Goal: Task Accomplishment & Management: Manage account settings

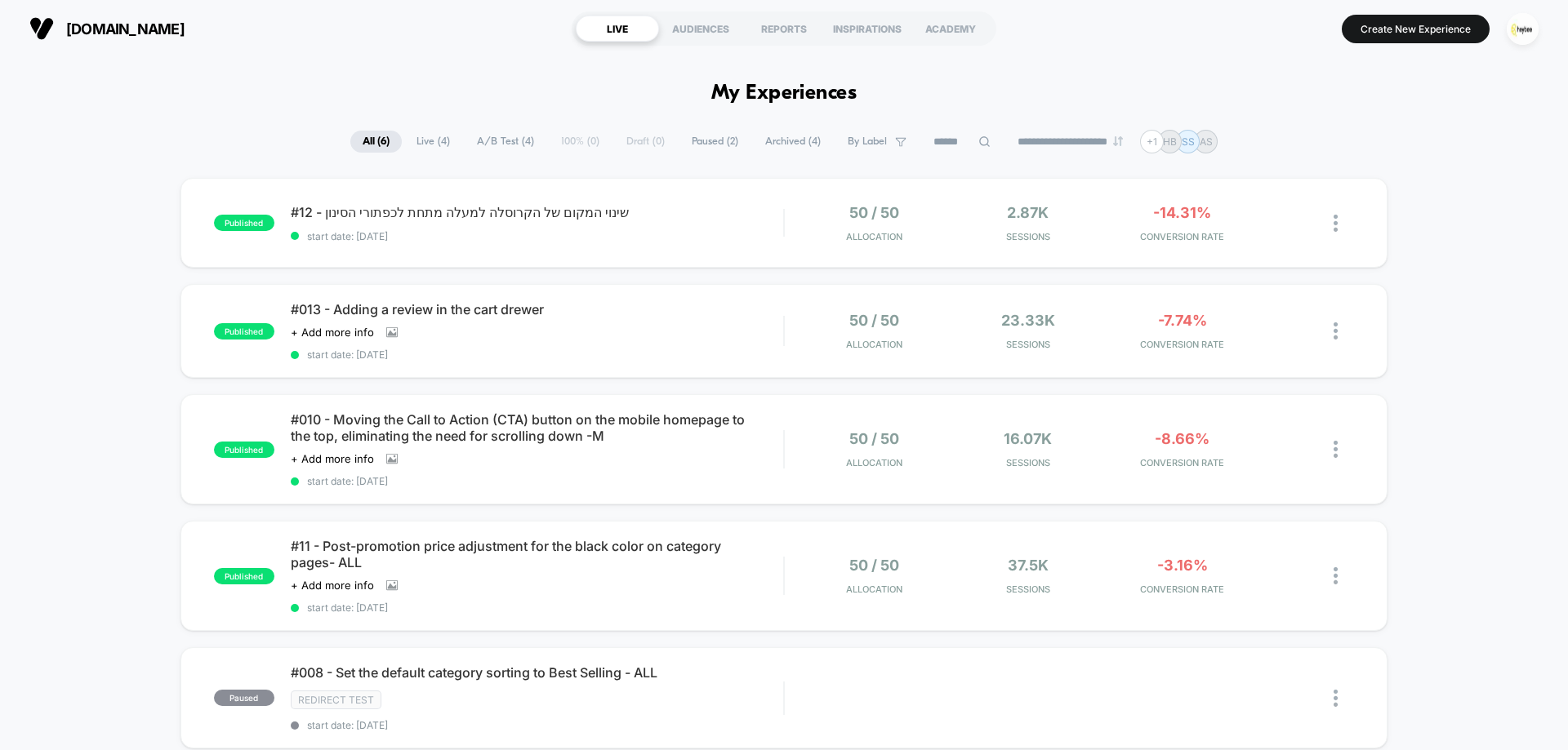
drag, startPoint x: 637, startPoint y: 198, endPoint x: 947, endPoint y: 277, distance: 319.9
click at [644, 200] on div "published #12 - שינוי המקום של הקרוסלה למעלה מתחת לכפתורי הסינון start date: [D…" at bounding box center [784, 223] width 1207 height 89
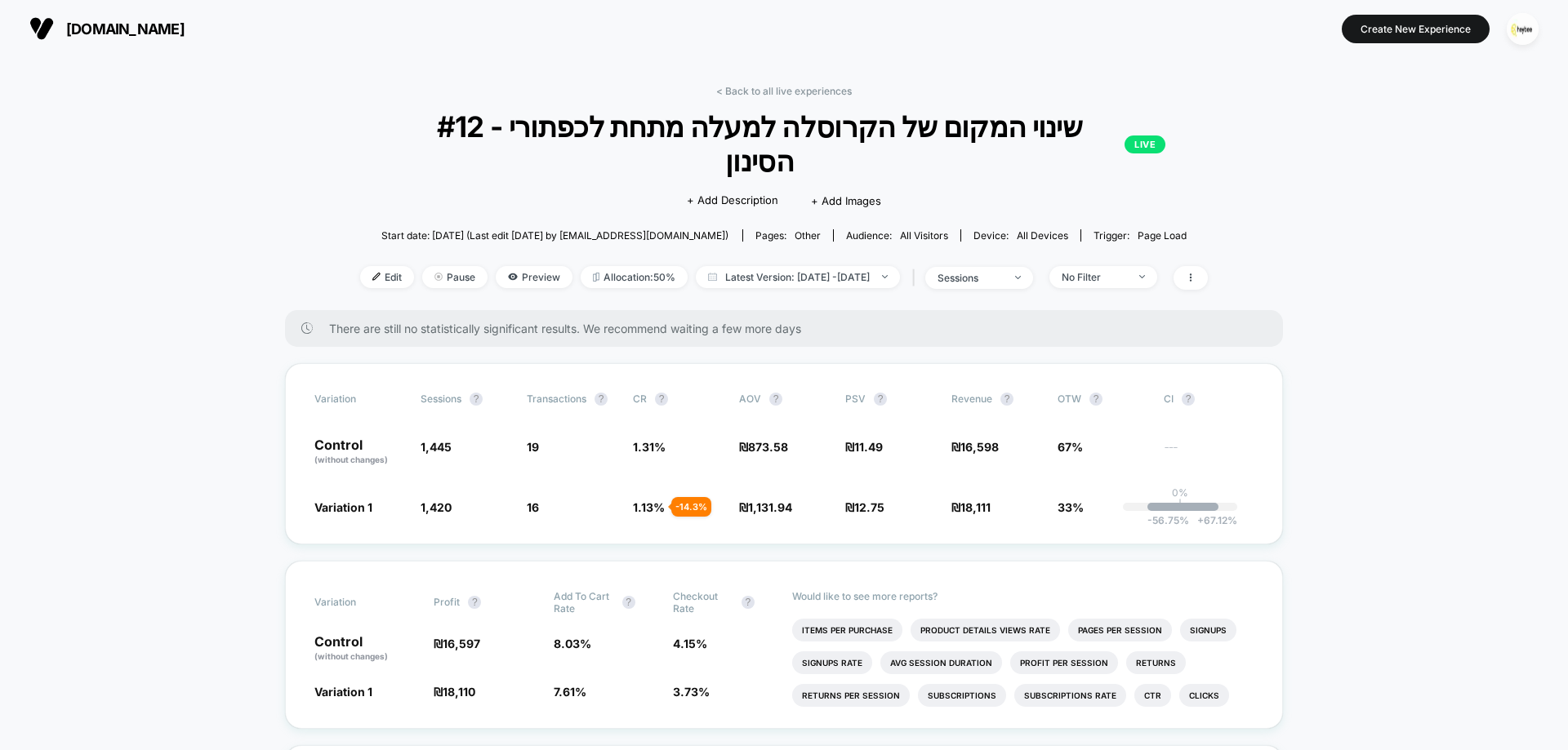
click at [783, 99] on div "< Back to all live experiences #12 - שינוי המקום של הקרוסלה למעלה מתחת לכפתורי …" at bounding box center [784, 197] width 848 height 225
drag, startPoint x: 784, startPoint y: 98, endPoint x: 777, endPoint y: 89, distance: 11.4
click at [784, 97] on div "< Back to all live experiences #12 - שינוי המקום של הקרוסלה למעלה מתחת לכפתורי …" at bounding box center [784, 197] width 848 height 225
click at [773, 104] on div "< Back to all live experiences #12 - שינוי המקום של הקרוסלה למעלה מתחת לכפתורי …" at bounding box center [784, 197] width 848 height 225
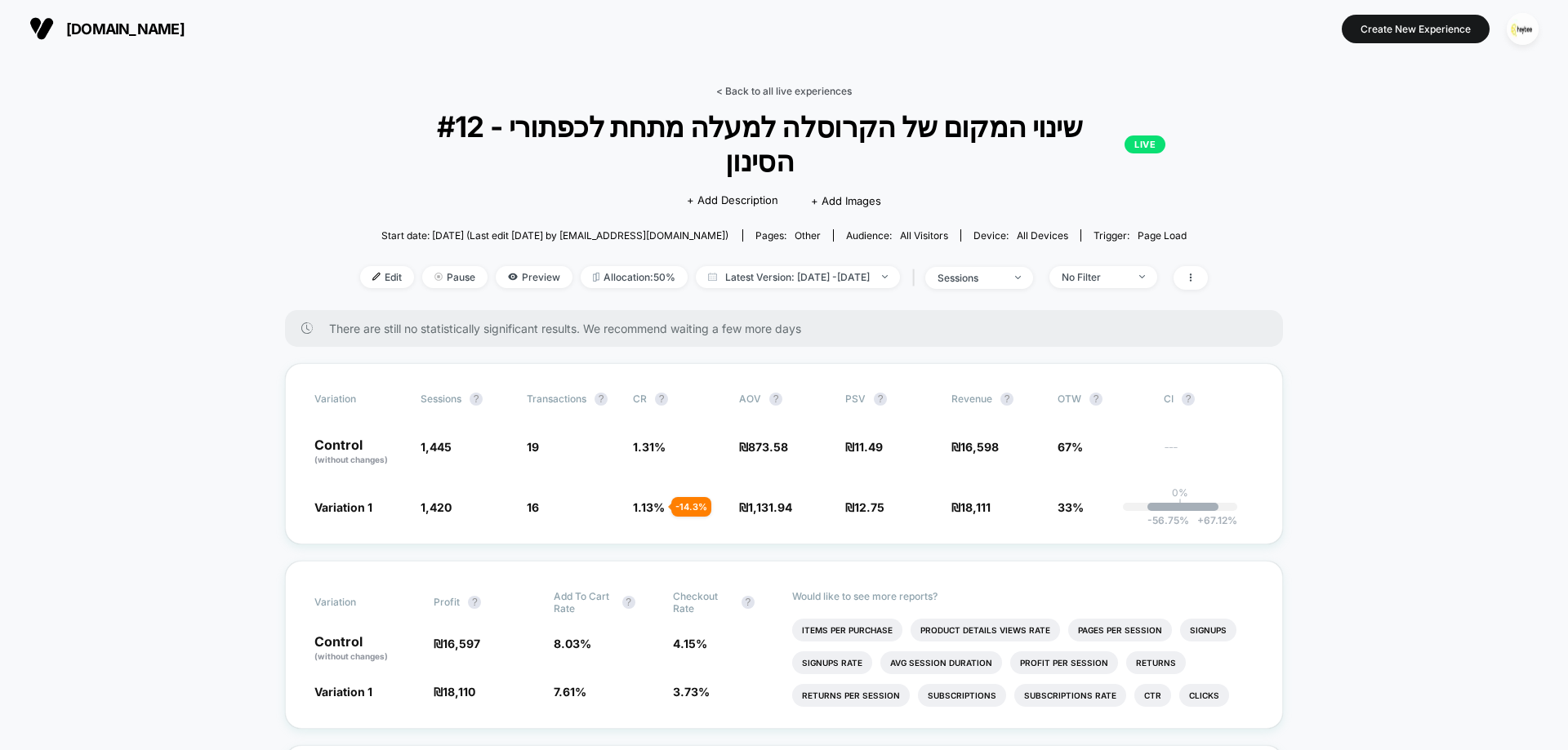
click at [773, 94] on link "< Back to all live experiences" at bounding box center [784, 91] width 136 height 12
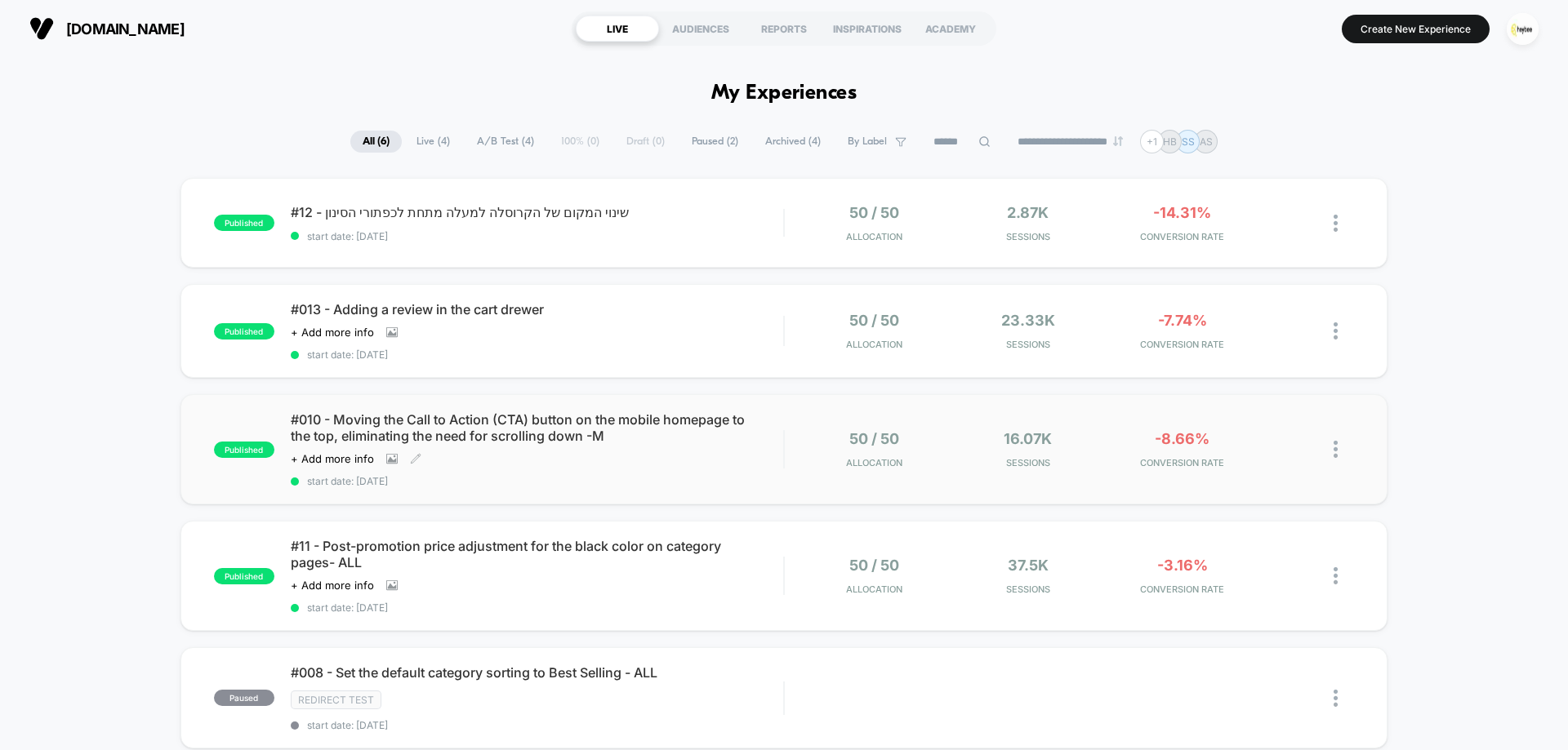
click at [527, 429] on span "#010 - Moving the Call to Action (CTA) button on the mobile homepage to the top…" at bounding box center [537, 428] width 493 height 32
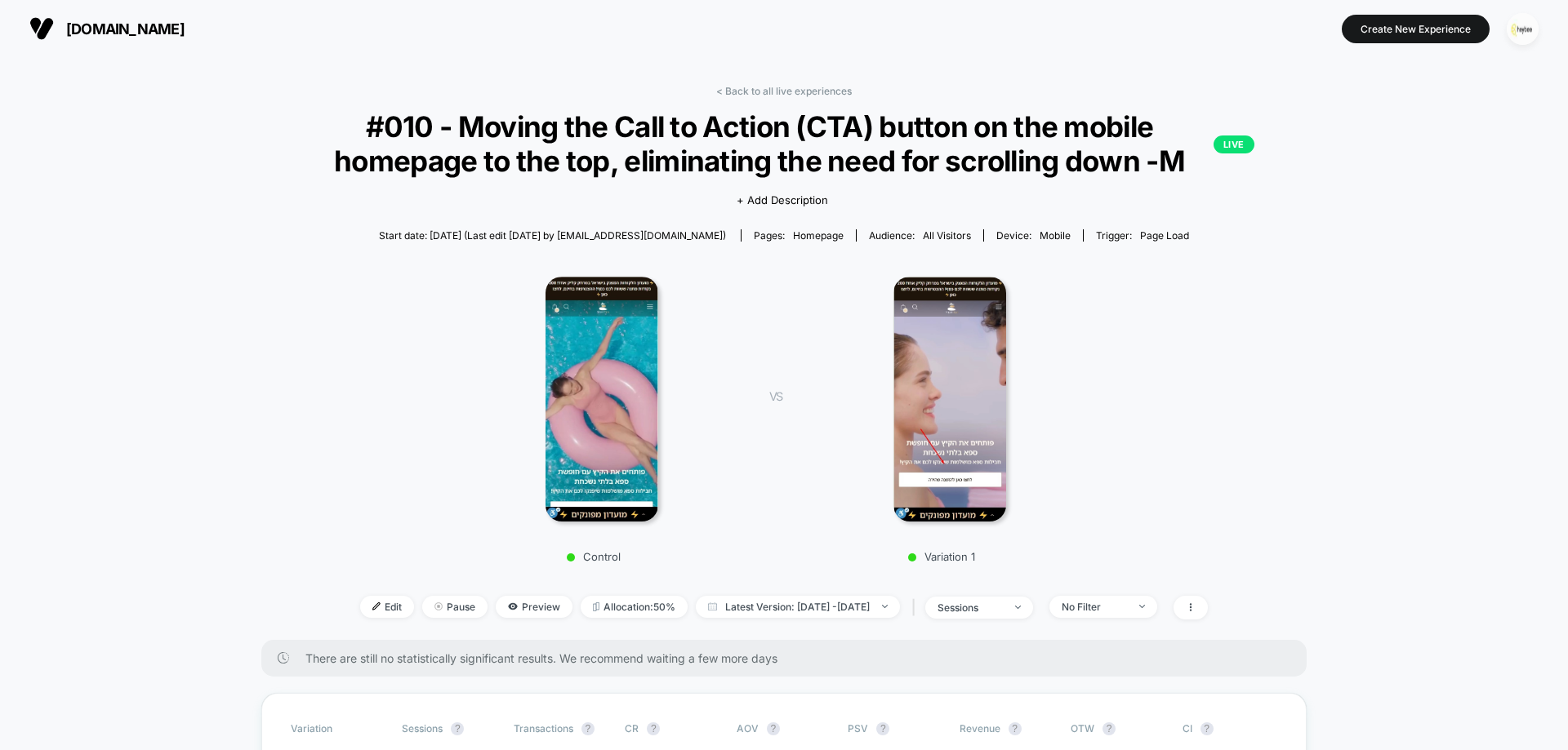
click at [1516, 34] on img "button" at bounding box center [1522, 29] width 32 height 32
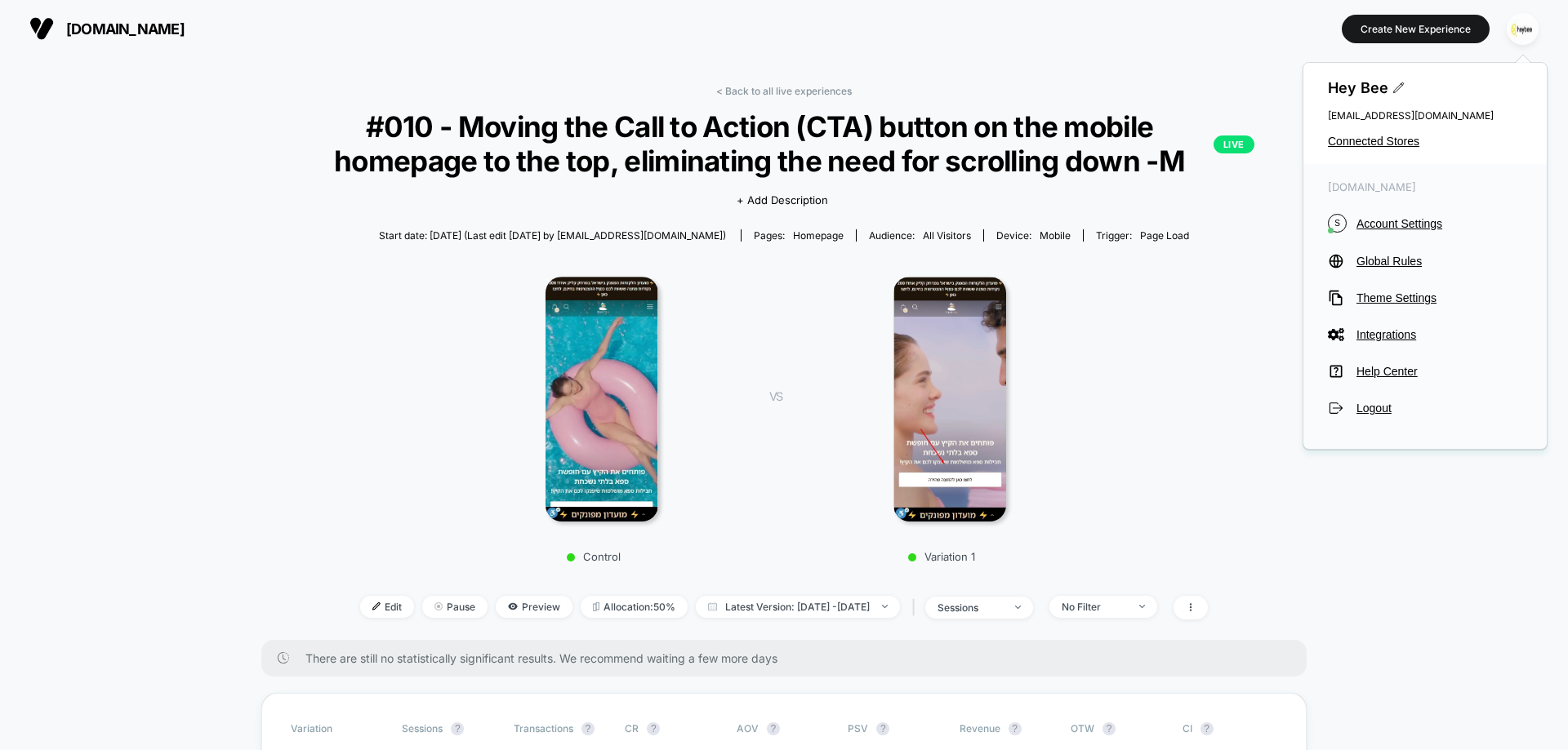
click at [1375, 130] on div "Hey Bee [EMAIL_ADDRESS][DOMAIN_NAME] Connected Stores" at bounding box center [1425, 114] width 244 height 102
click at [1373, 138] on span "Connected Stores" at bounding box center [1425, 141] width 195 height 13
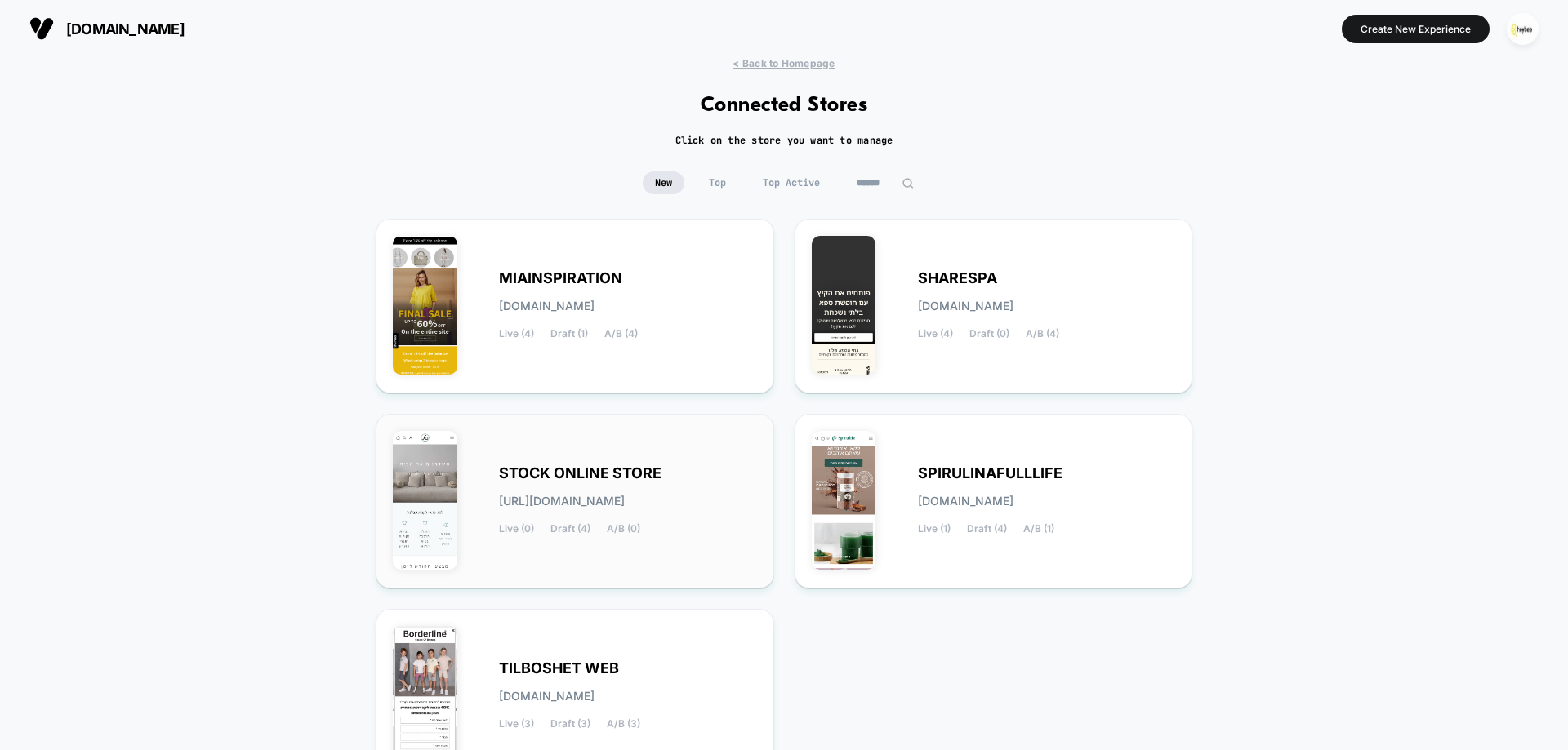
click at [571, 475] on span "STOCK ONLINE STORE" at bounding box center [579, 473] width 162 height 11
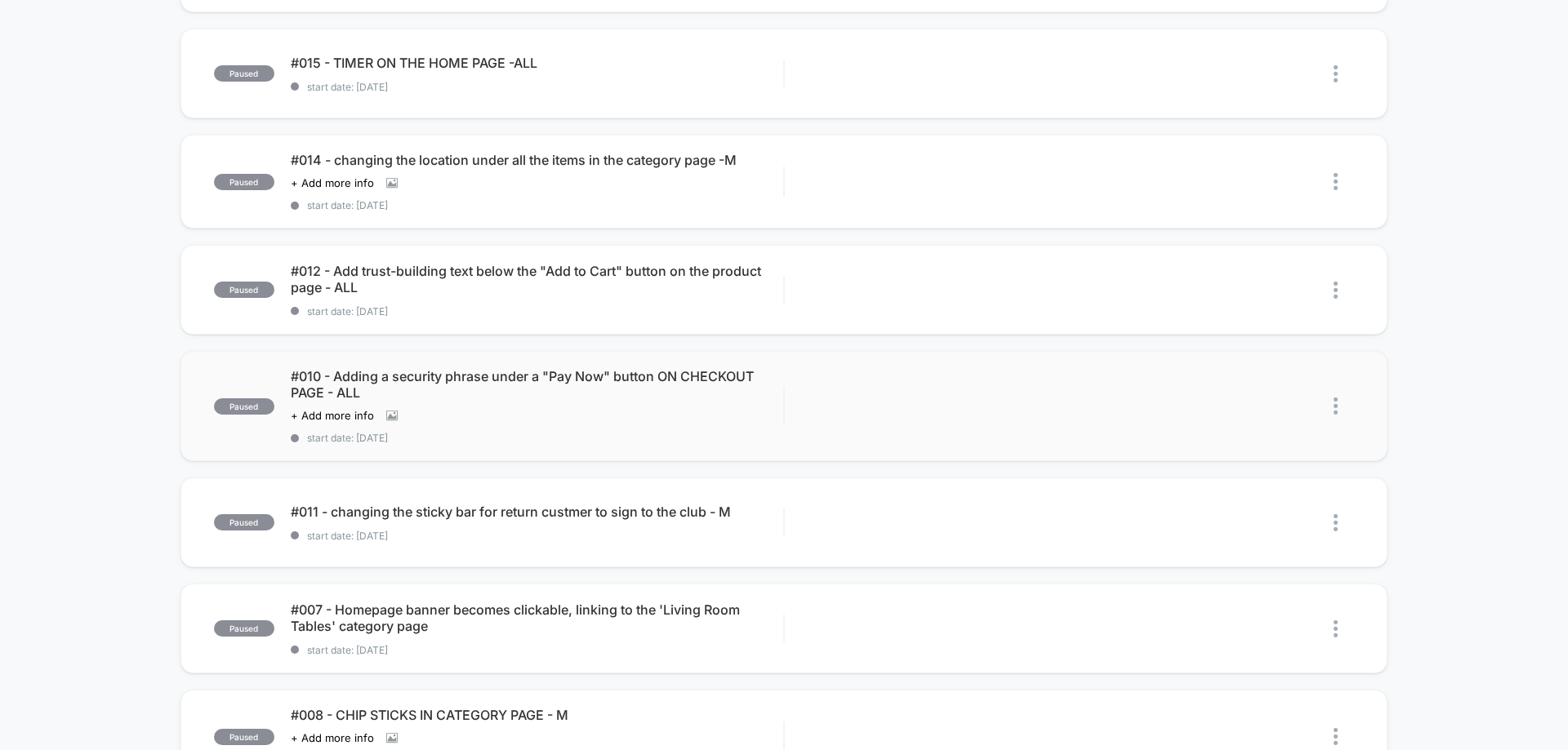
scroll to position [408, 0]
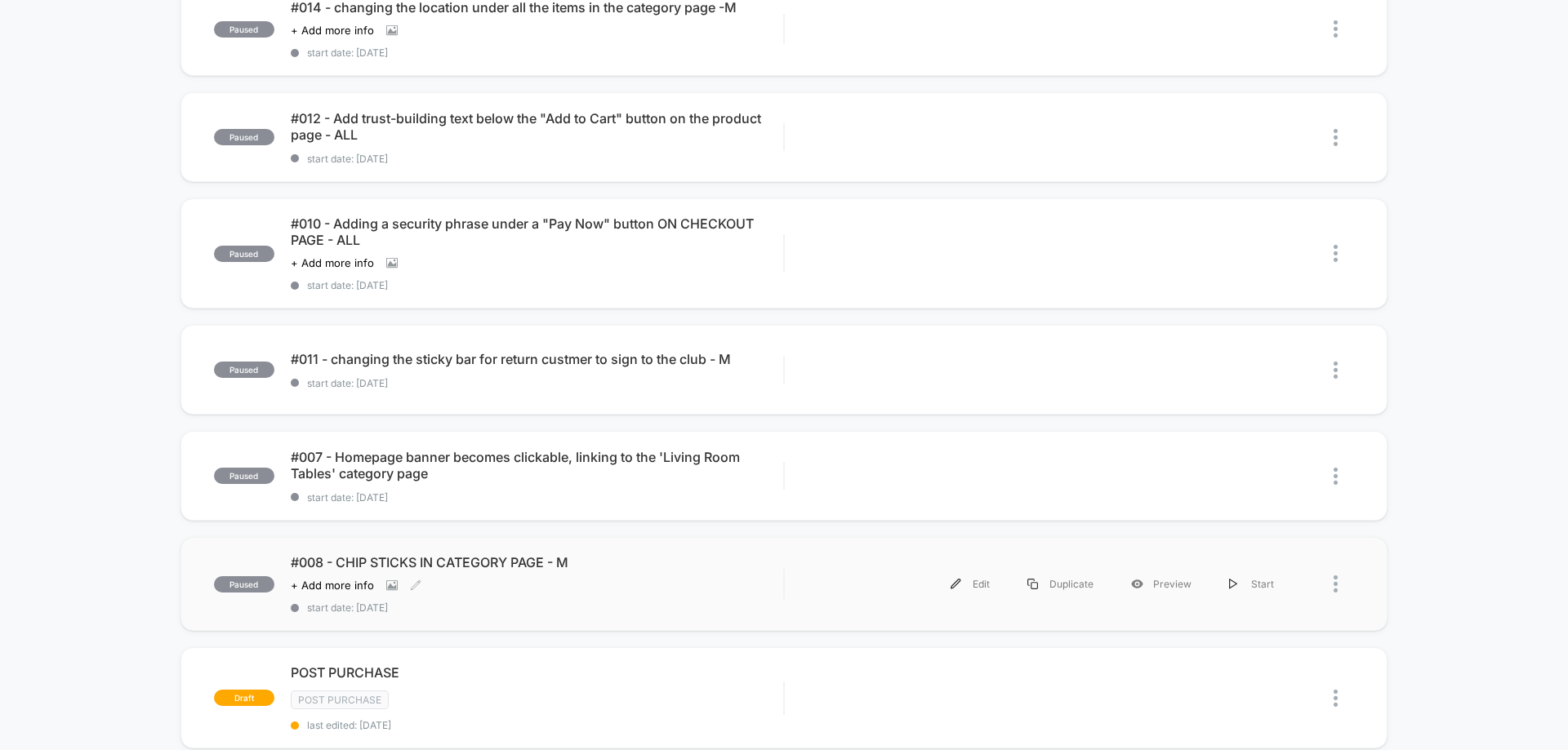
click at [511, 585] on div "Click to view images Click to edit experience details + Add more info" at bounding box center [463, 585] width 344 height 13
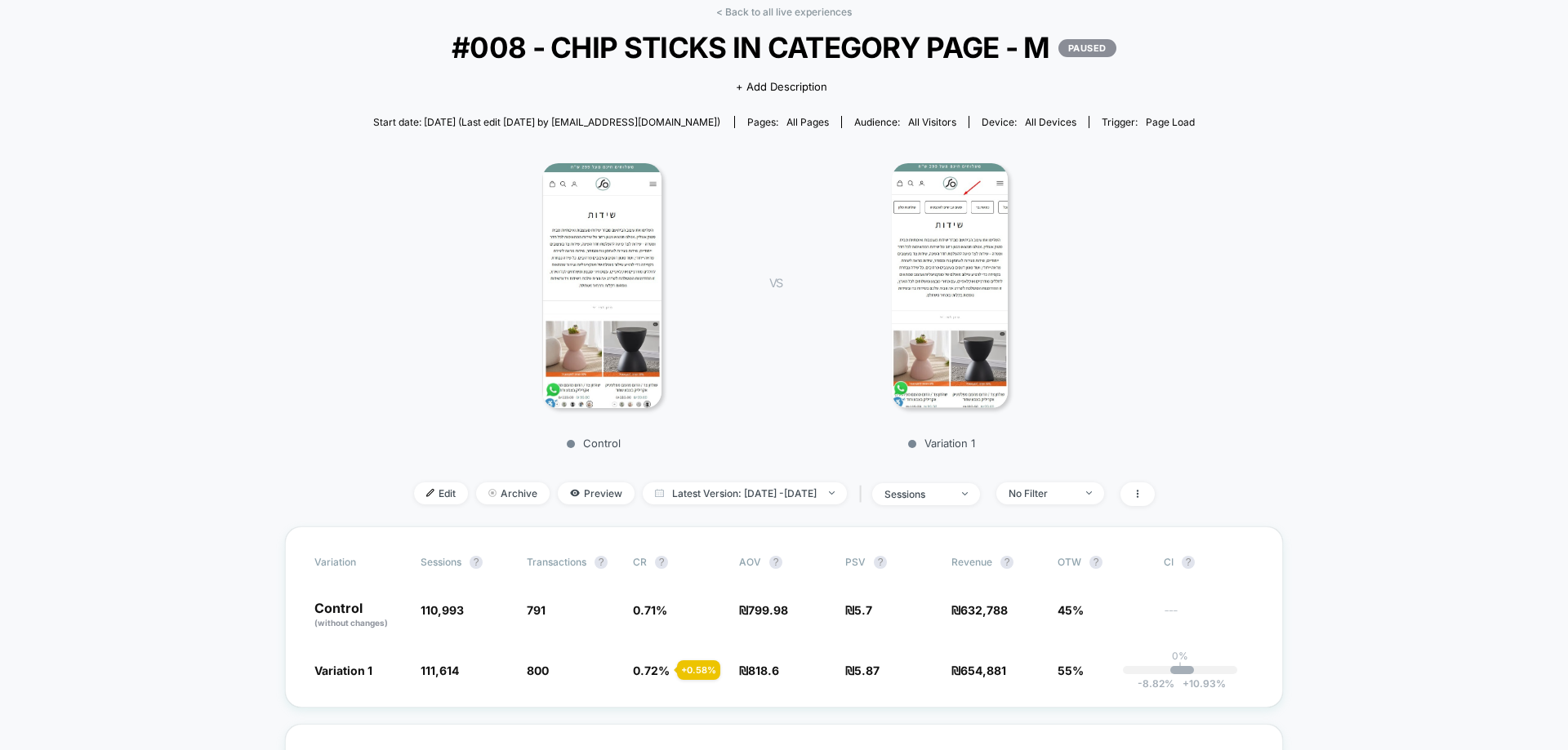
scroll to position [81, 0]
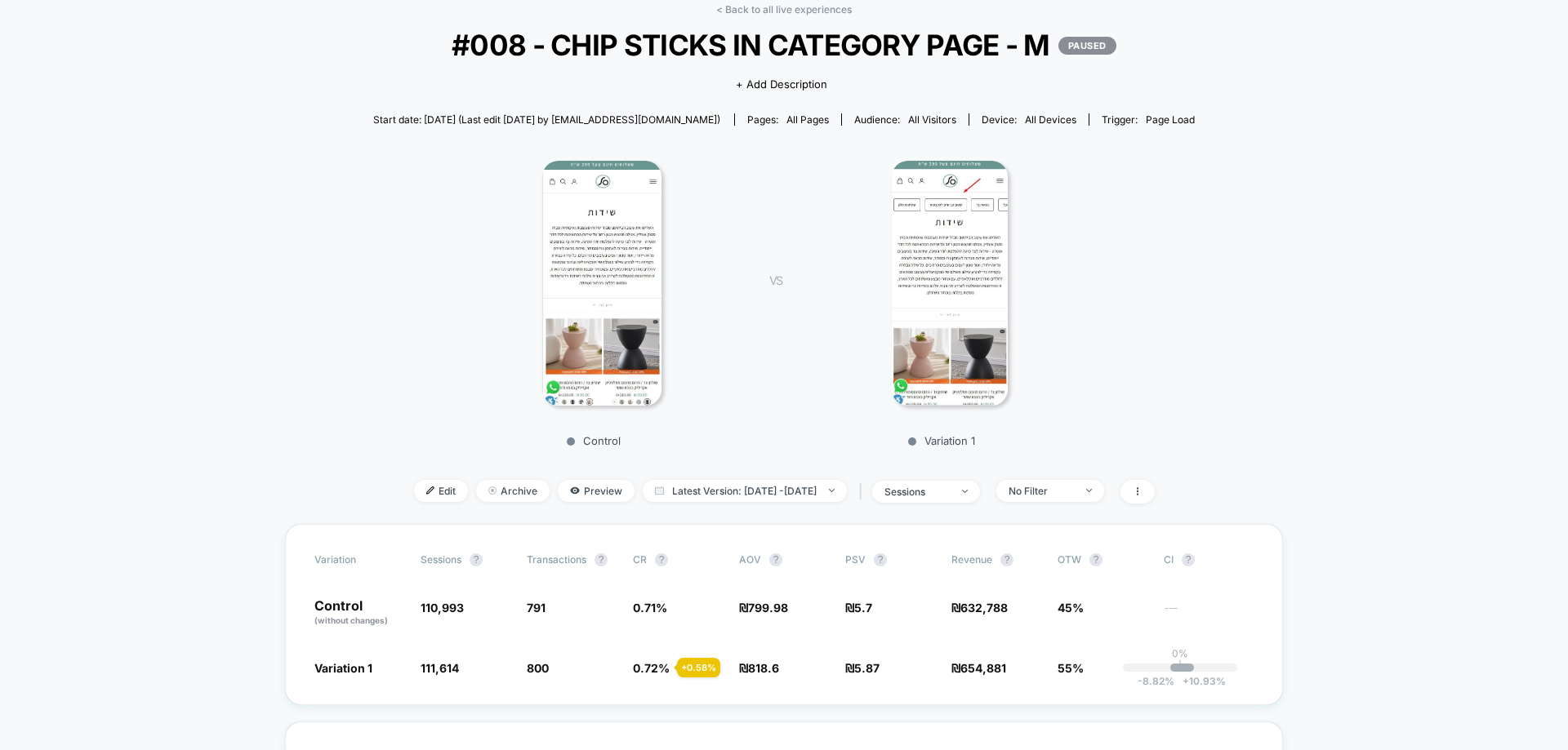
click at [974, 210] on img at bounding box center [949, 284] width 116 height 245
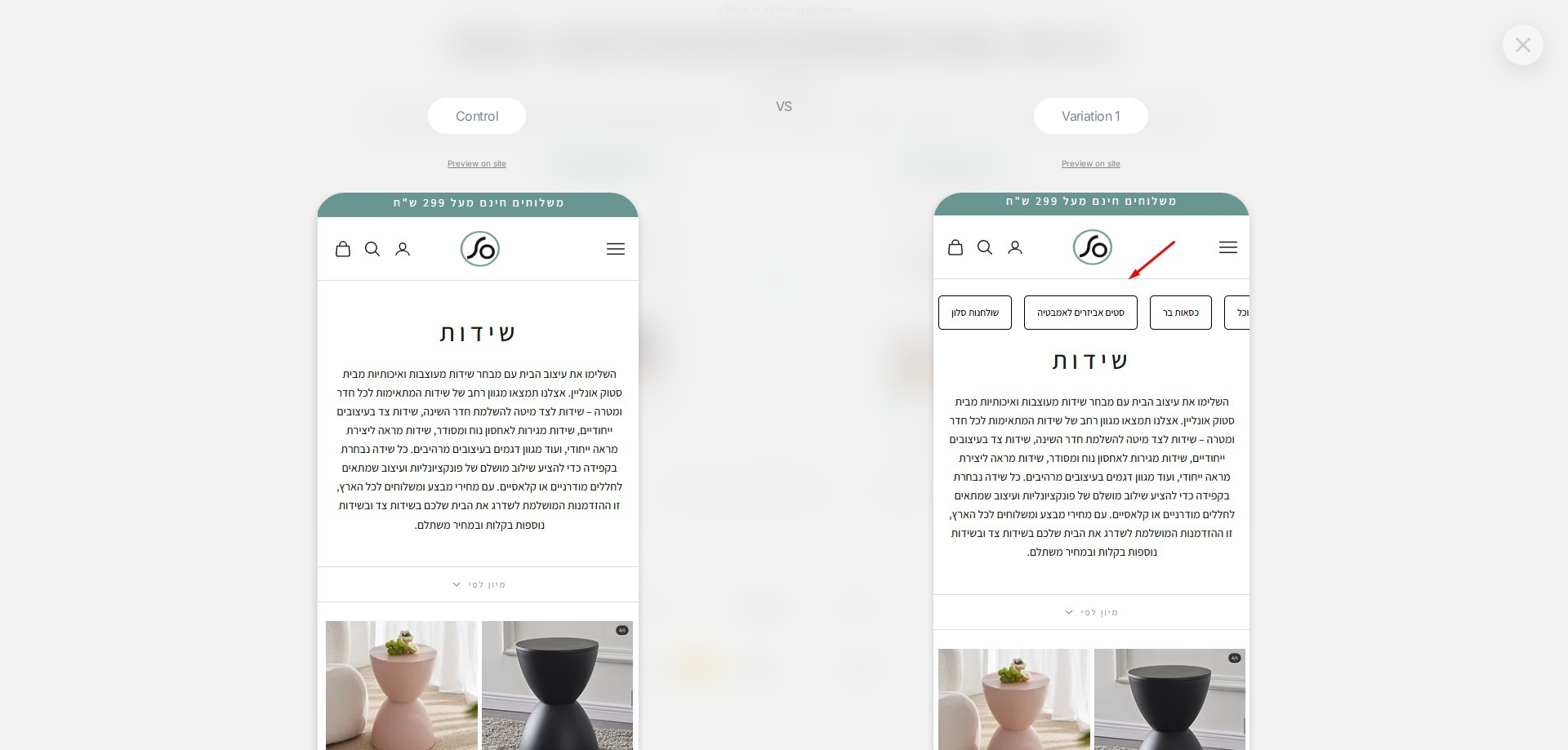
drag, startPoint x: 1515, startPoint y: 51, endPoint x: 1387, endPoint y: 79, distance: 131.0
click at [1515, 50] on button at bounding box center [1523, 45] width 25 height 25
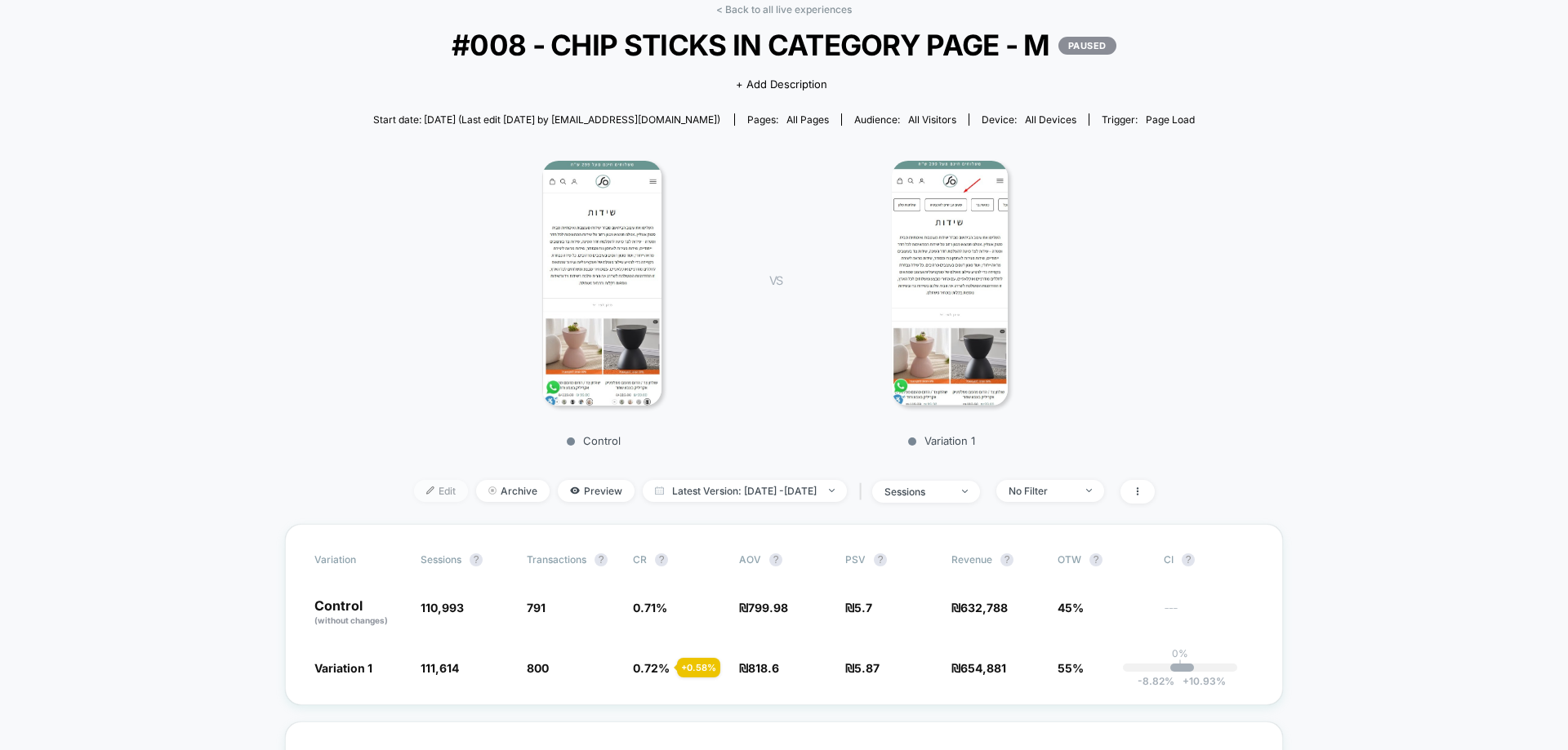
click at [414, 498] on span "Edit" at bounding box center [440, 491] width 53 height 22
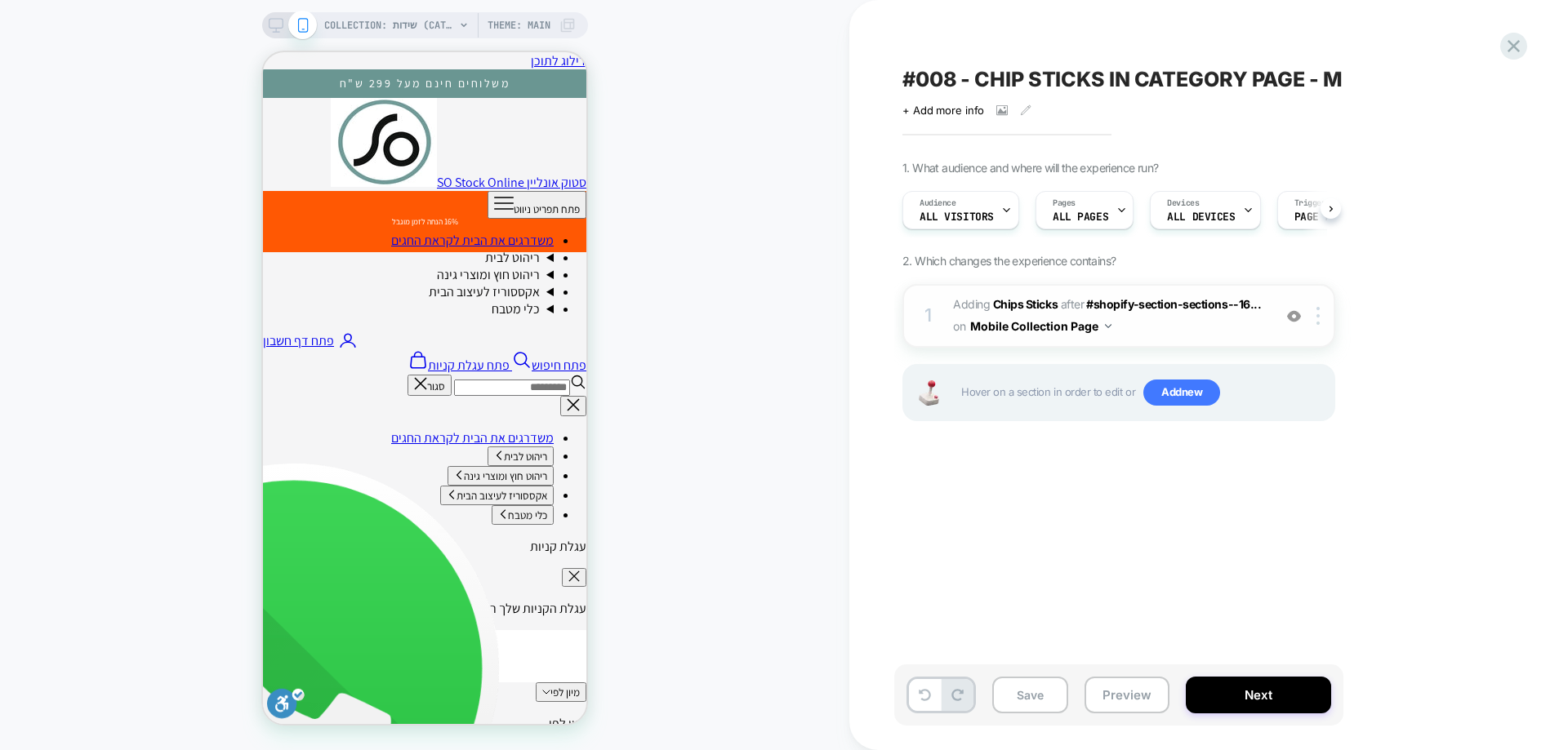
scroll to position [0, 1]
click at [1003, 310] on b "Chips Sticks" at bounding box center [1025, 304] width 65 height 14
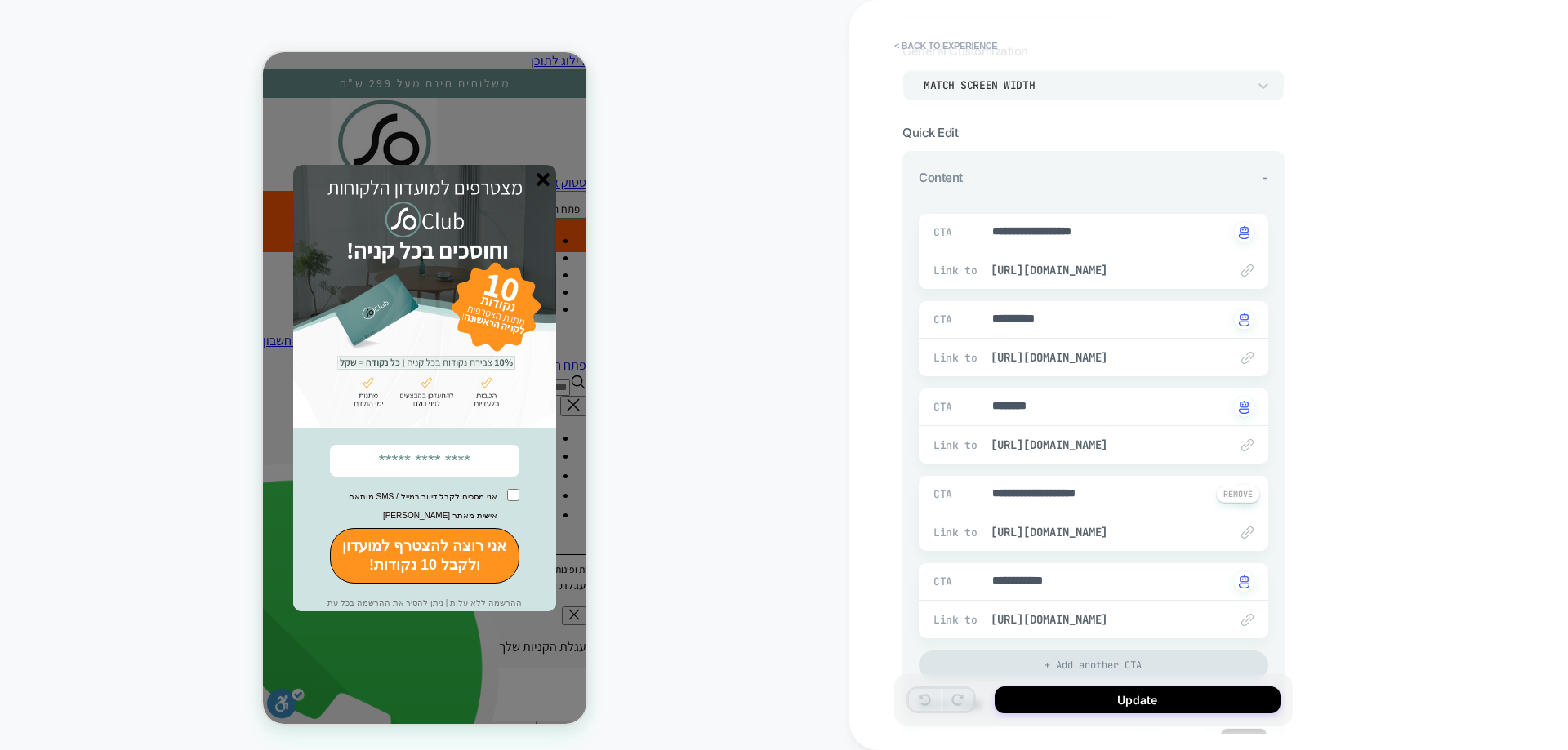
scroll to position [163, 0]
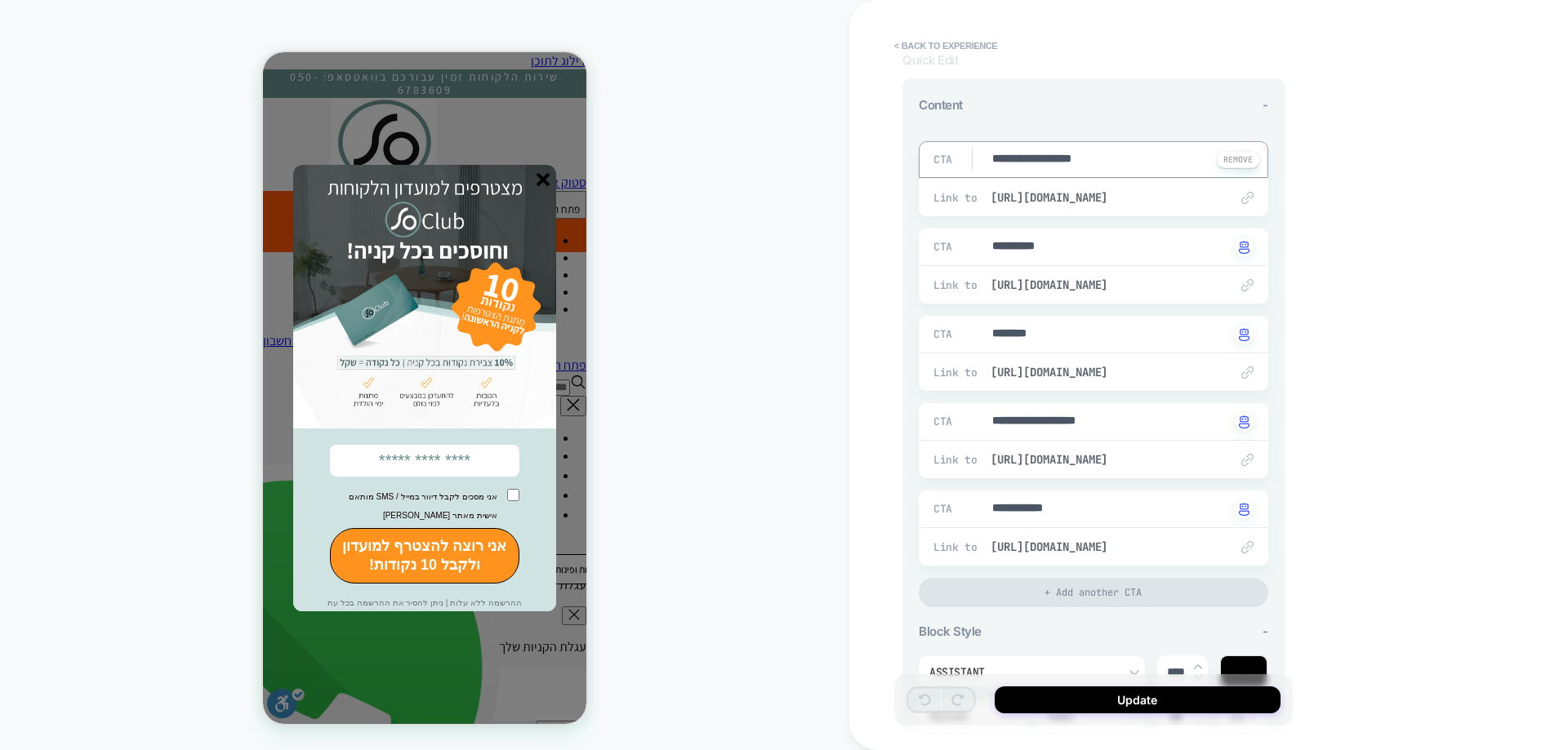
click at [1058, 160] on textarea "**********" at bounding box center [1110, 159] width 238 height 18
click at [1032, 240] on textarea "**********" at bounding box center [1110, 247] width 238 height 18
click at [1032, 326] on textarea "********" at bounding box center [1110, 335] width 238 height 18
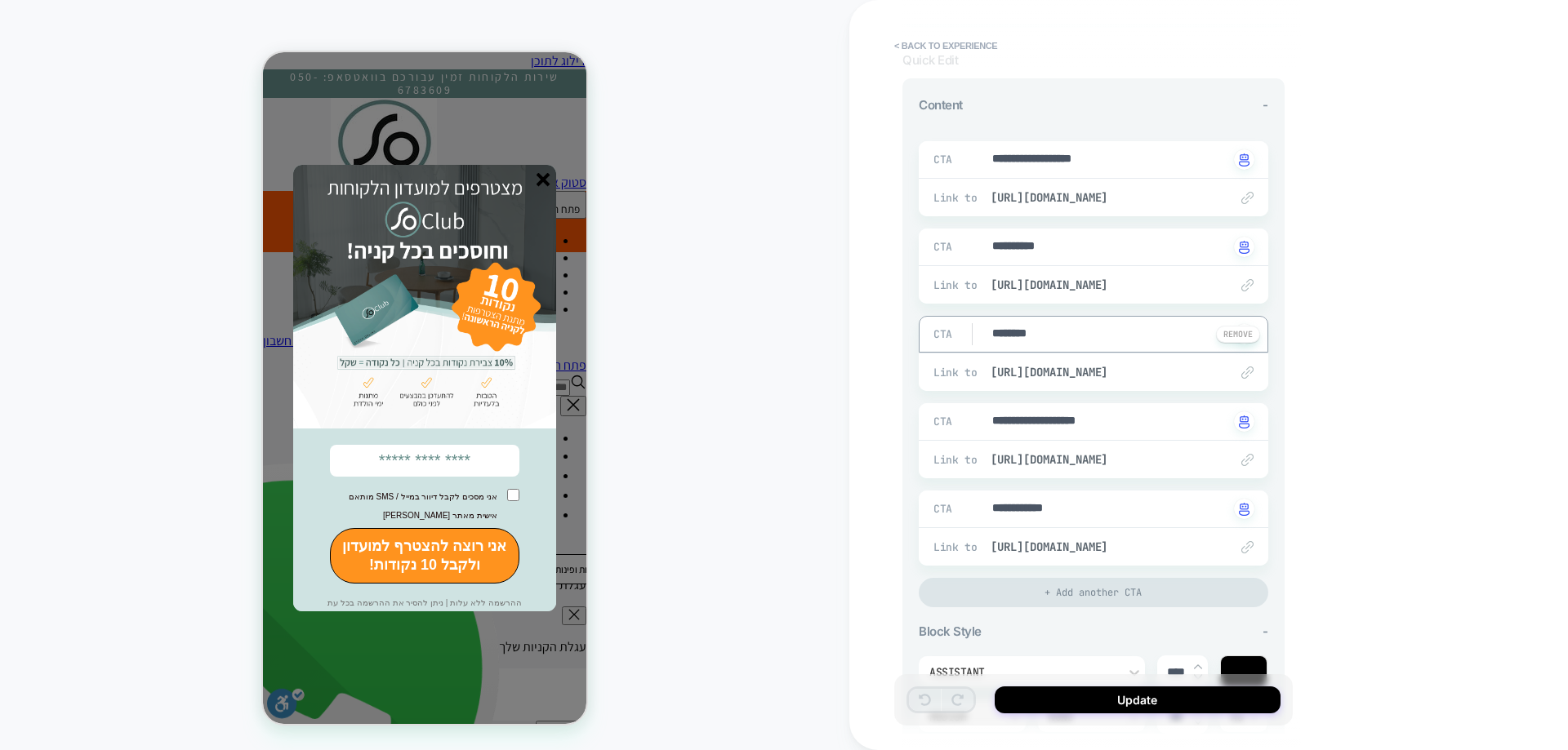
click at [1032, 326] on textarea "********" at bounding box center [1110, 335] width 238 height 18
click at [1031, 417] on textarea "**********" at bounding box center [1110, 421] width 238 height 18
click at [1030, 509] on textarea "**********" at bounding box center [1110, 509] width 238 height 18
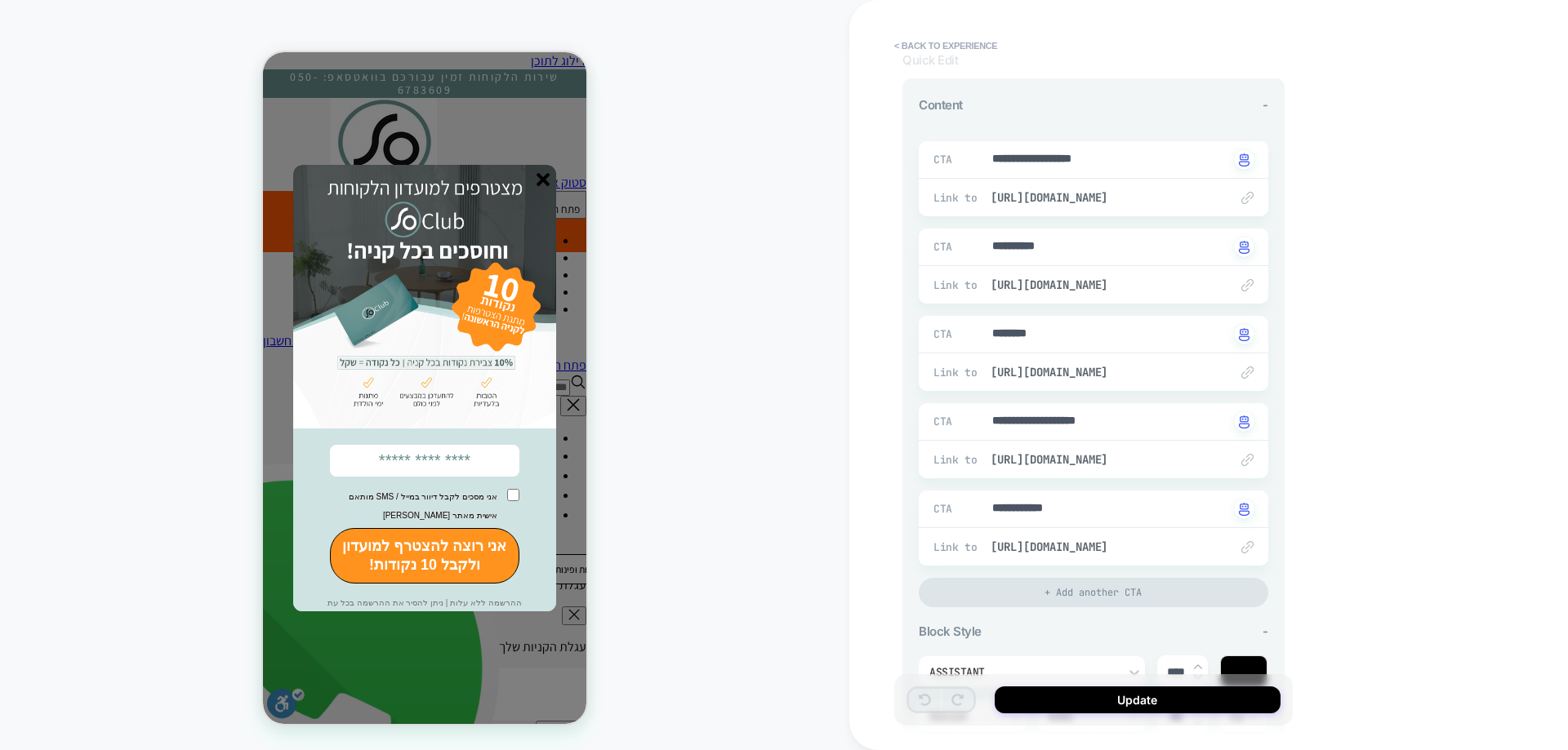
click at [543, 178] on line "סגור" at bounding box center [543, 179] width 11 height 11
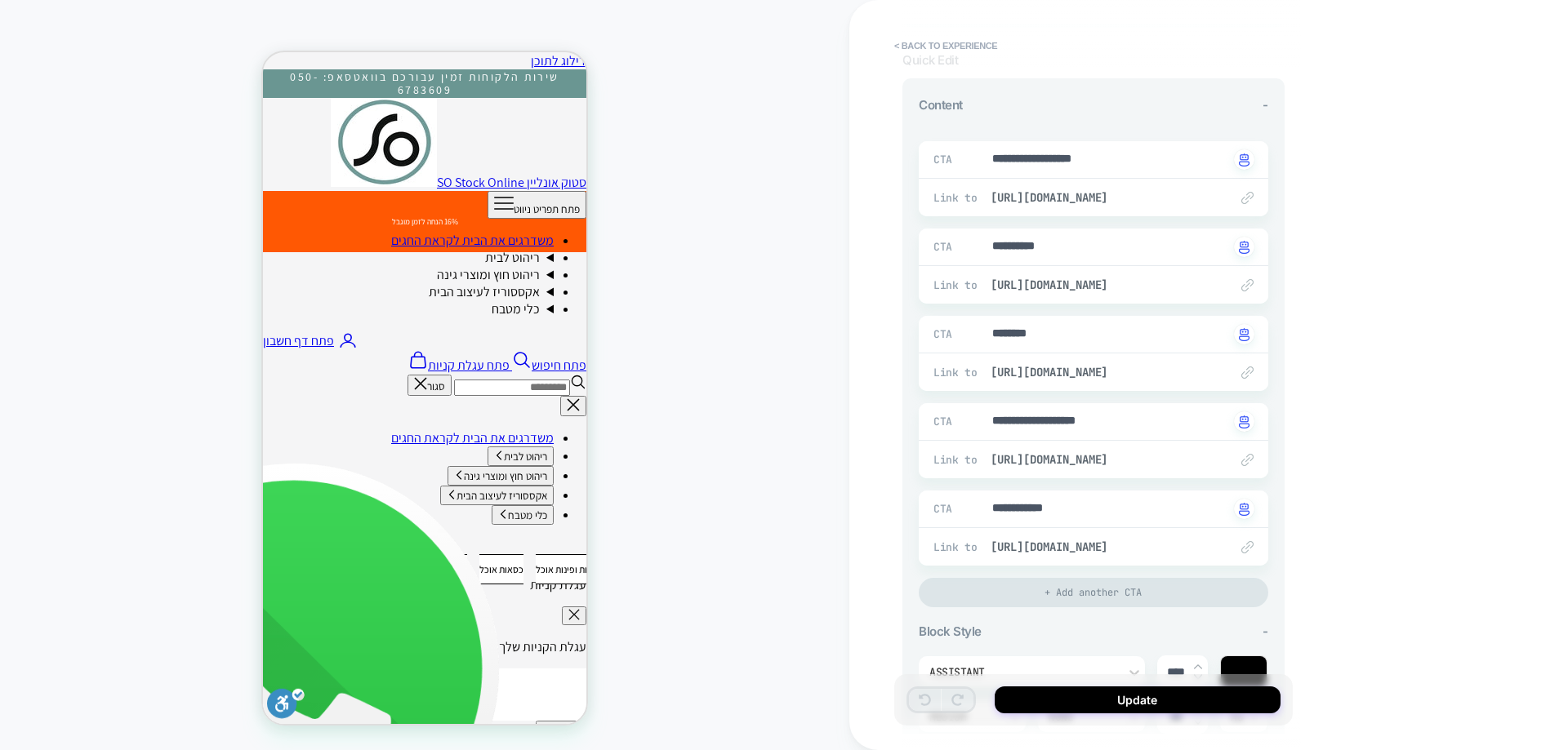
type textarea "*"
click at [945, 45] on button "< Back to experience" at bounding box center [946, 46] width 119 height 26
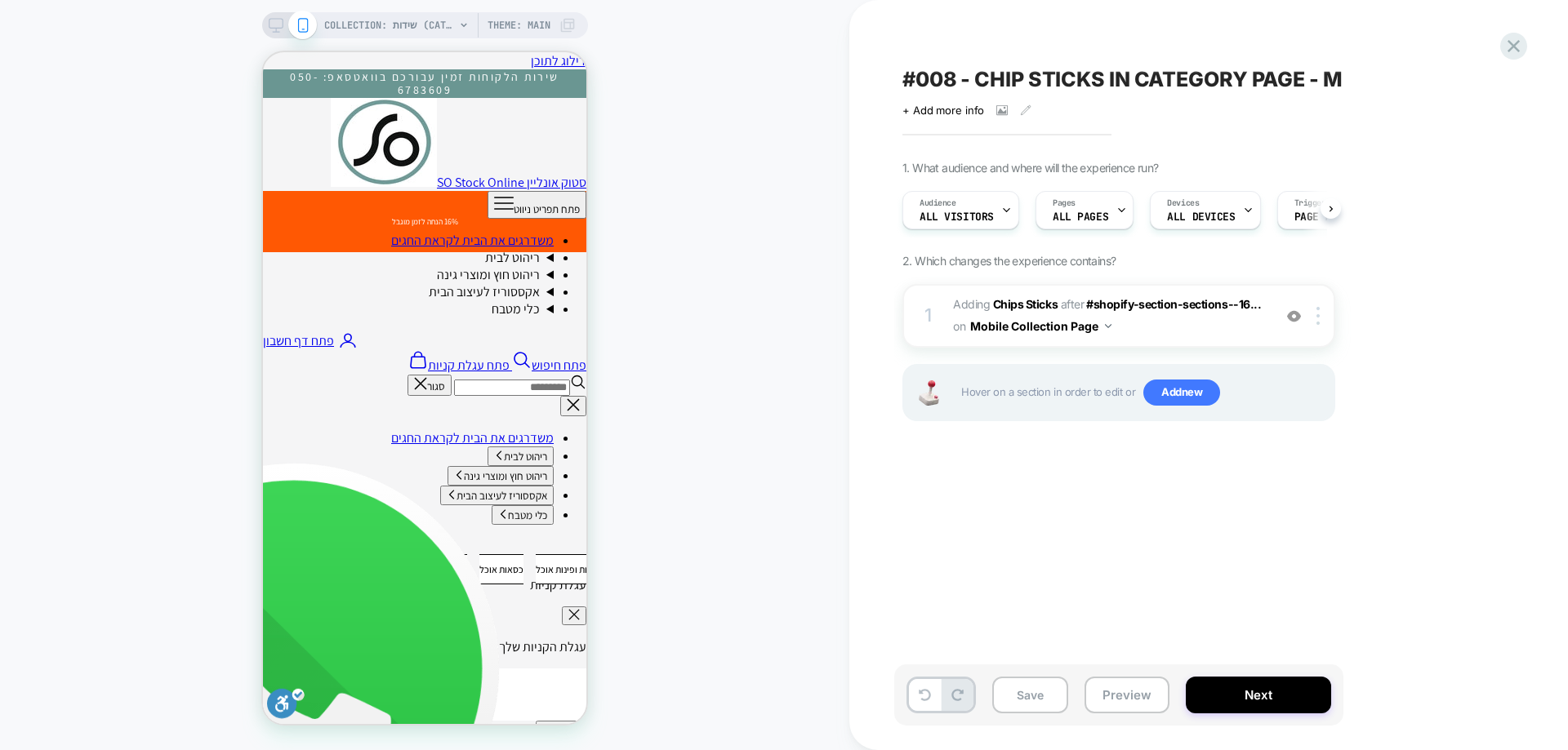
scroll to position [0, 1]
click at [1524, 42] on icon at bounding box center [1513, 46] width 22 height 22
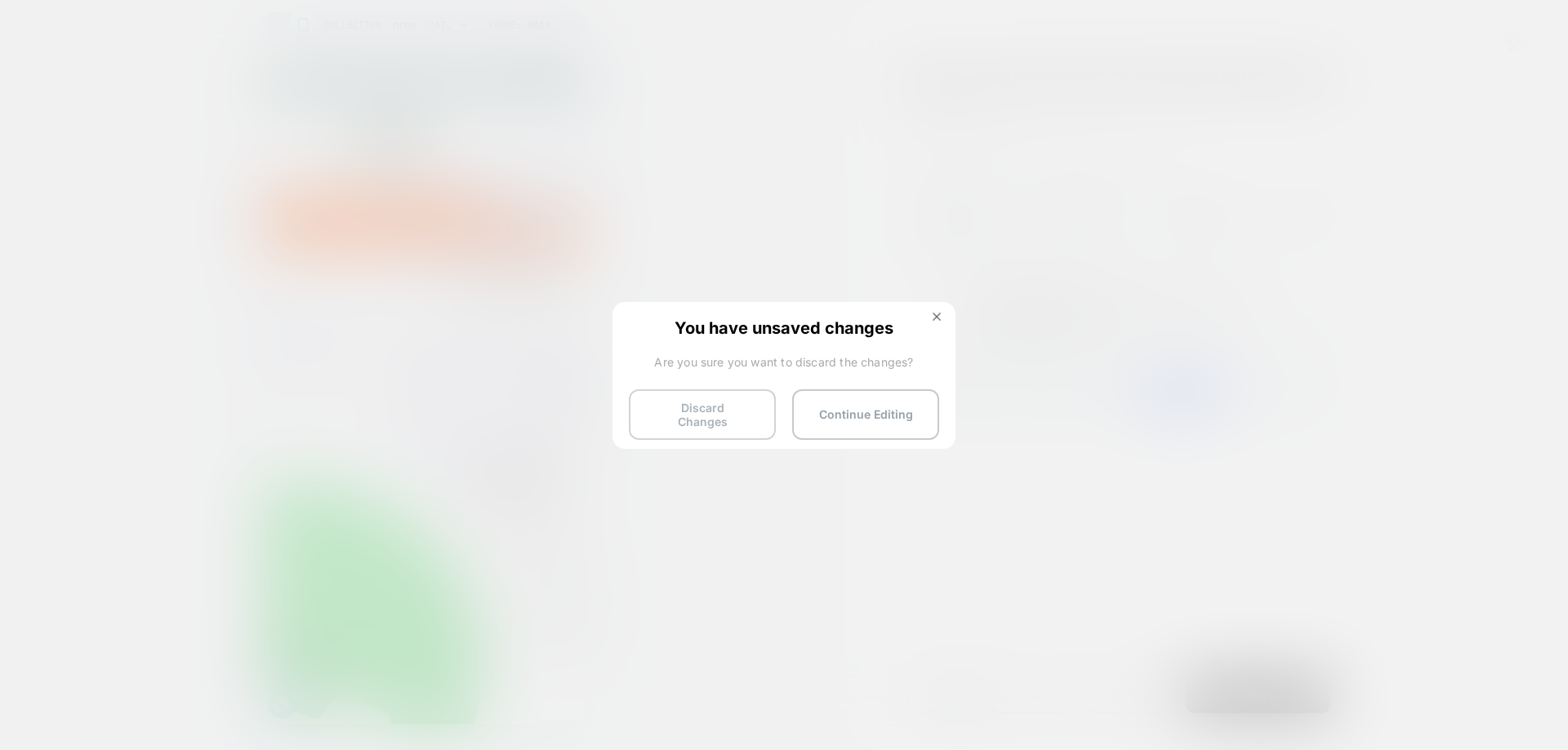
click at [709, 423] on button "Discard Changes" at bounding box center [702, 414] width 147 height 51
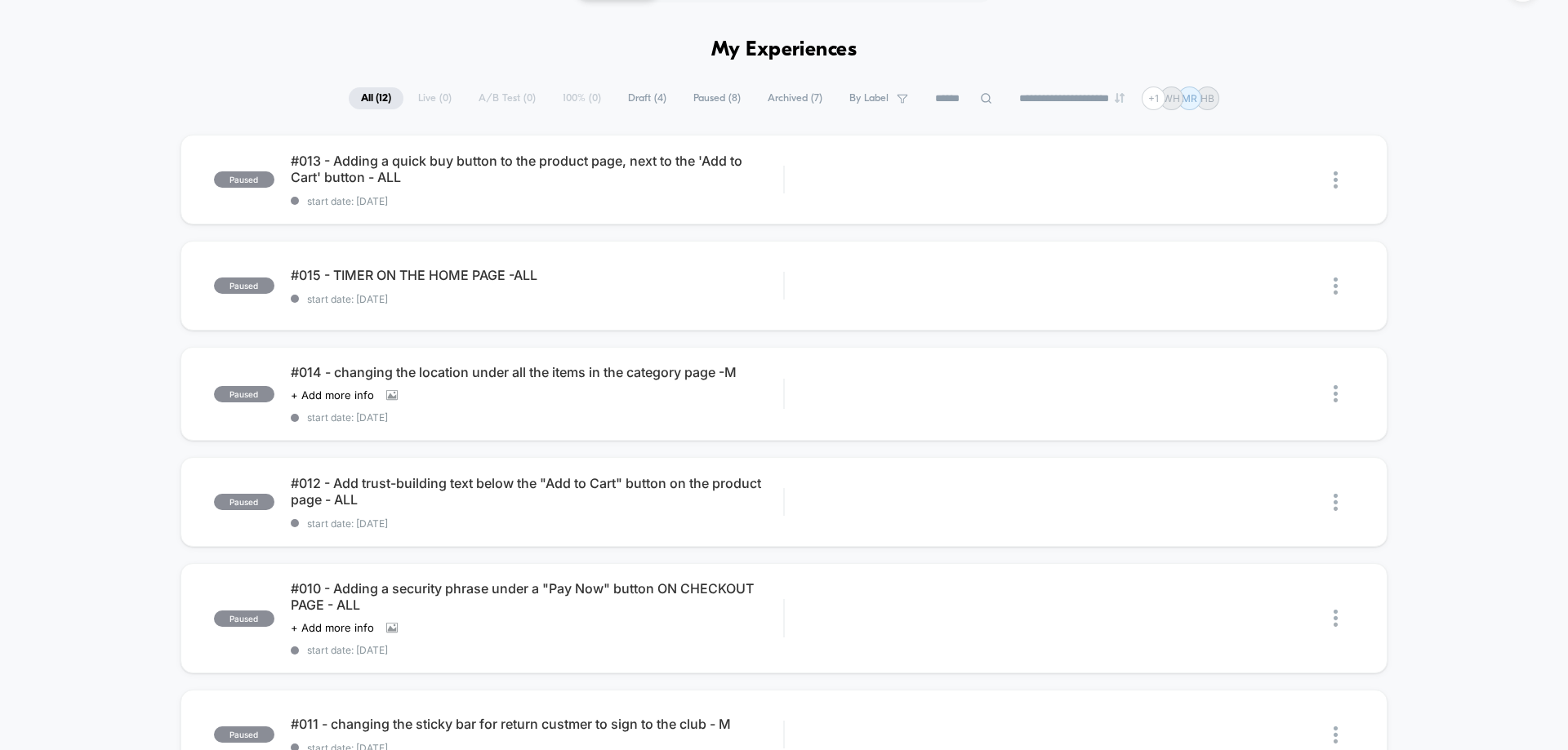
scroll to position [571, 0]
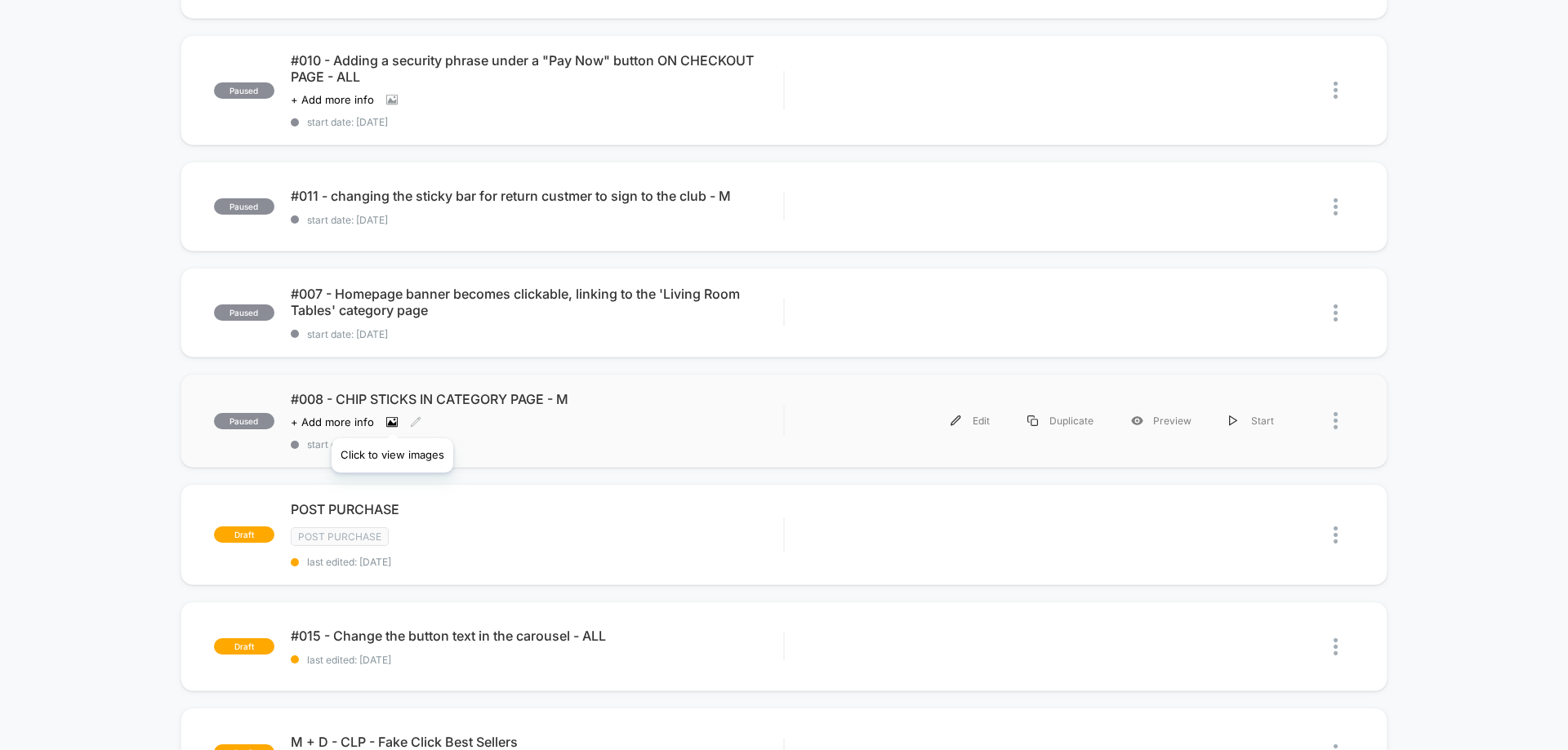
click at [393, 418] on icon at bounding box center [392, 421] width 11 height 11
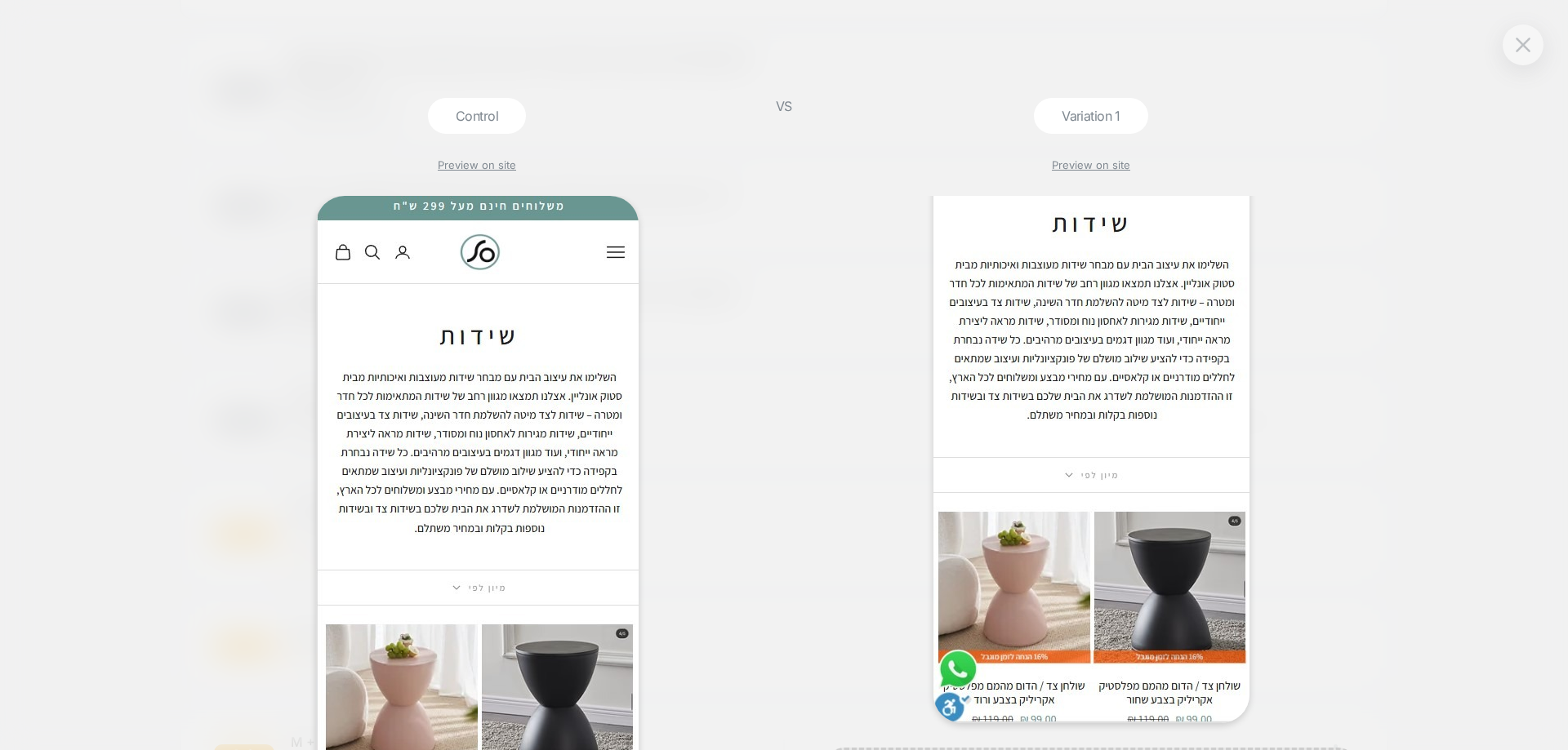
scroll to position [0, 0]
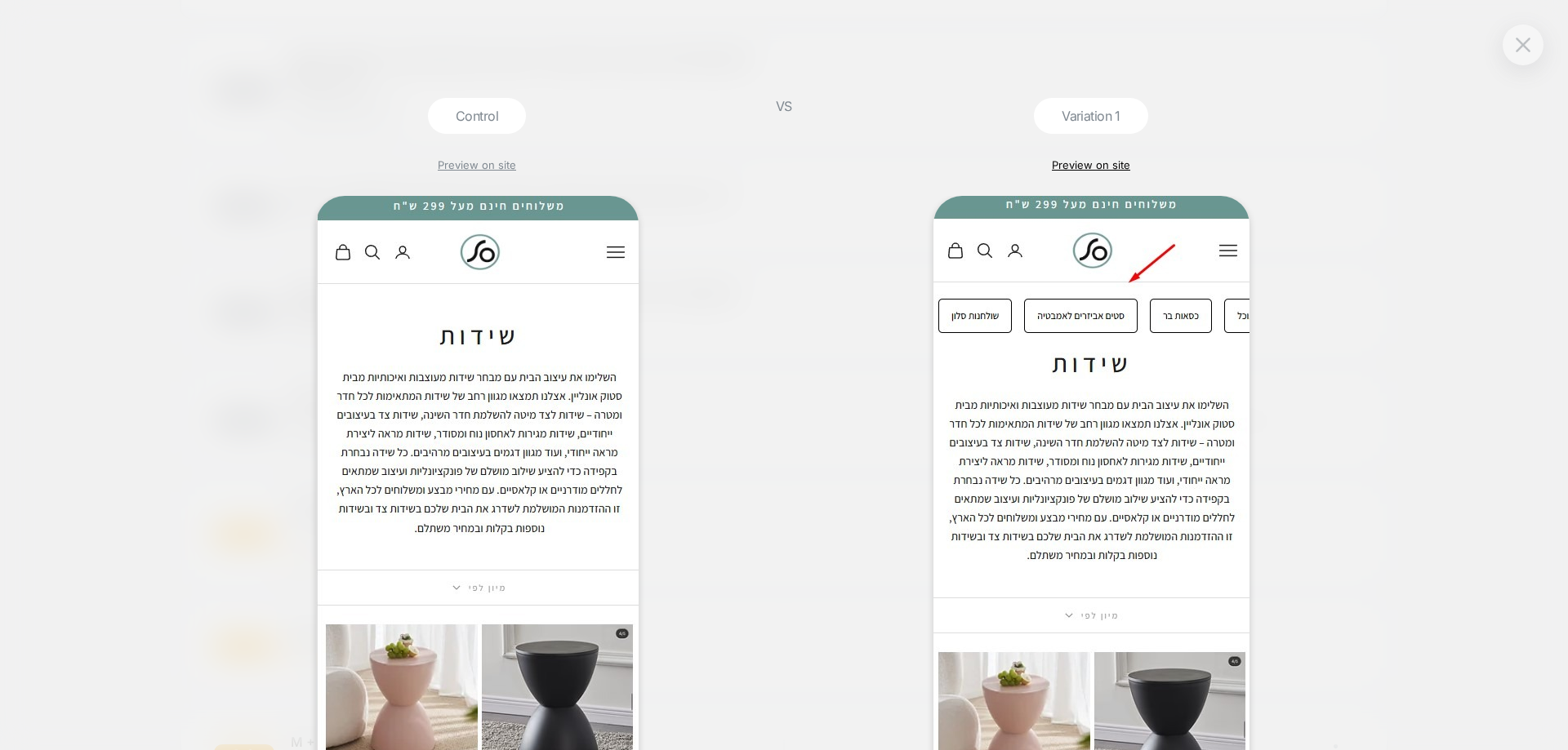
click at [1100, 163] on link "Preview on site" at bounding box center [1090, 165] width 78 height 13
click at [1540, 46] on div at bounding box center [1522, 45] width 41 height 41
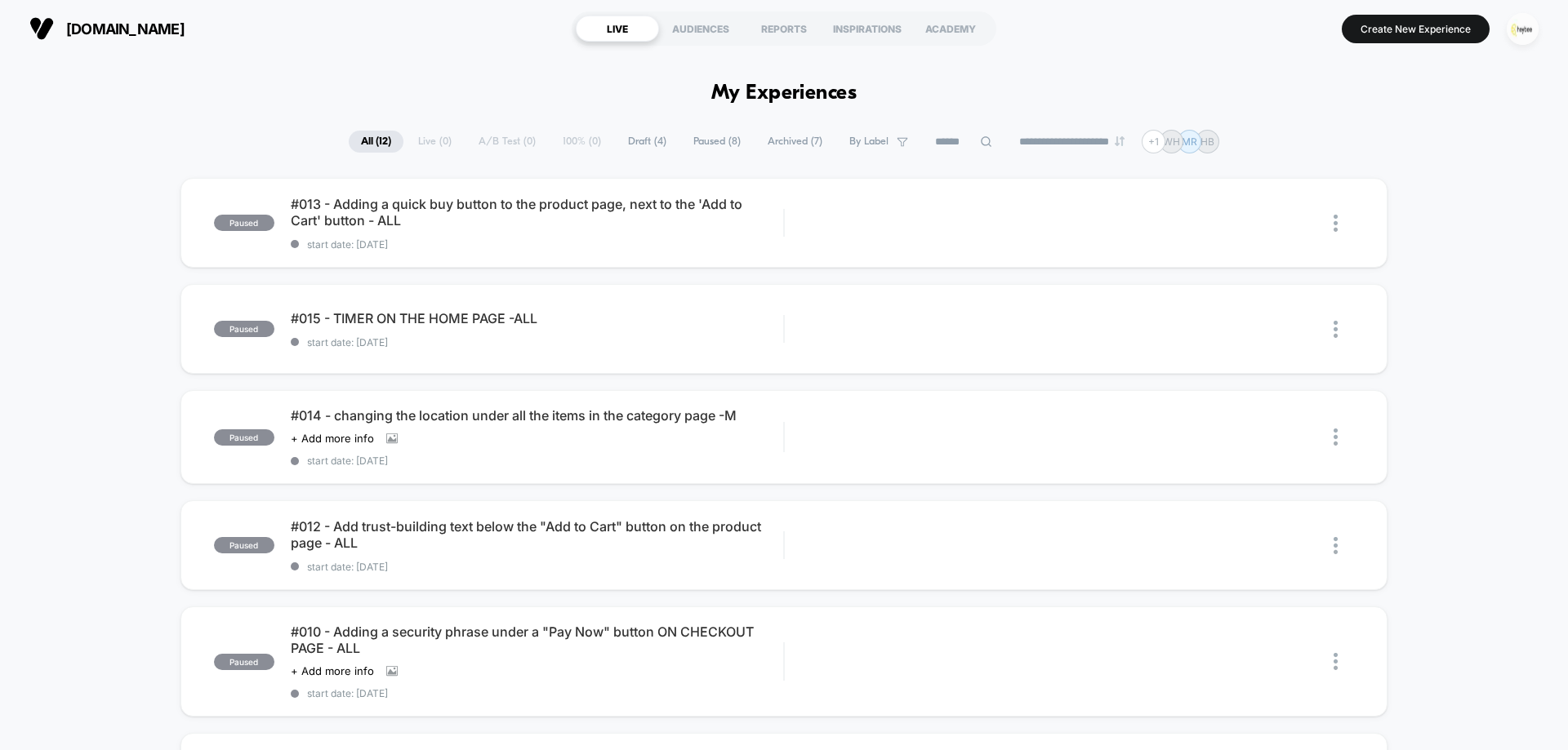
click at [1512, 32] on img "button" at bounding box center [1522, 29] width 32 height 32
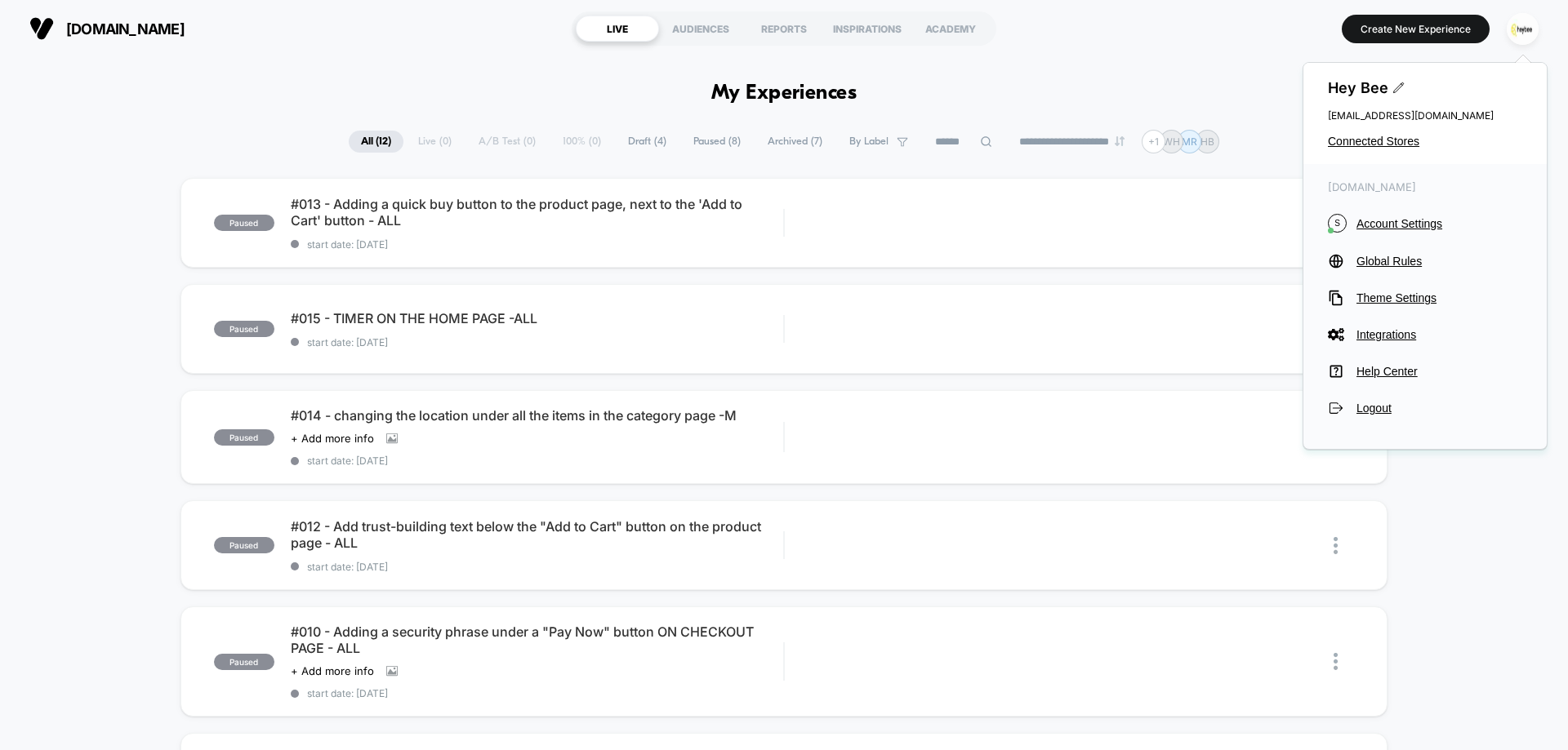
click at [1380, 152] on div "Hey Bee [EMAIL_ADDRESS][DOMAIN_NAME] Connected Stores" at bounding box center [1425, 114] width 244 height 102
click at [1380, 150] on div "Hey Bee [EMAIL_ADDRESS][DOMAIN_NAME] Connected Stores" at bounding box center [1425, 114] width 244 height 102
click at [1382, 137] on span "Connected Stores" at bounding box center [1425, 141] width 195 height 13
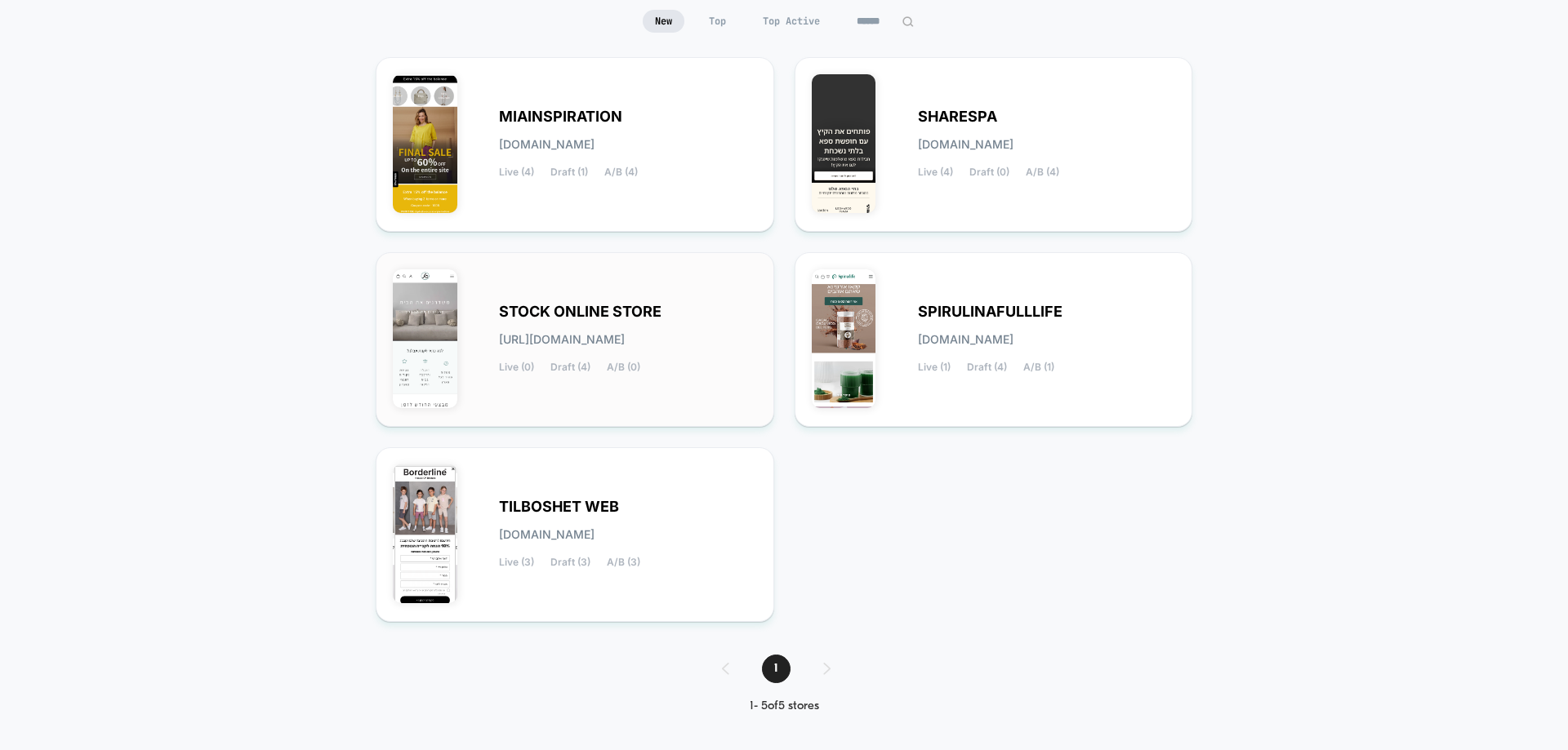
scroll to position [166, 0]
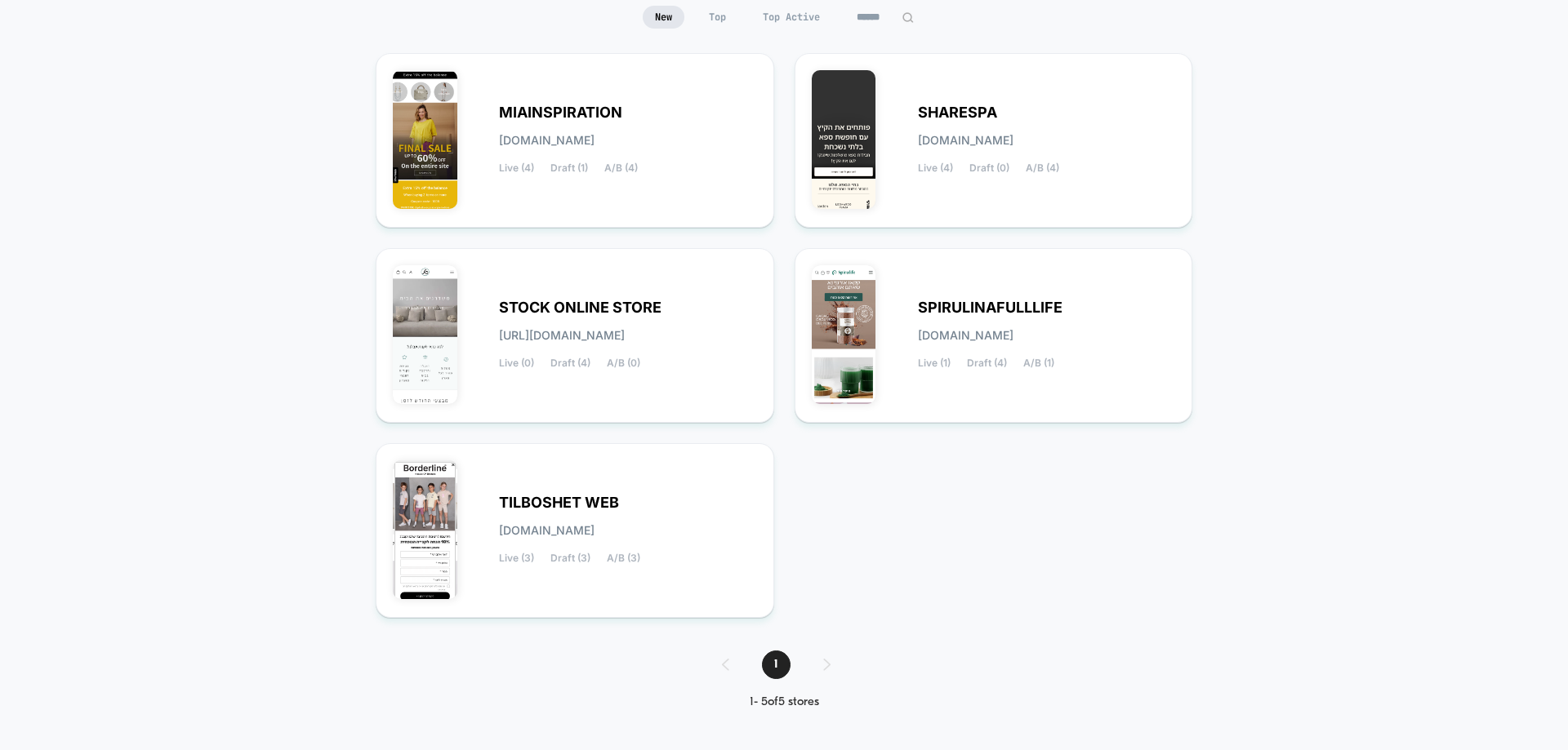
drag, startPoint x: 1044, startPoint y: 87, endPoint x: 1039, endPoint y: 106, distance: 19.6
click at [1042, 94] on div "SHARESPA [DOMAIN_NAME] Live (4) Draft (0) A/B (4)" at bounding box center [994, 140] width 365 height 140
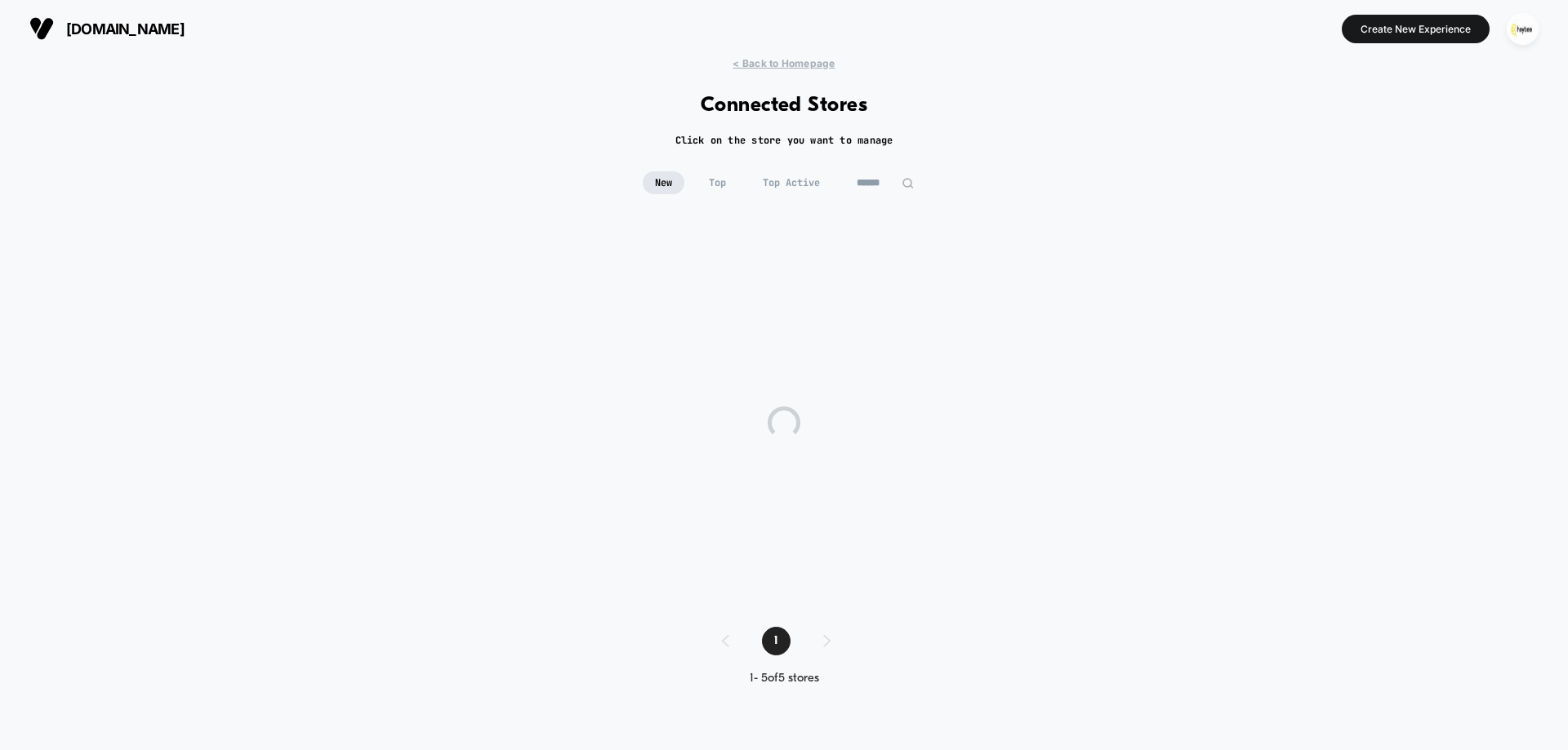
scroll to position [0, 0]
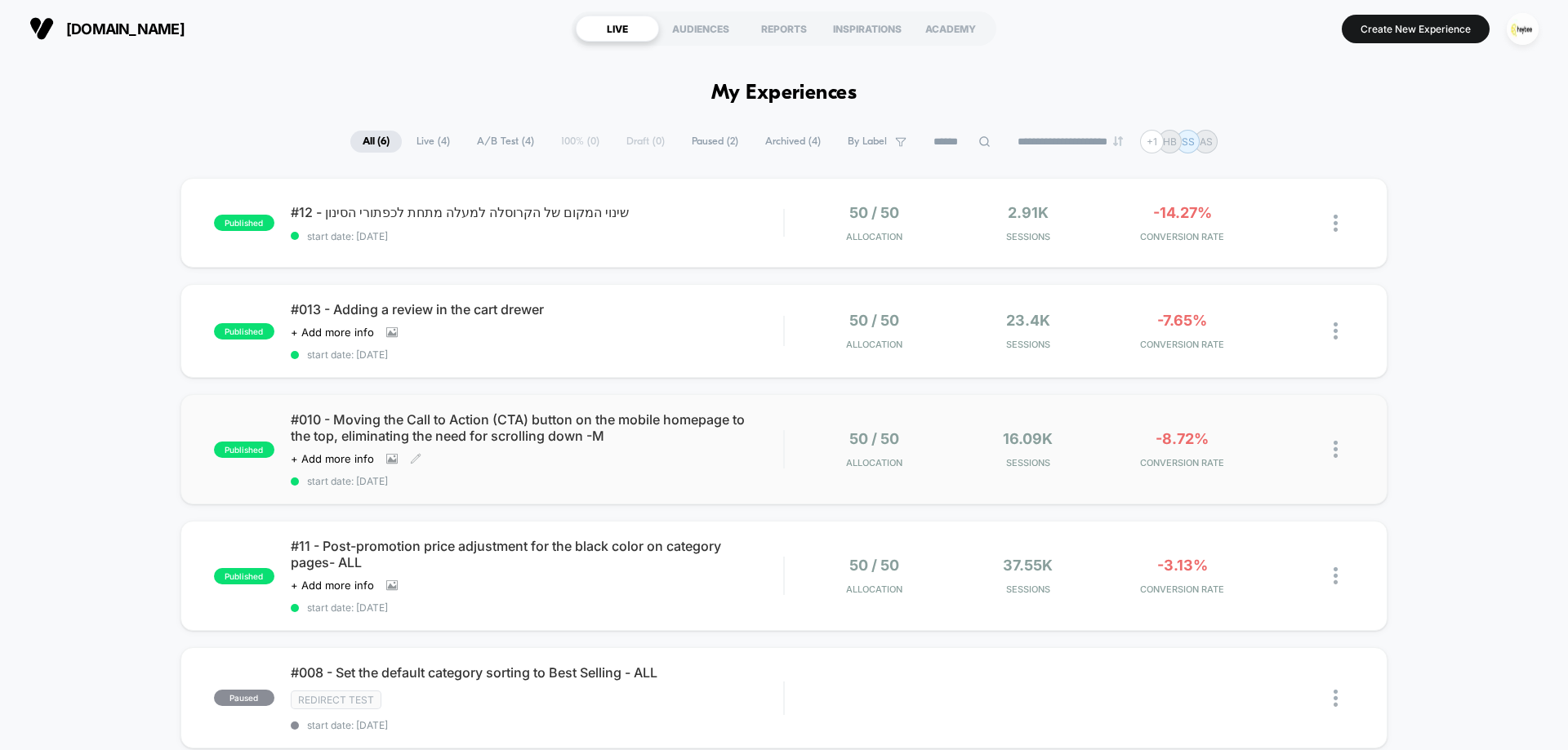
click at [670, 433] on span "#010 - Moving the Call to Action (CTA) button on the mobile homepage to the top…" at bounding box center [537, 428] width 493 height 32
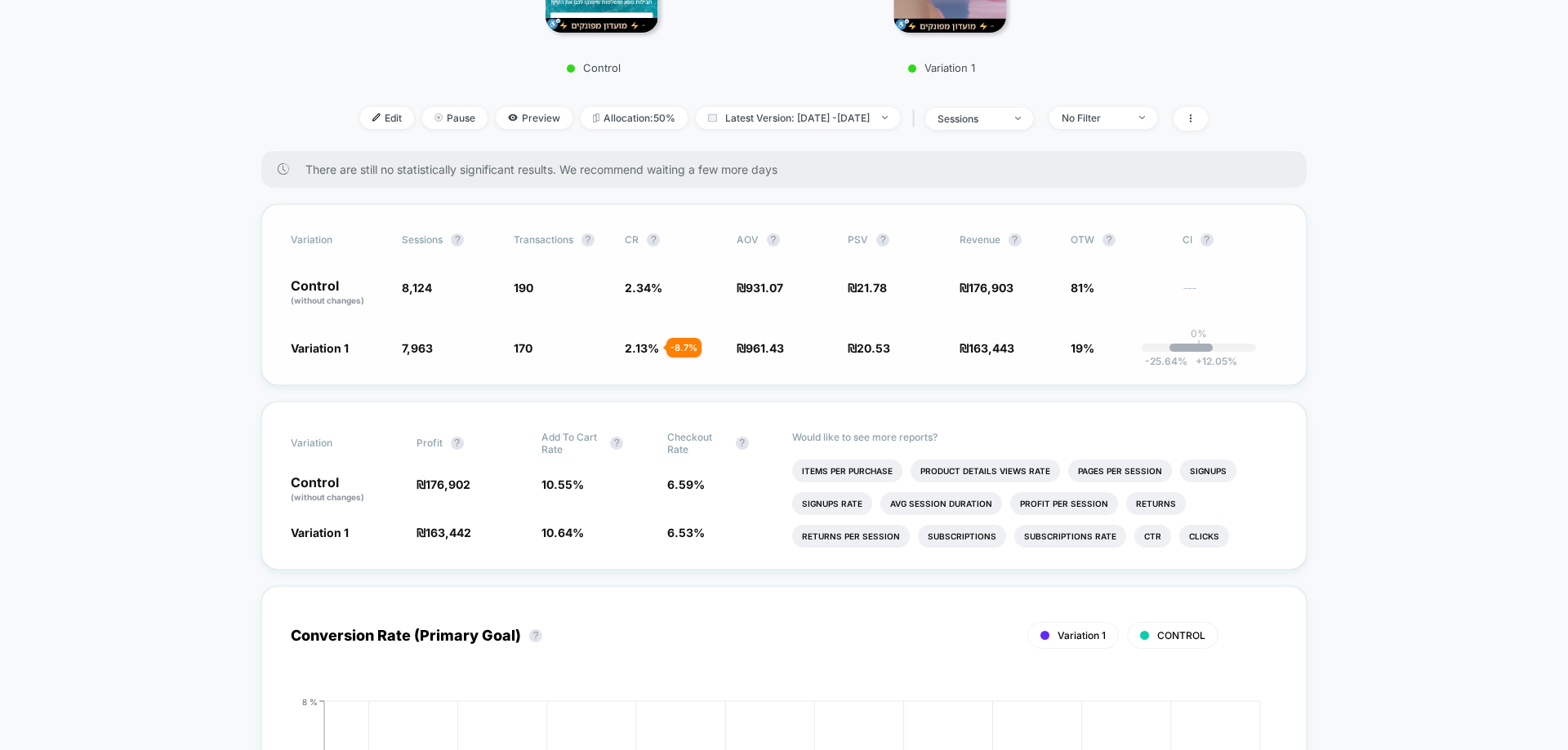
scroll to position [490, 0]
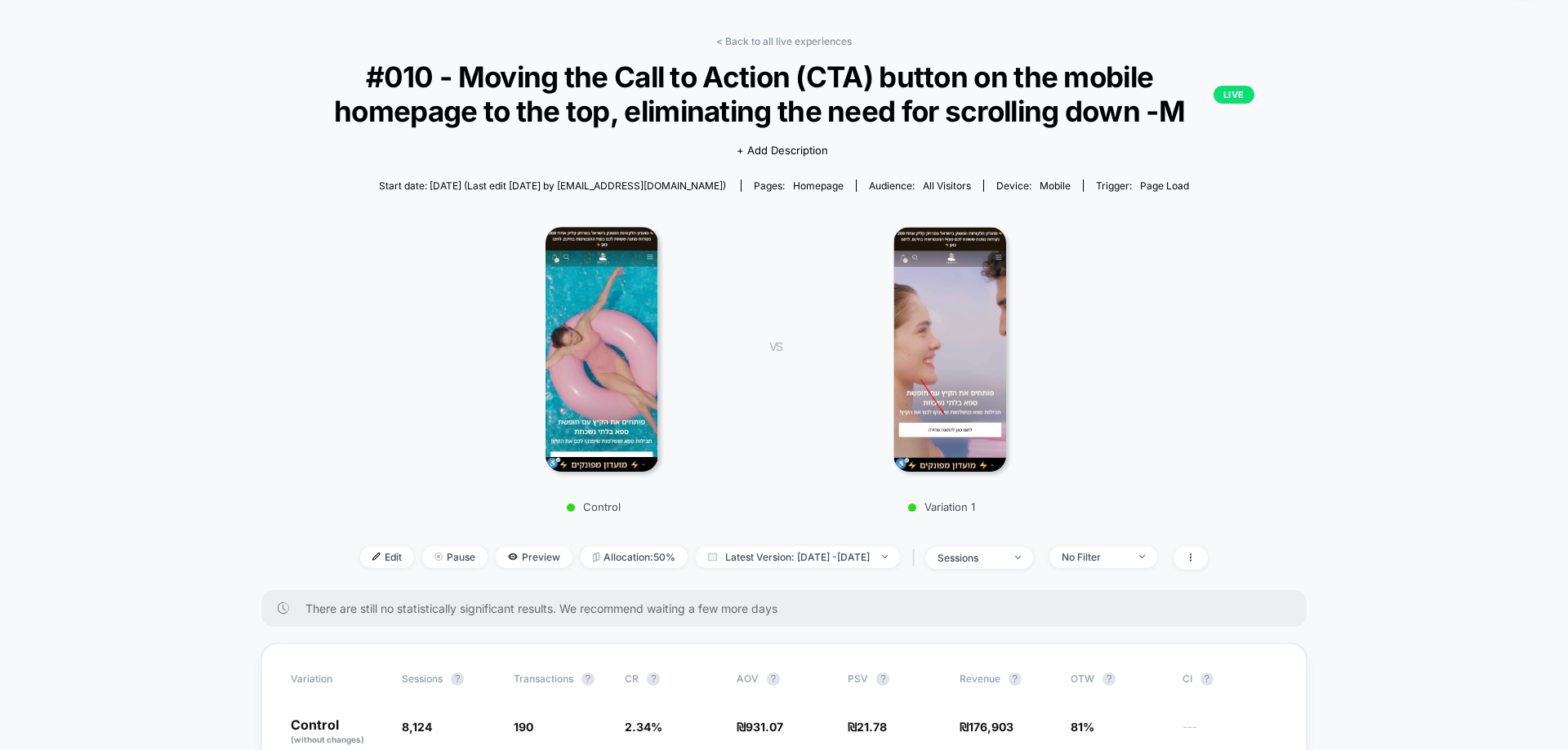
scroll to position [0, 0]
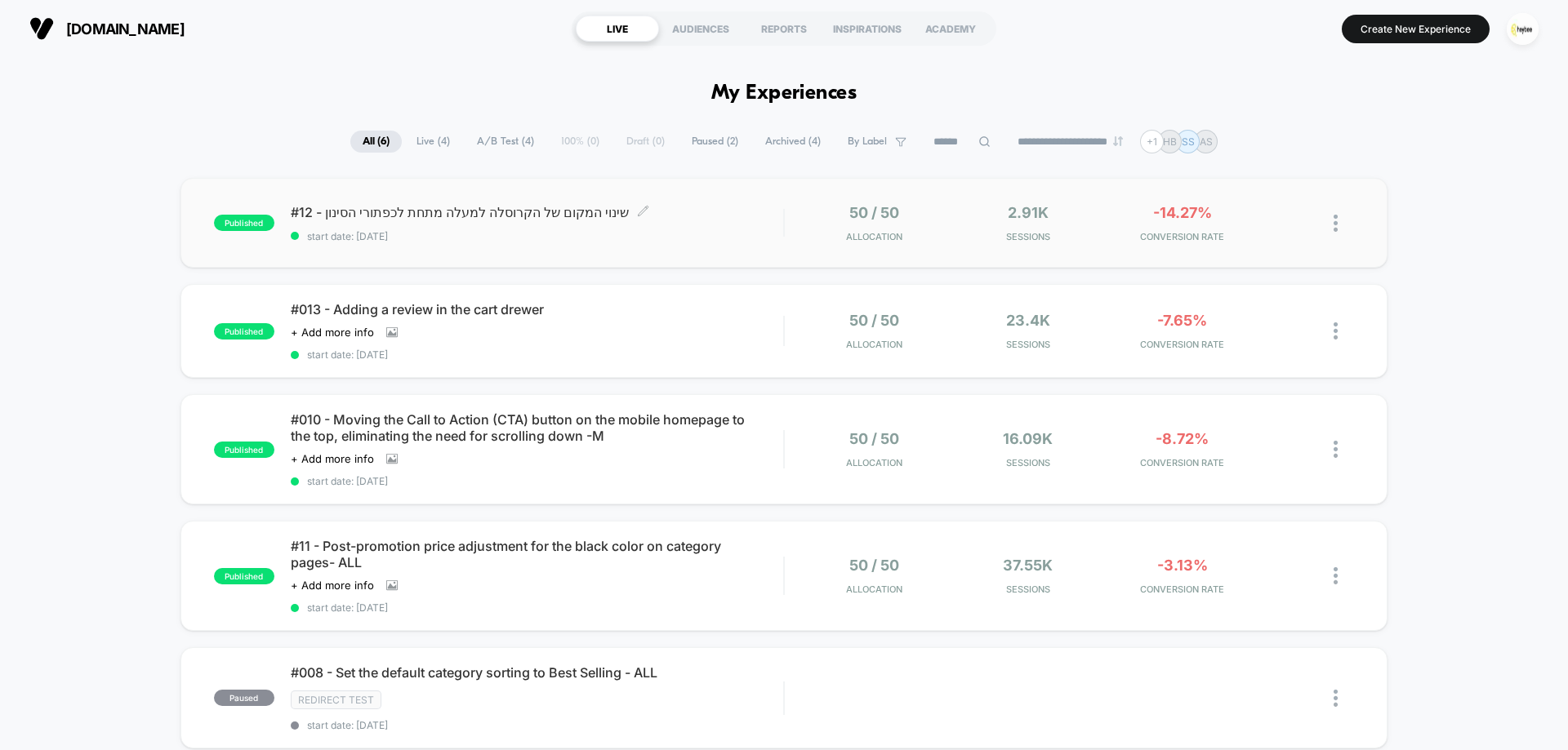
drag, startPoint x: 706, startPoint y: 203, endPoint x: 689, endPoint y: 214, distance: 20.2
click at [703, 204] on span "#12 - שינוי המקום של הקרוסלה למעלה מתחת לכפתורי הסינון Click to edit experience…" at bounding box center [537, 212] width 493 height 17
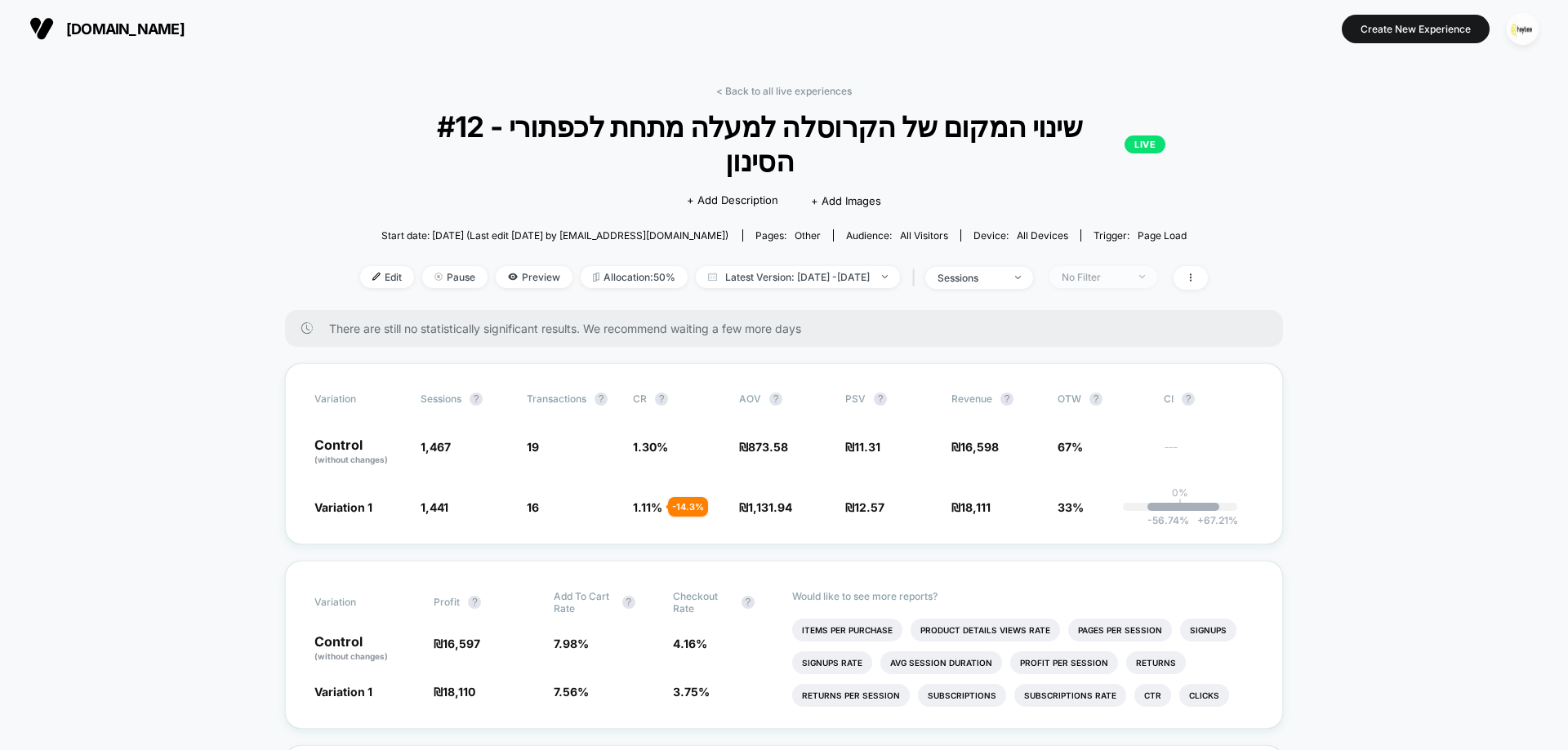
click at [1127, 271] on div "No Filter" at bounding box center [1094, 277] width 66 height 12
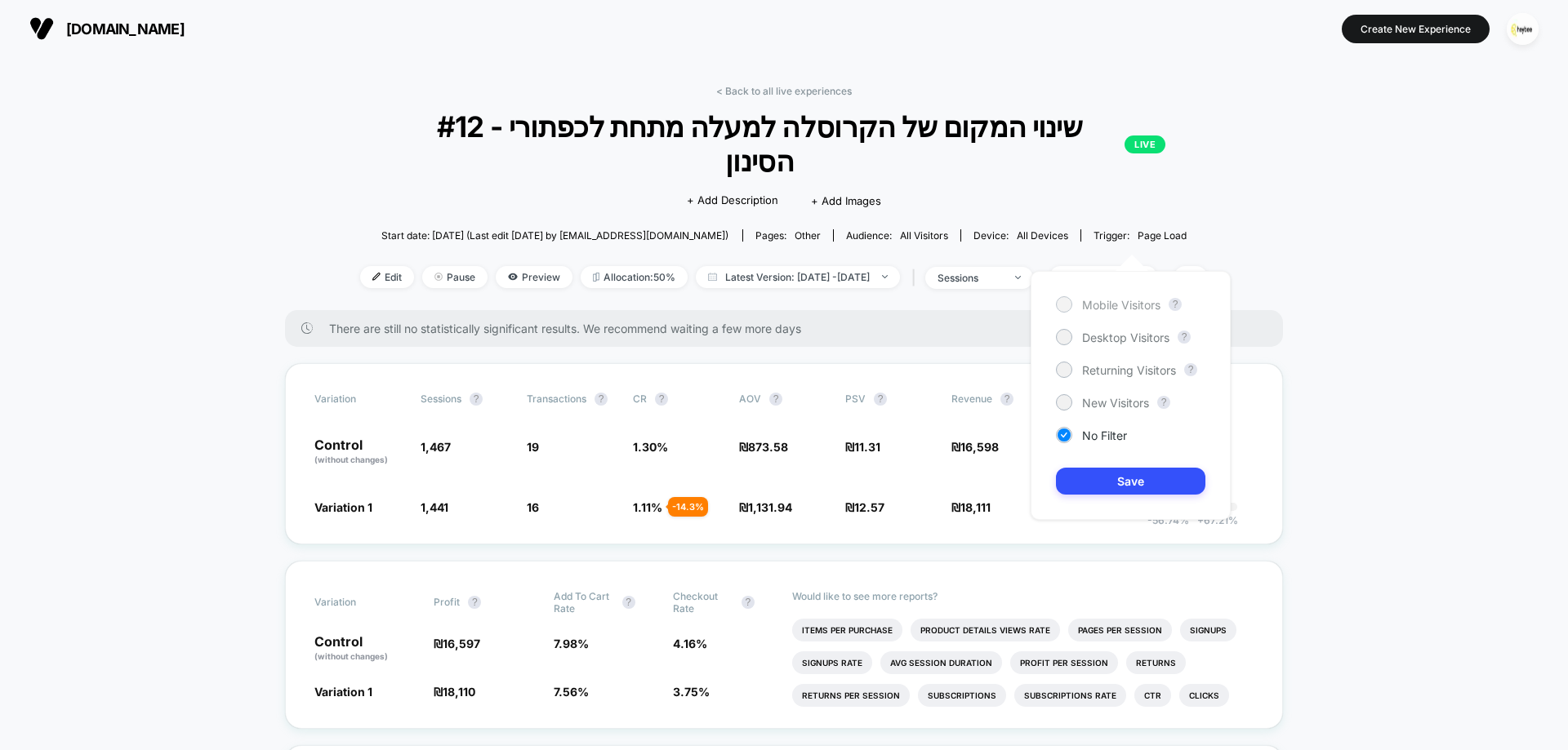
click at [1127, 305] on span "Mobile Visitors" at bounding box center [1120, 305] width 78 height 14
drag, startPoint x: 1132, startPoint y: 480, endPoint x: 1122, endPoint y: 485, distance: 11.2
click at [1131, 481] on button "Save" at bounding box center [1131, 481] width 149 height 27
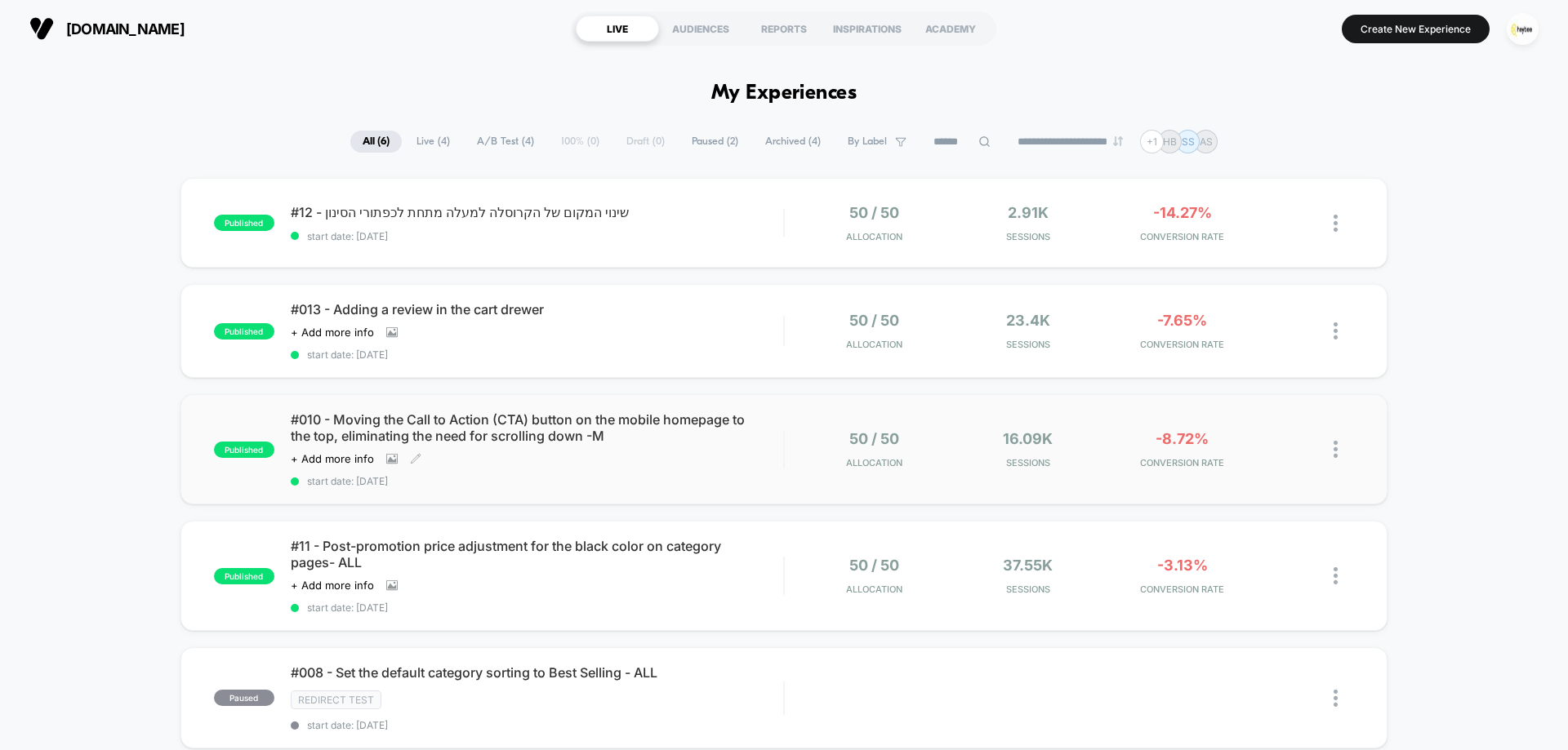
click at [512, 434] on span "#010 - Moving the Call to Action (CTA) button on the mobile homepage to the top…" at bounding box center [537, 428] width 493 height 32
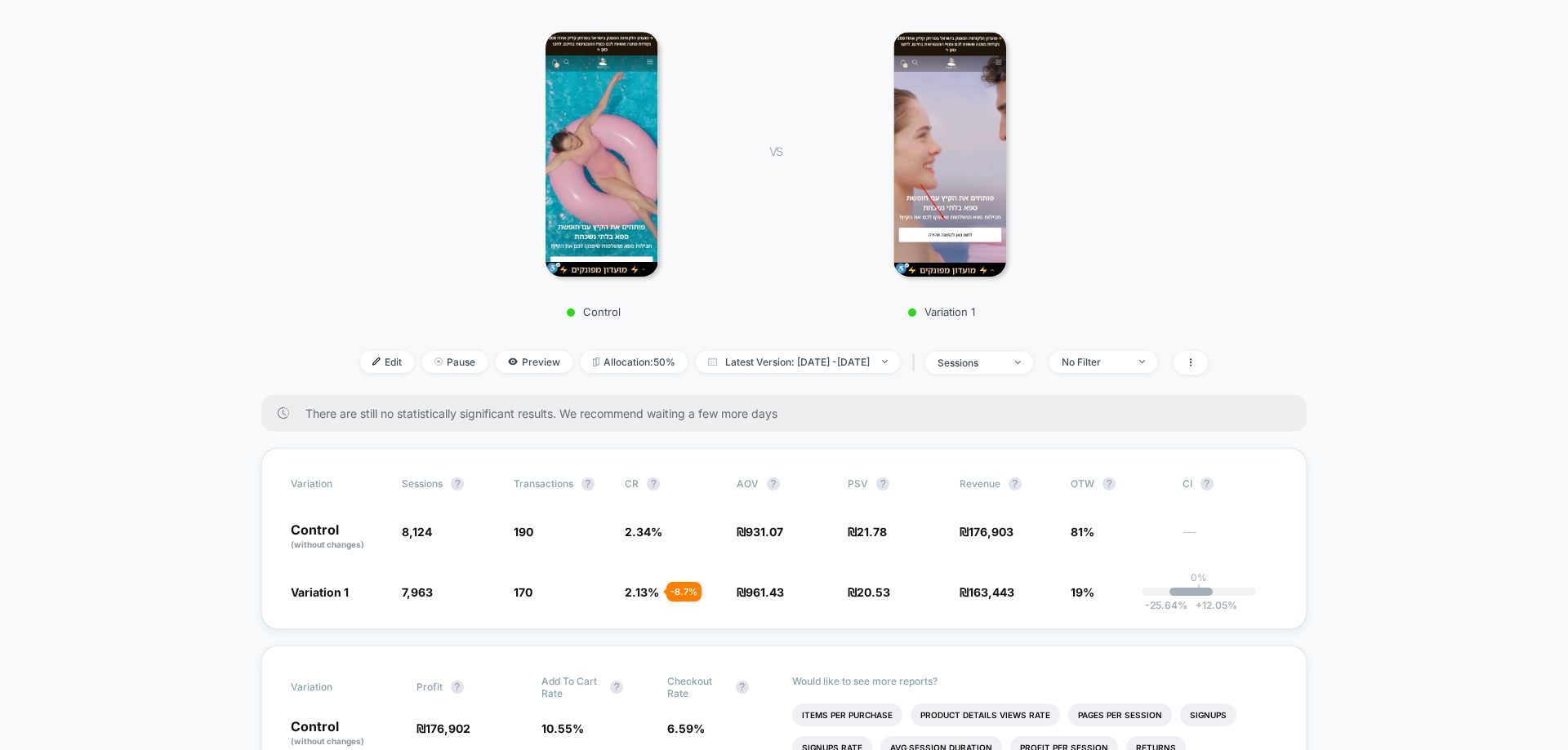
scroll to position [327, 0]
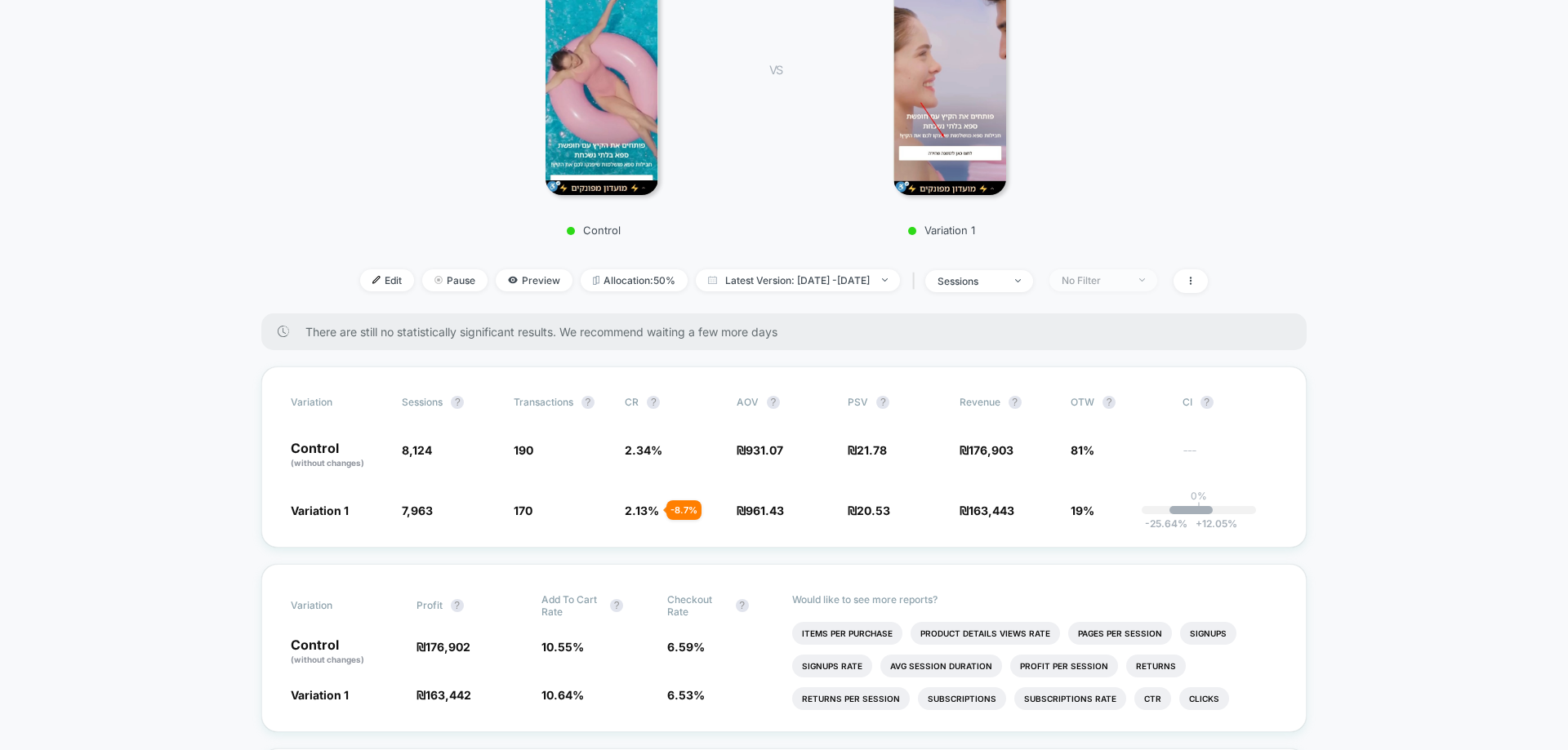
click at [1157, 275] on span "No Filter" at bounding box center [1103, 279] width 108 height 22
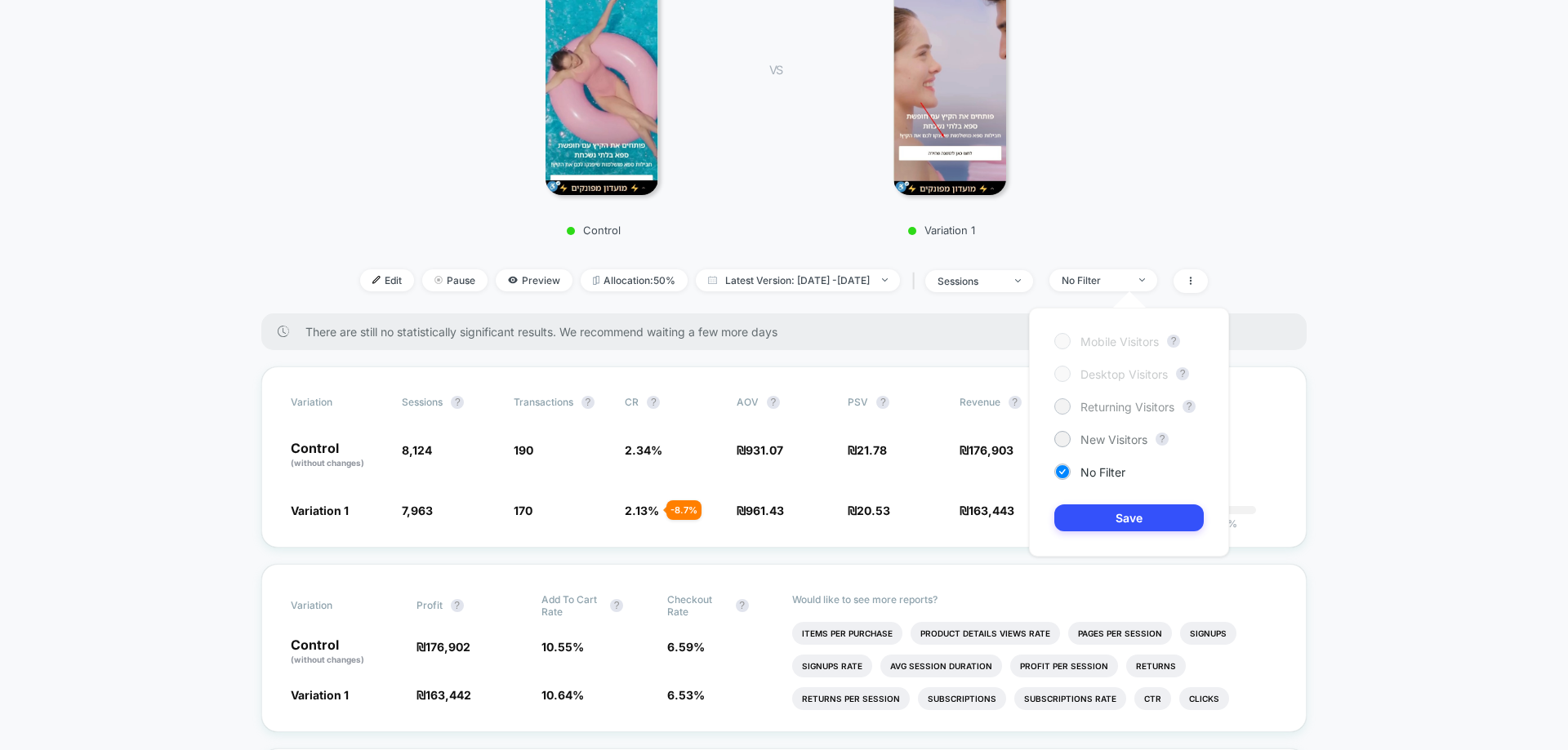
click at [1099, 407] on span "Returning Visitors" at bounding box center [1127, 407] width 94 height 14
click at [1082, 524] on button "Save" at bounding box center [1129, 518] width 149 height 27
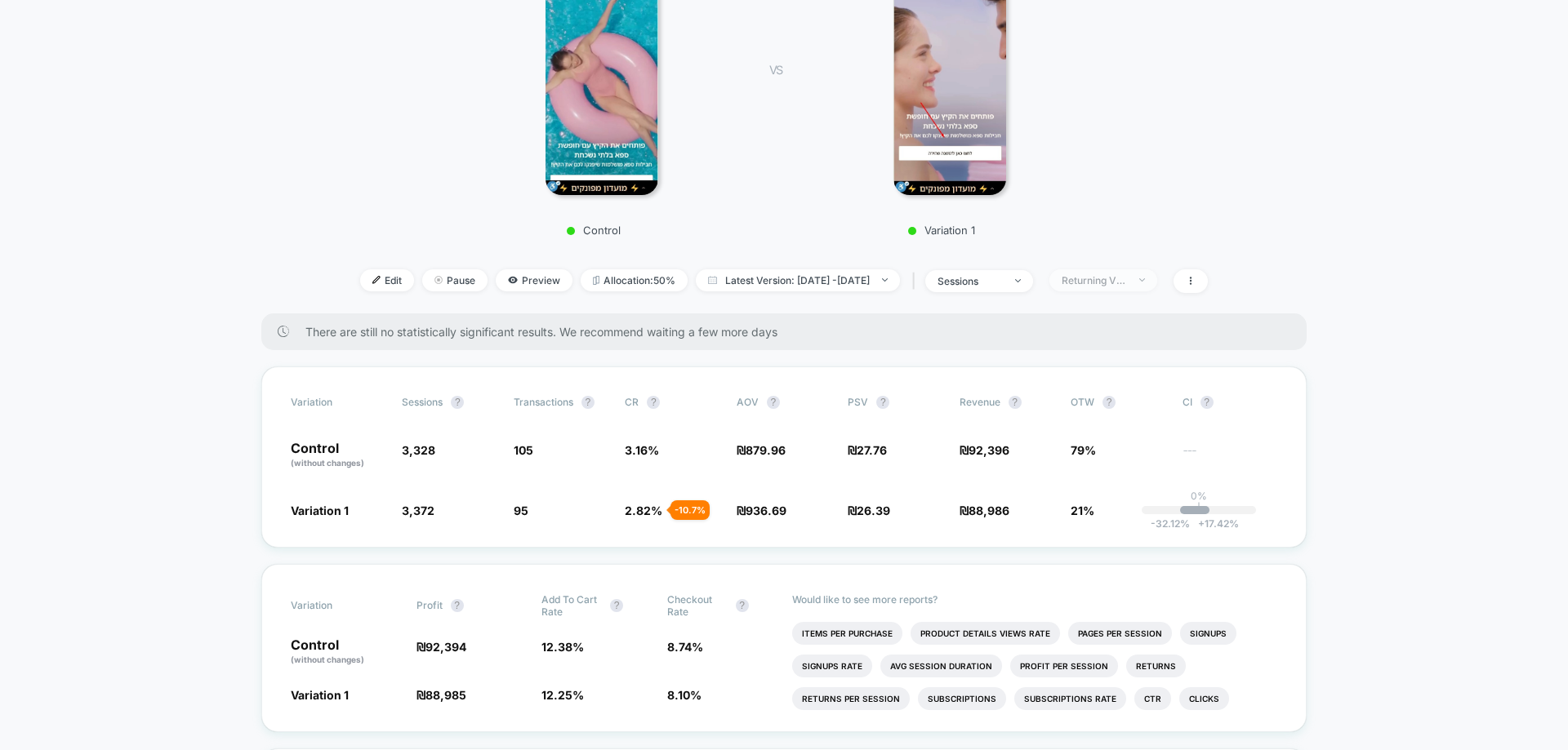
click at [1127, 281] on div "Returning Visitors" at bounding box center [1094, 280] width 66 height 12
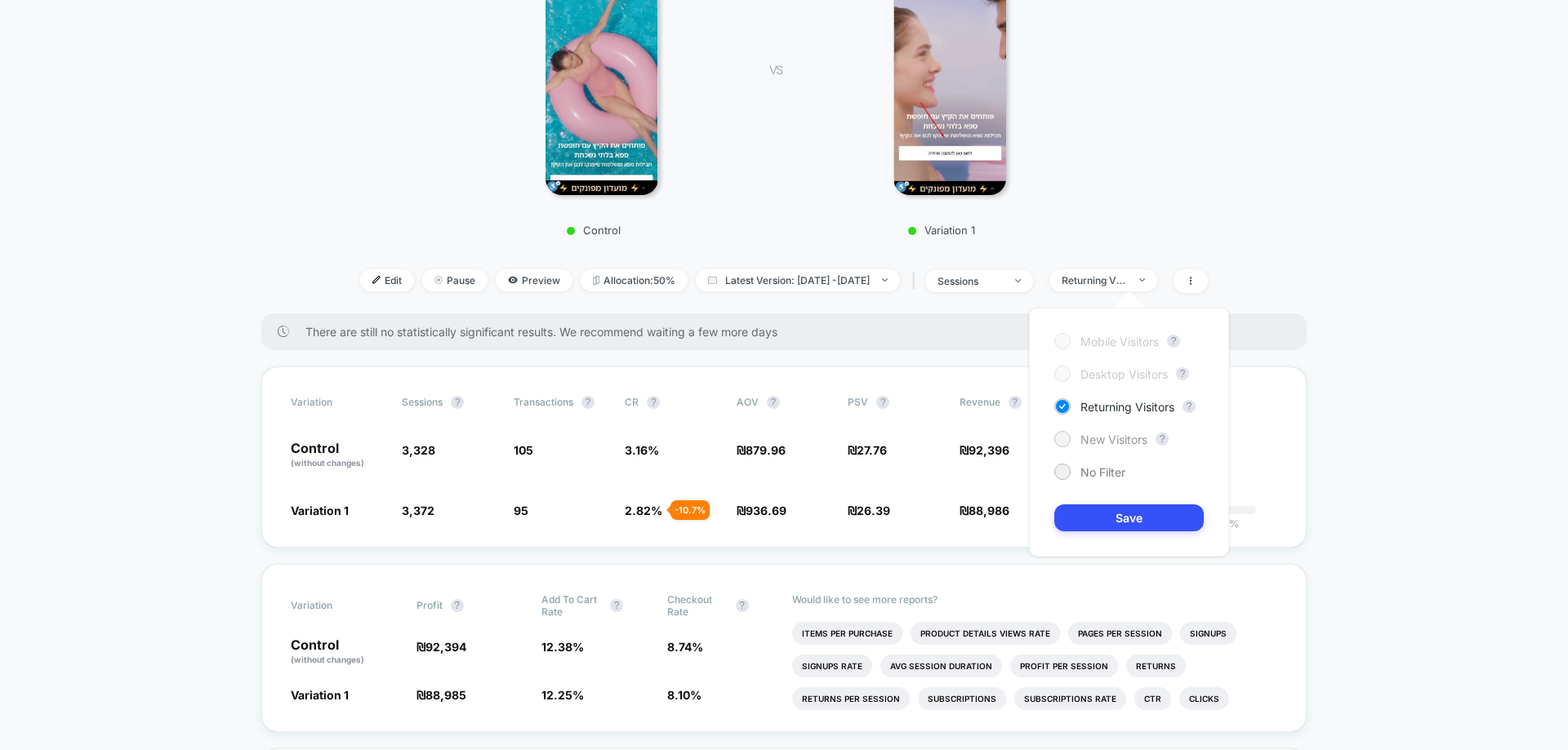
click at [1130, 433] on span "New Visitors" at bounding box center [1114, 440] width 67 height 14
click at [1158, 520] on button "Save" at bounding box center [1129, 518] width 149 height 27
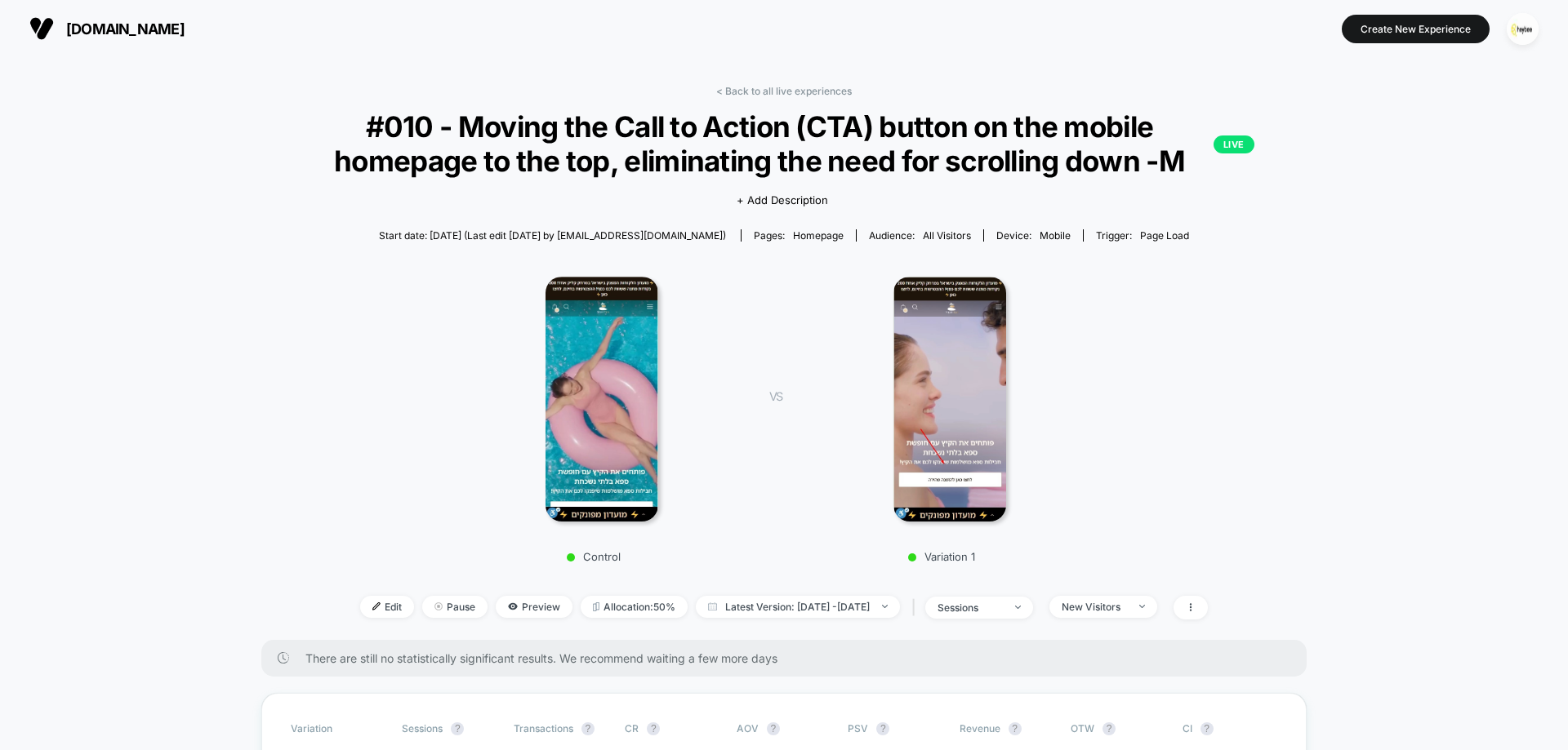
scroll to position [245, 0]
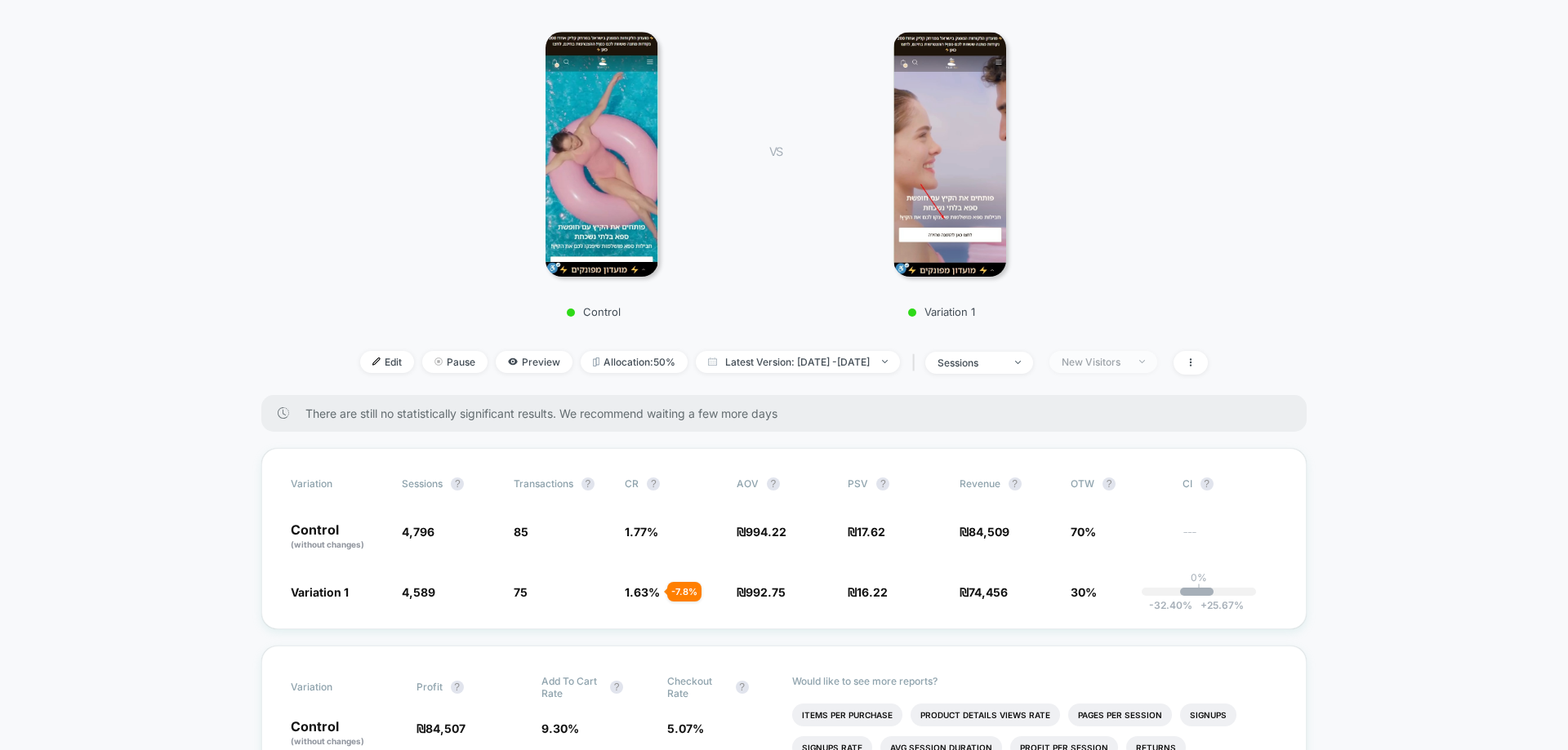
click at [1127, 356] on div "New Visitors" at bounding box center [1094, 362] width 66 height 12
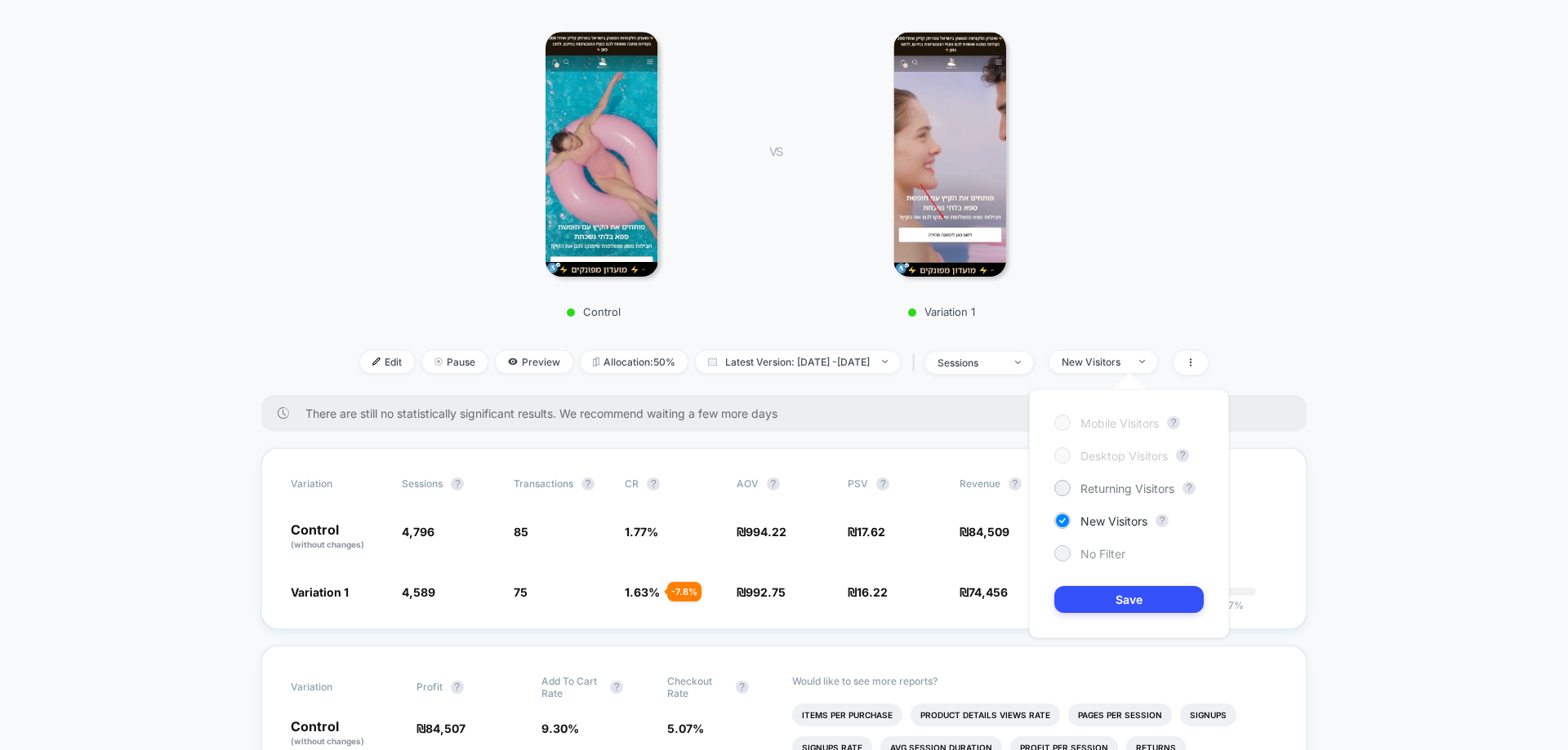
click at [1115, 559] on span "No Filter" at bounding box center [1103, 554] width 45 height 14
click at [1113, 594] on button "Save" at bounding box center [1129, 599] width 149 height 27
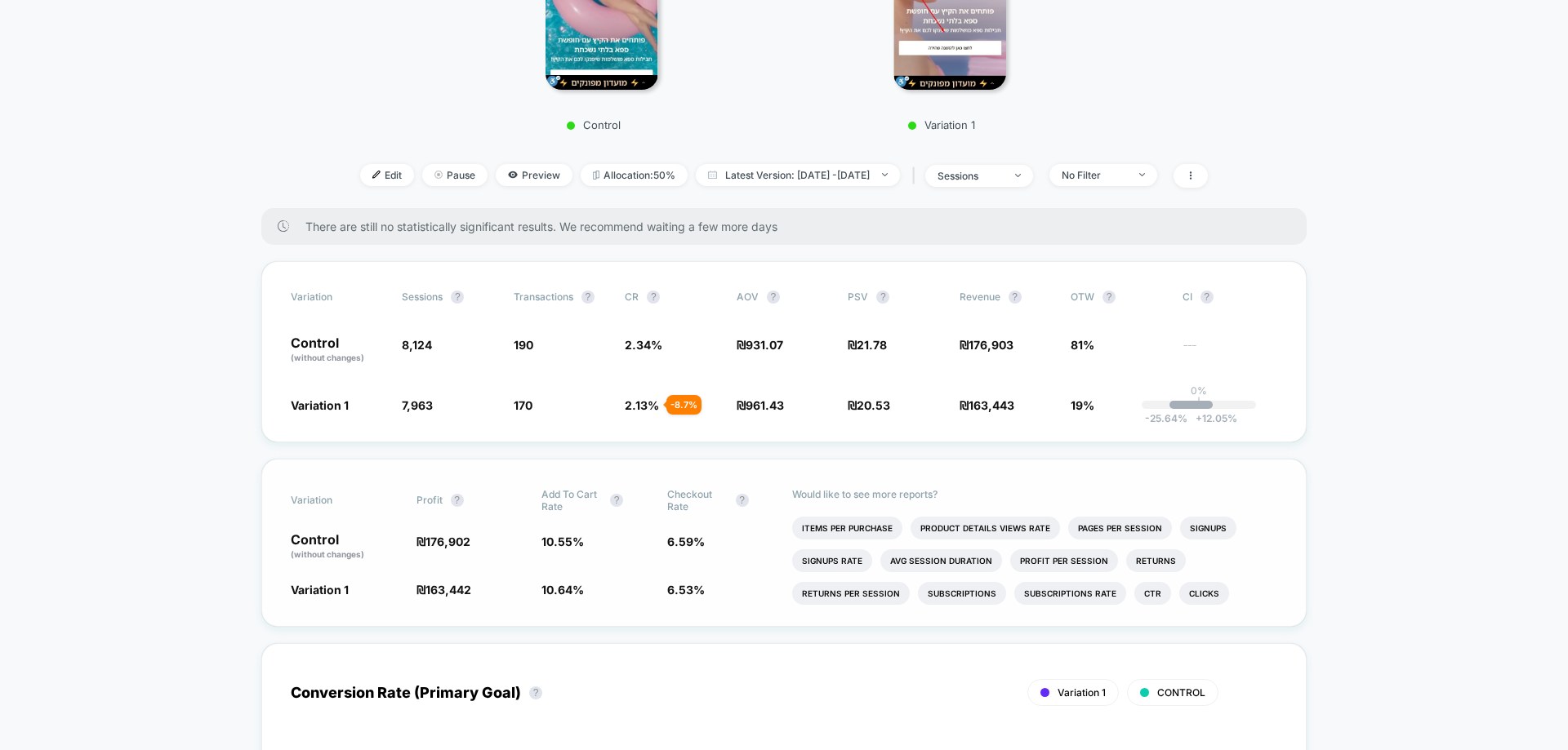
scroll to position [490, 0]
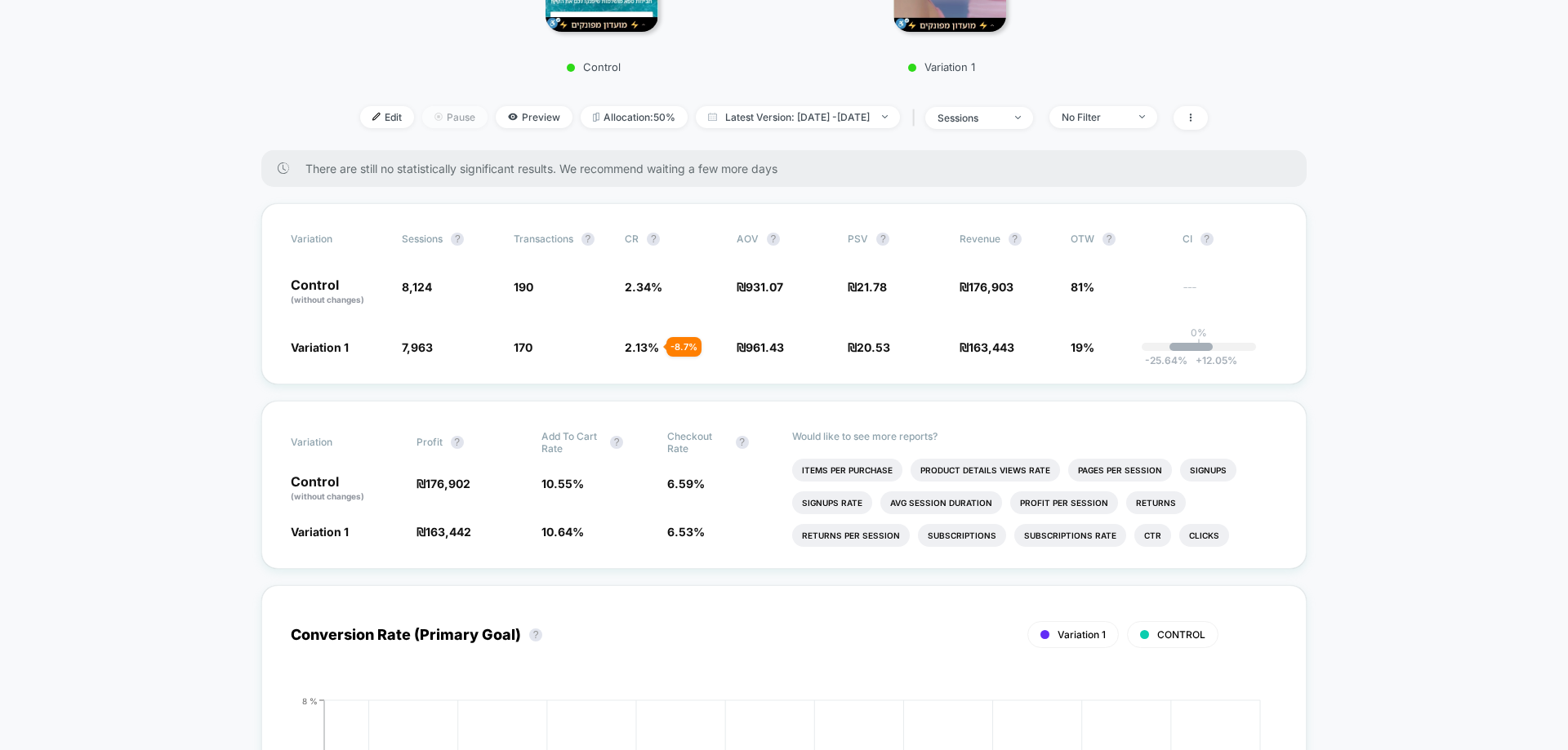
click at [433, 117] on span "Pause" at bounding box center [455, 117] width 66 height 22
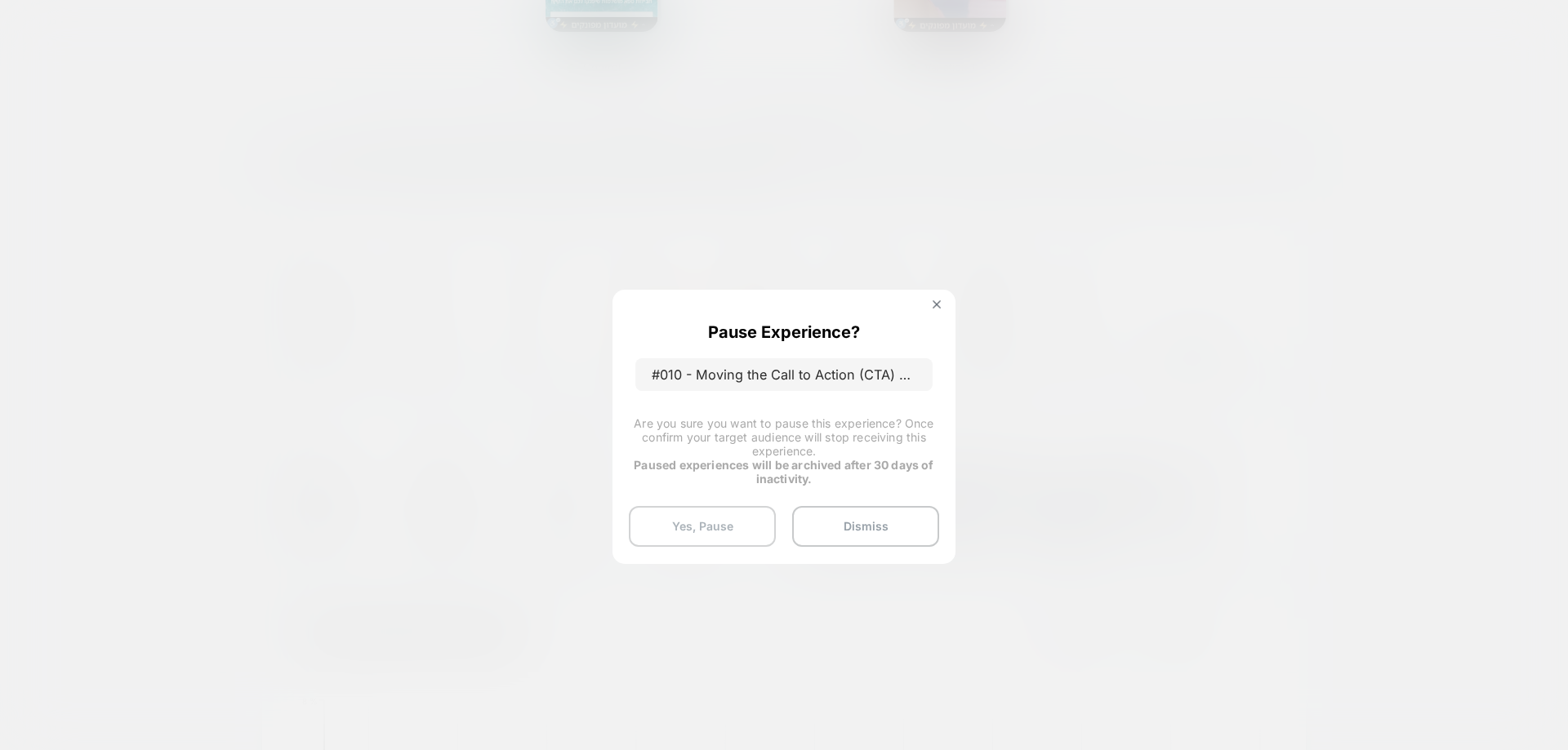
click at [711, 517] on button "Yes, Pause" at bounding box center [702, 527] width 147 height 41
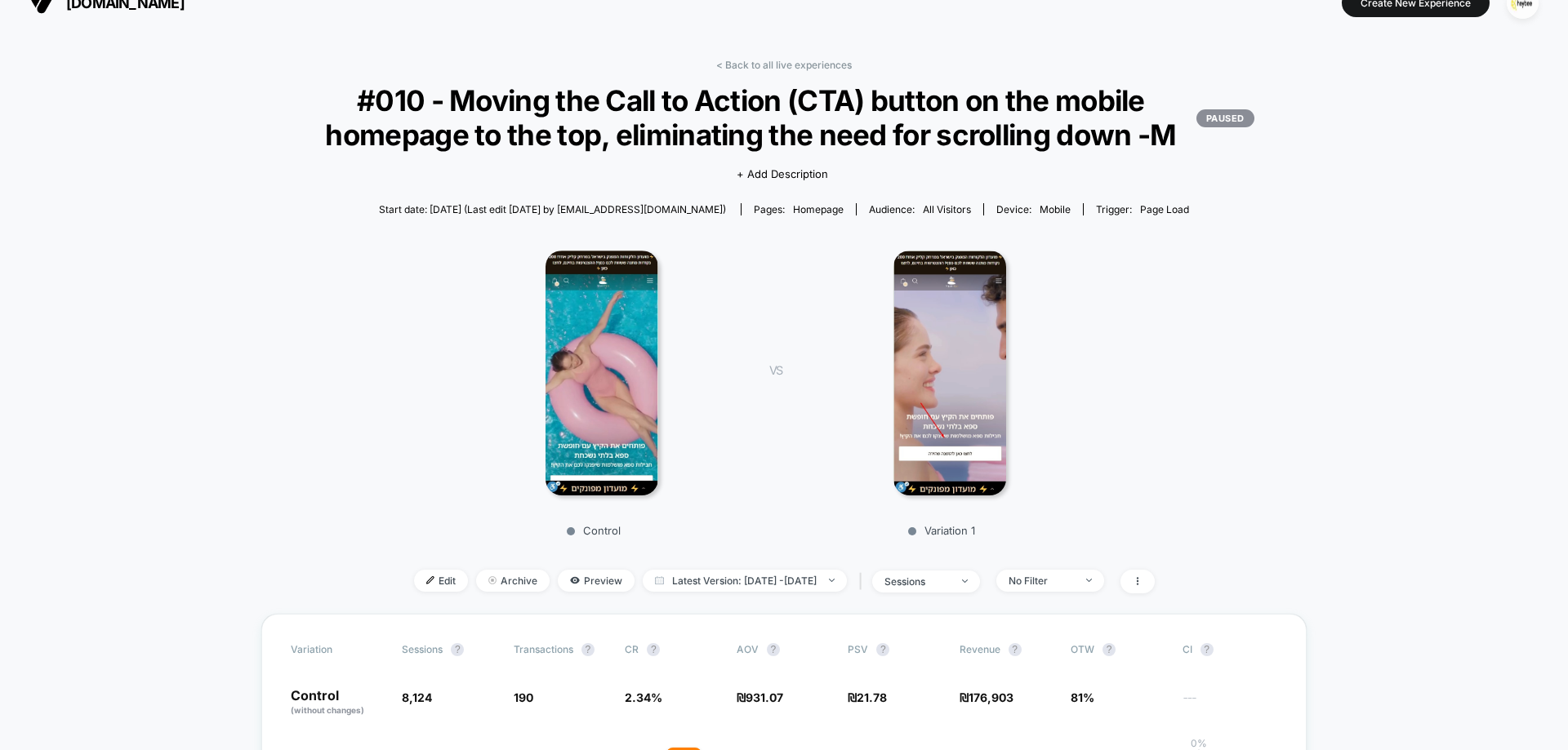
scroll to position [0, 0]
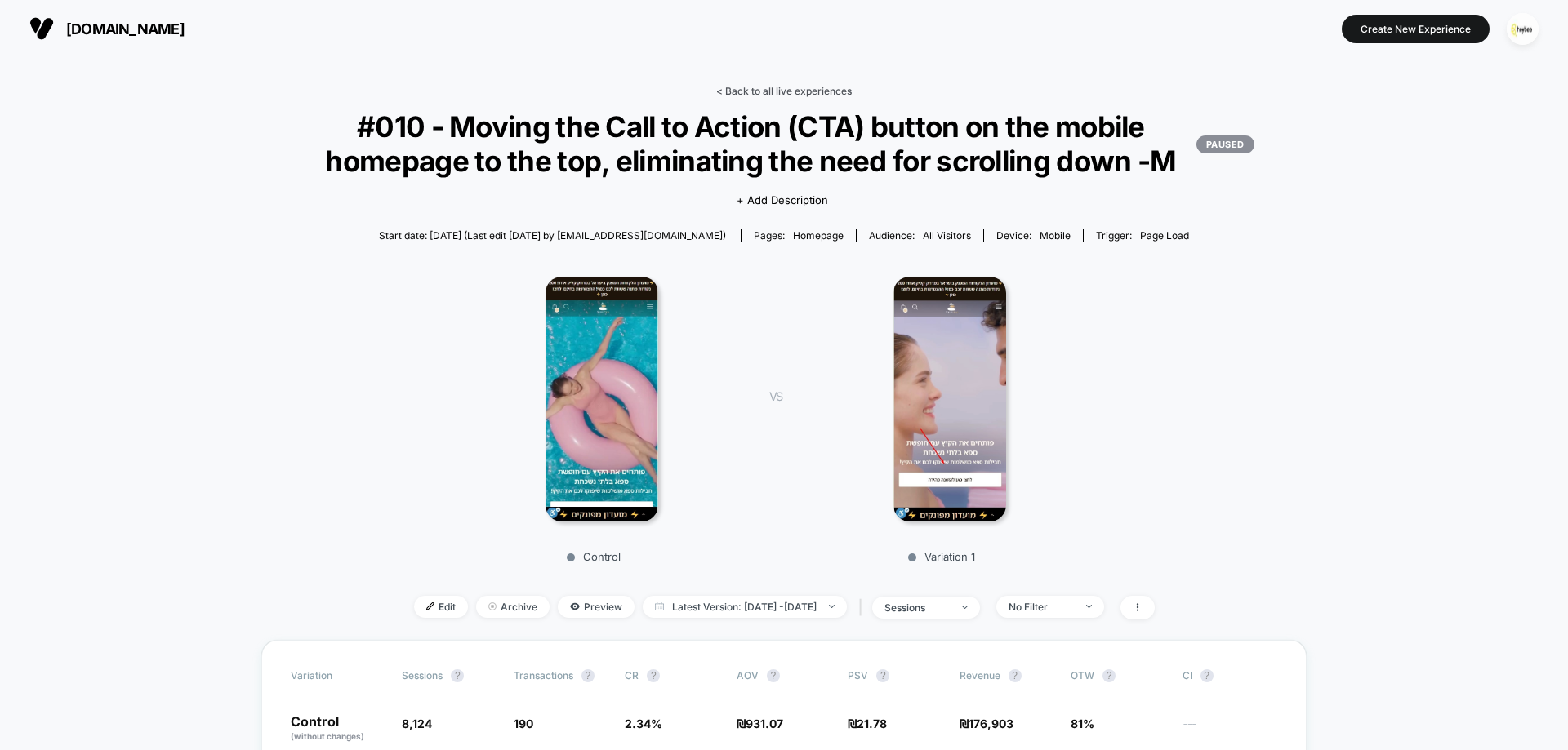
click at [776, 94] on link "< Back to all live experiences" at bounding box center [784, 91] width 136 height 12
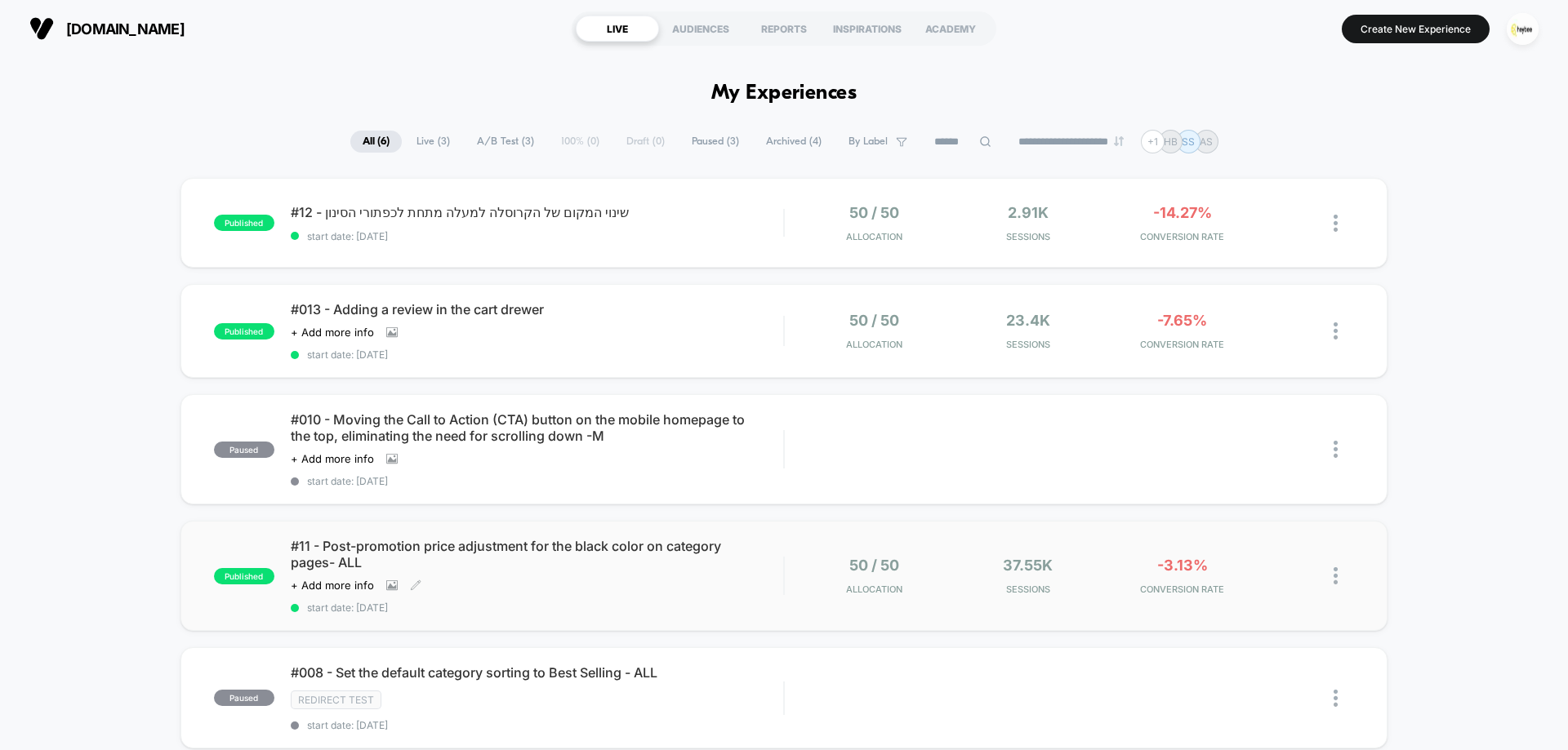
click at [484, 567] on span "#11 - Post-promotion price adjustment for the black color on category pages- ALL" at bounding box center [537, 554] width 493 height 32
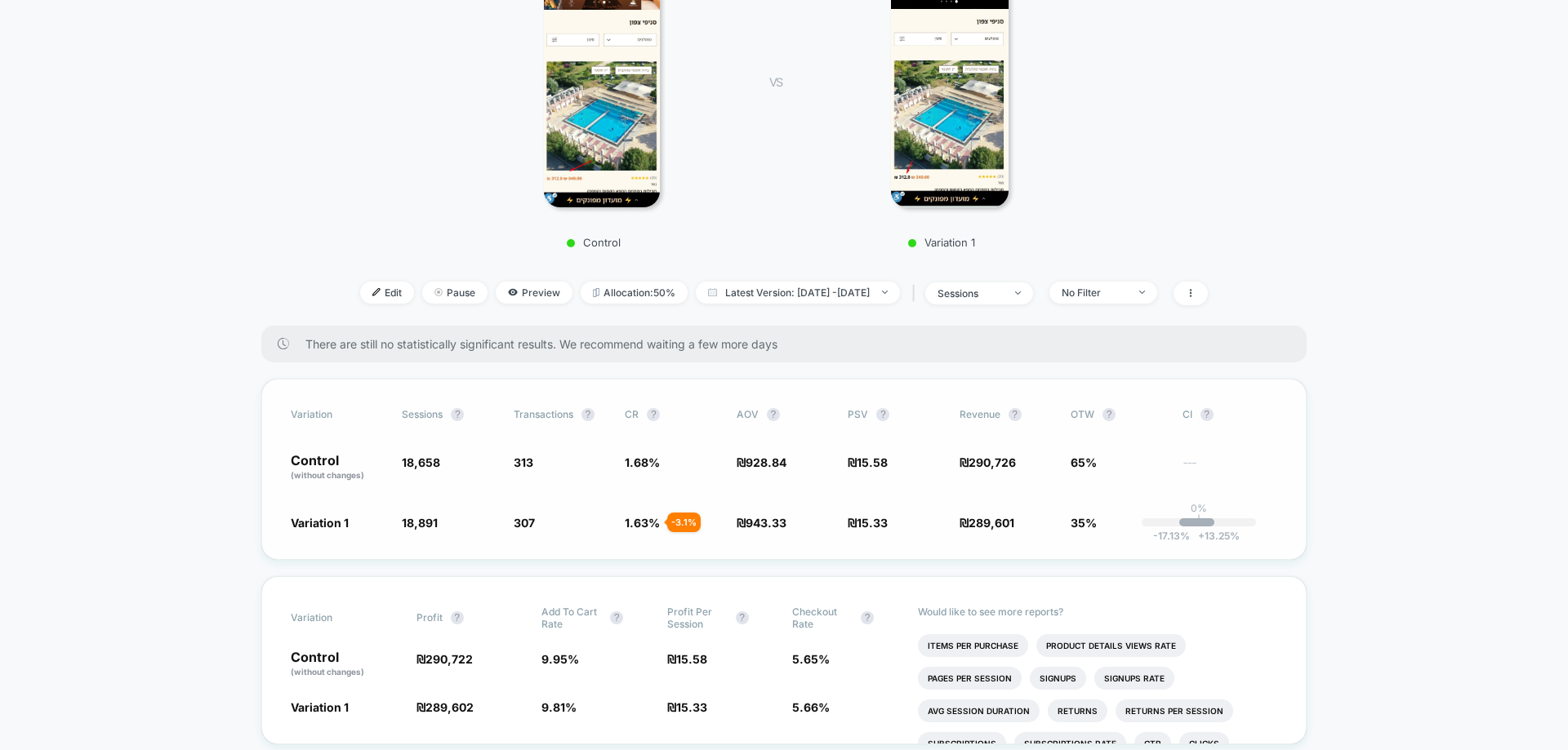
scroll to position [327, 0]
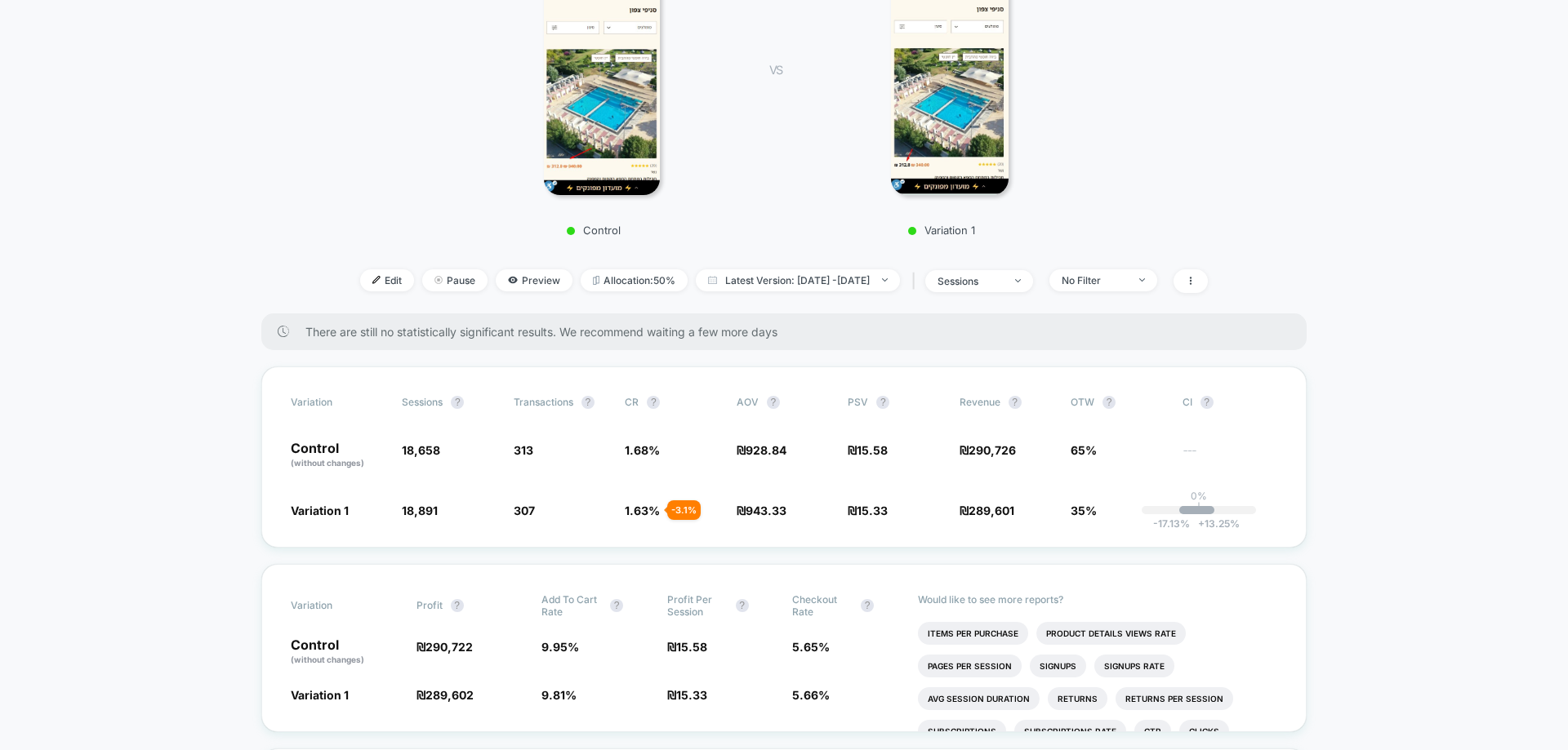
click at [1293, 230] on div "Control VS Variation 1" at bounding box center [776, 88] width 1046 height 314
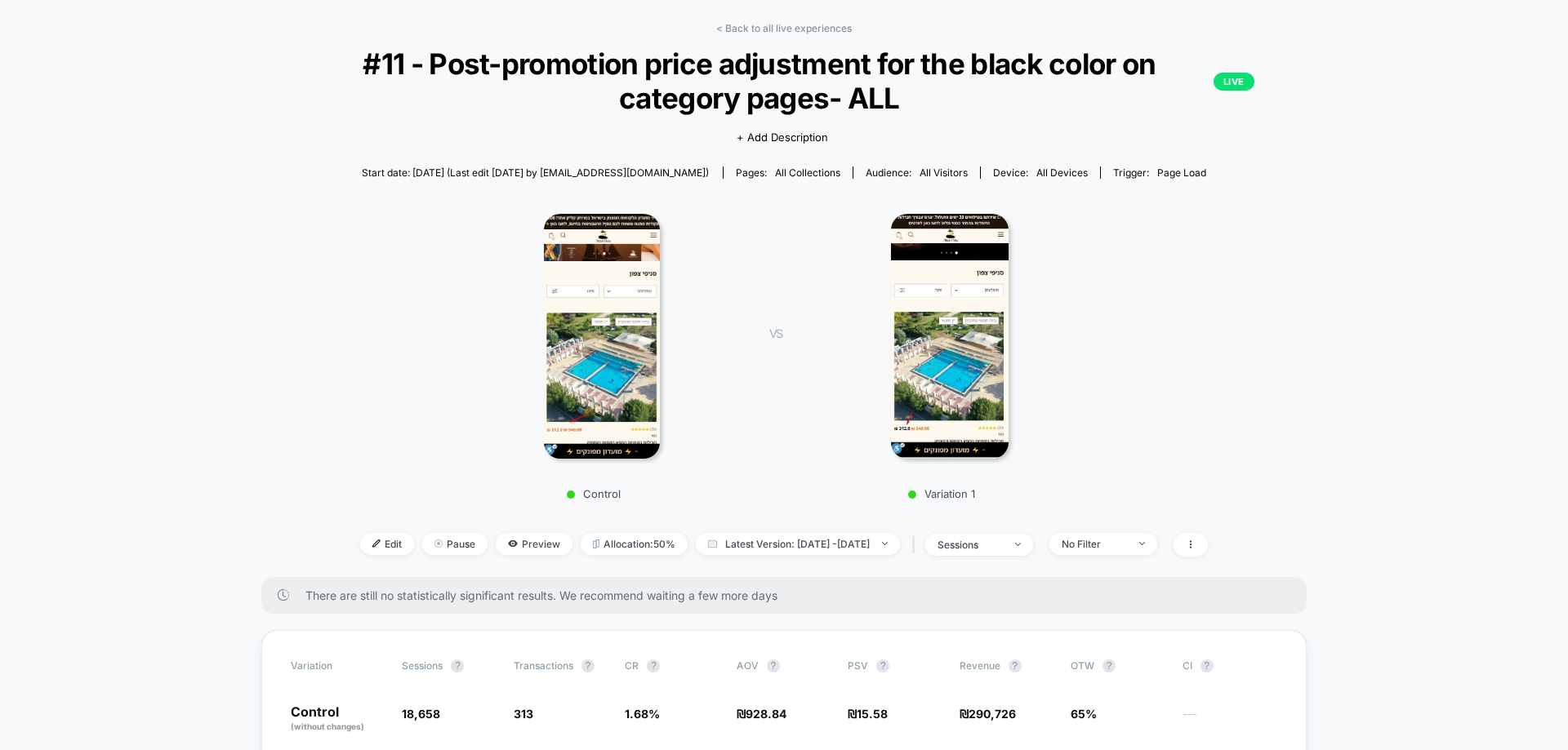
scroll to position [0, 0]
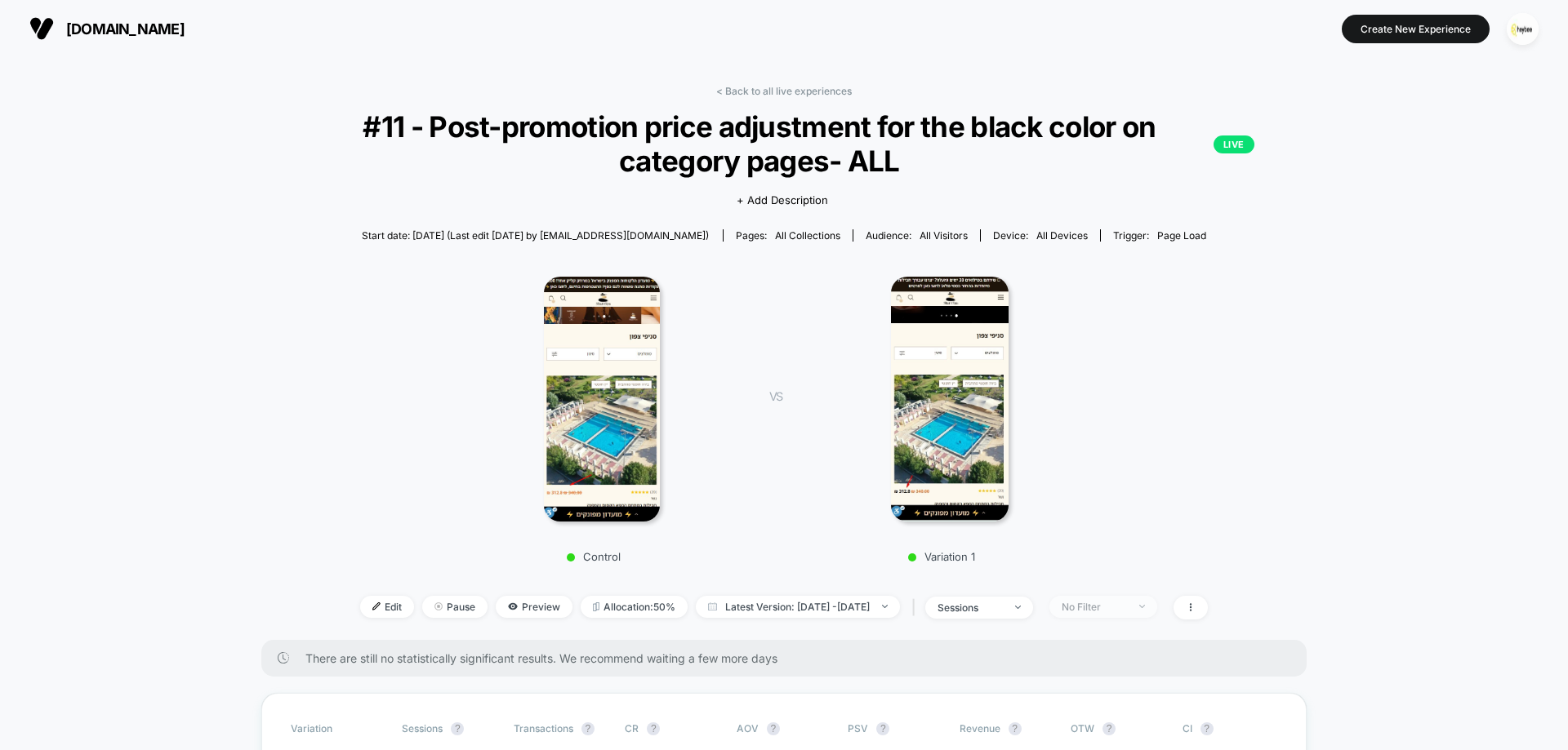
click at [1136, 615] on span "No Filter" at bounding box center [1103, 606] width 108 height 22
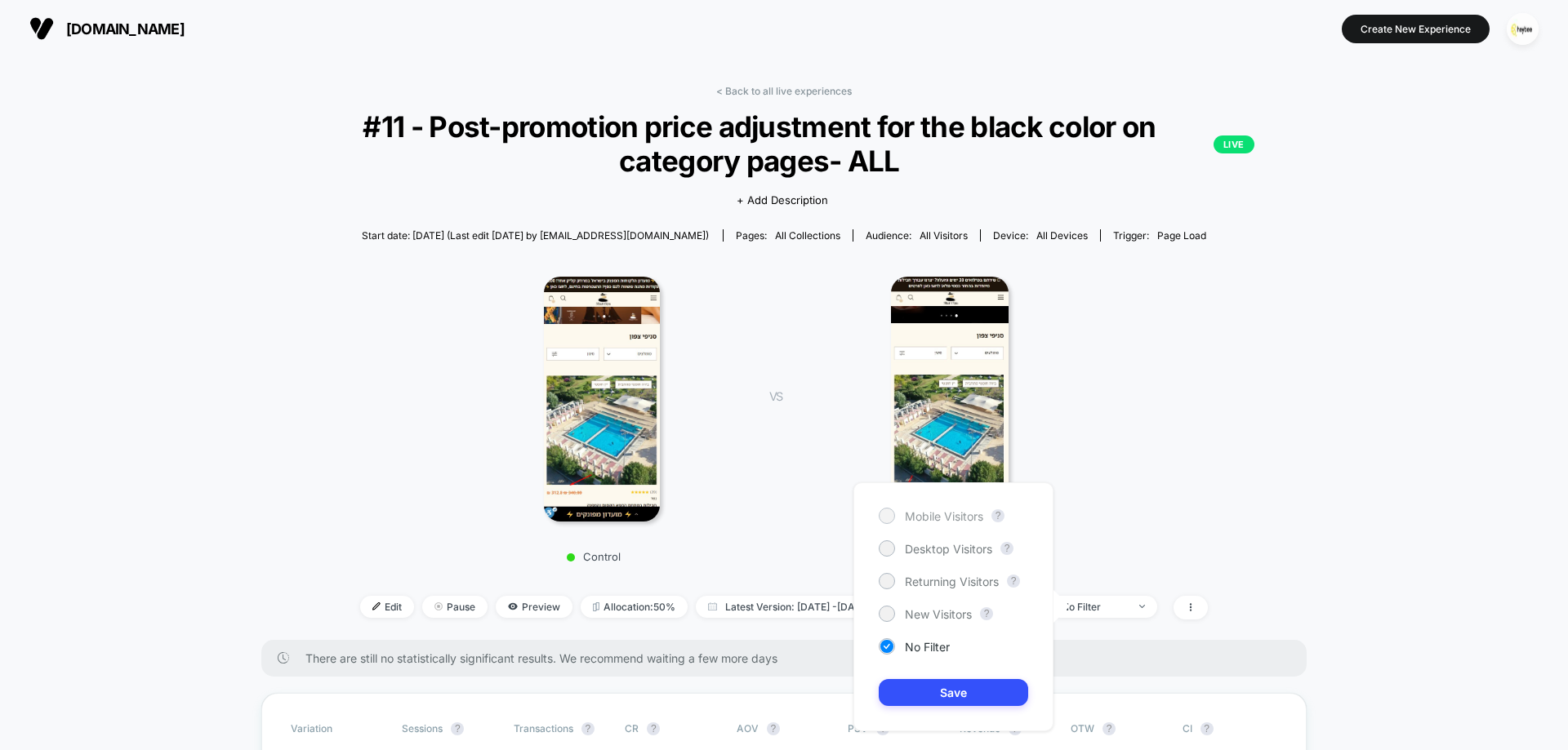
click at [920, 520] on span "Mobile Visitors" at bounding box center [943, 516] width 78 height 14
click at [967, 684] on button "Save" at bounding box center [953, 692] width 149 height 27
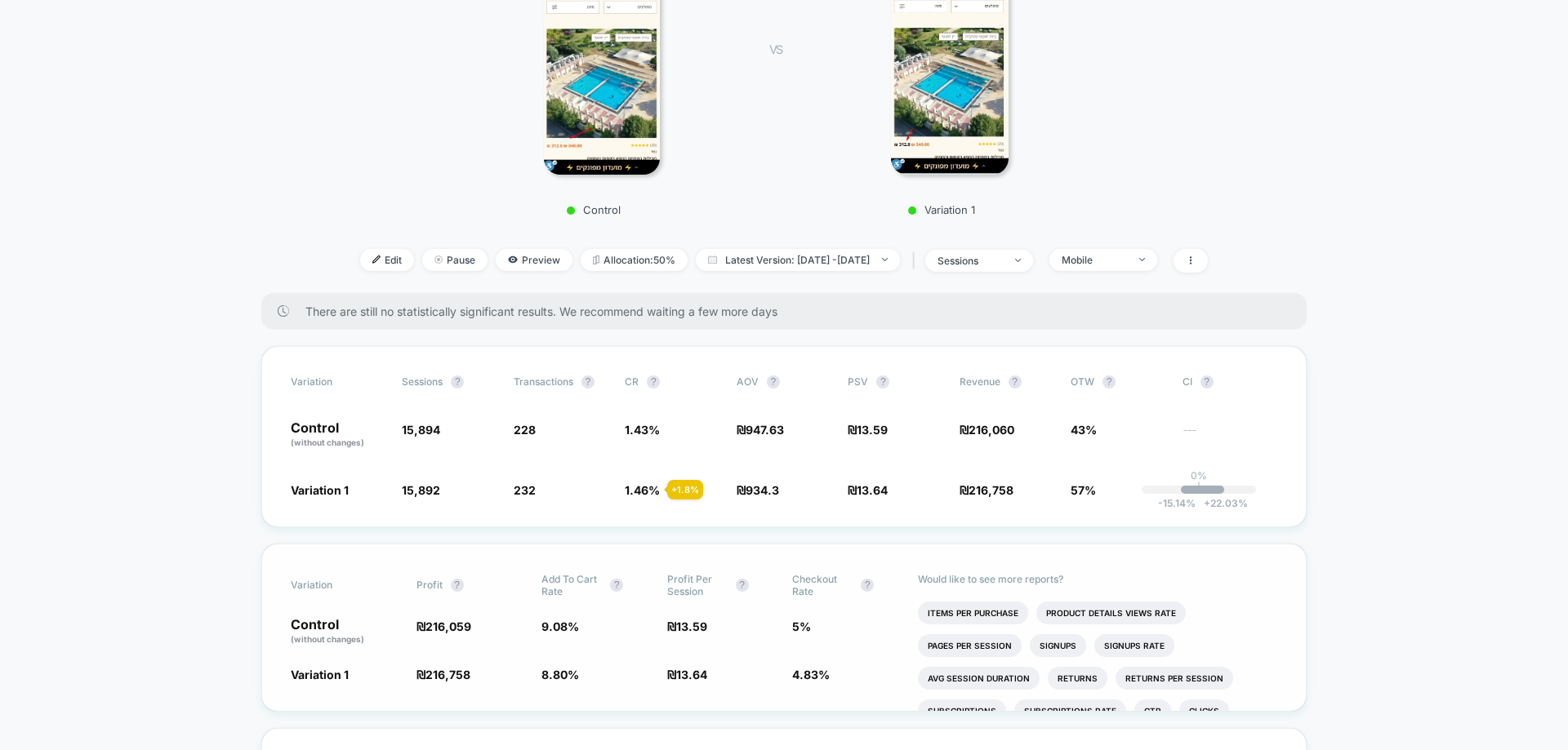
scroll to position [408, 0]
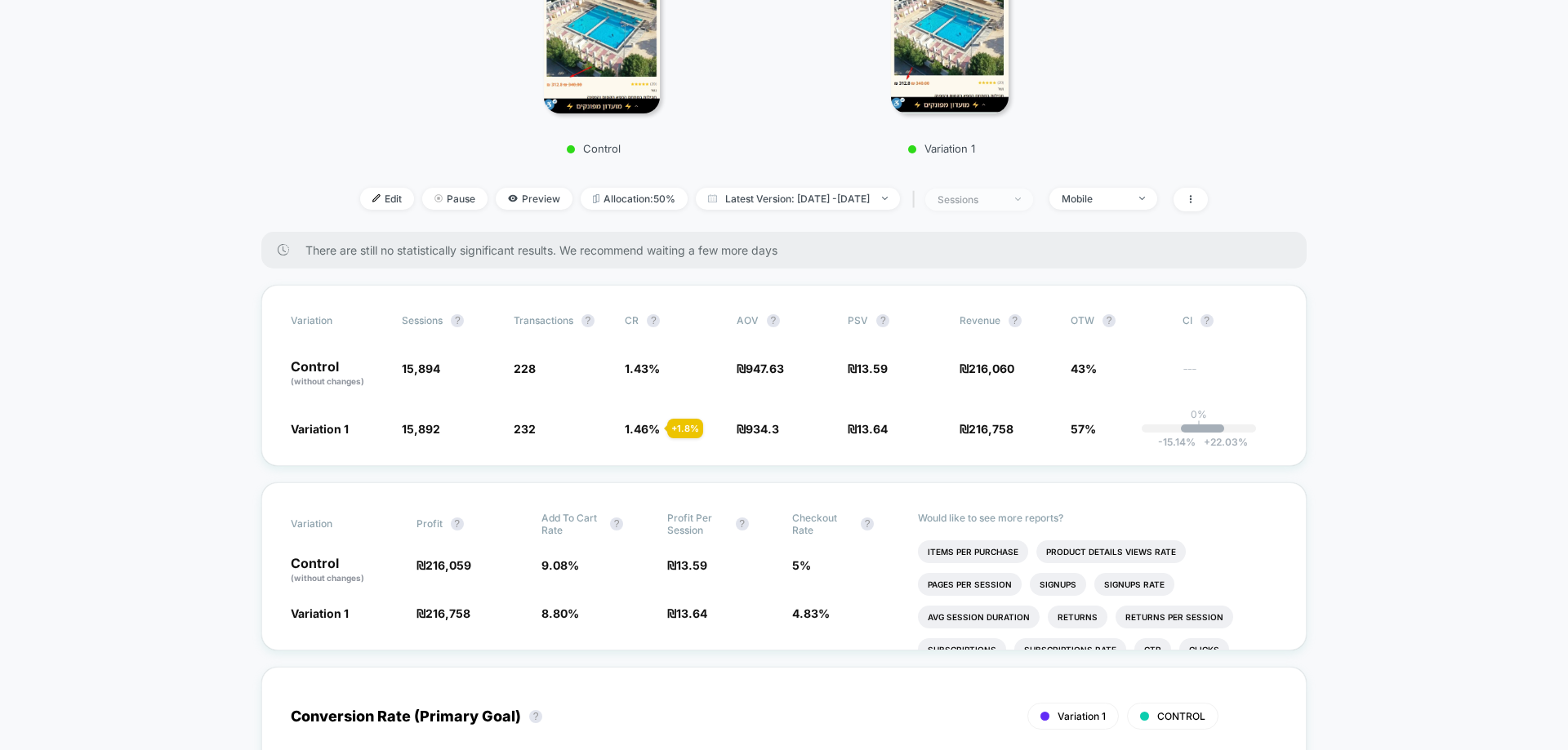
click at [1015, 199] on div at bounding box center [1009, 199] width 12 height 1
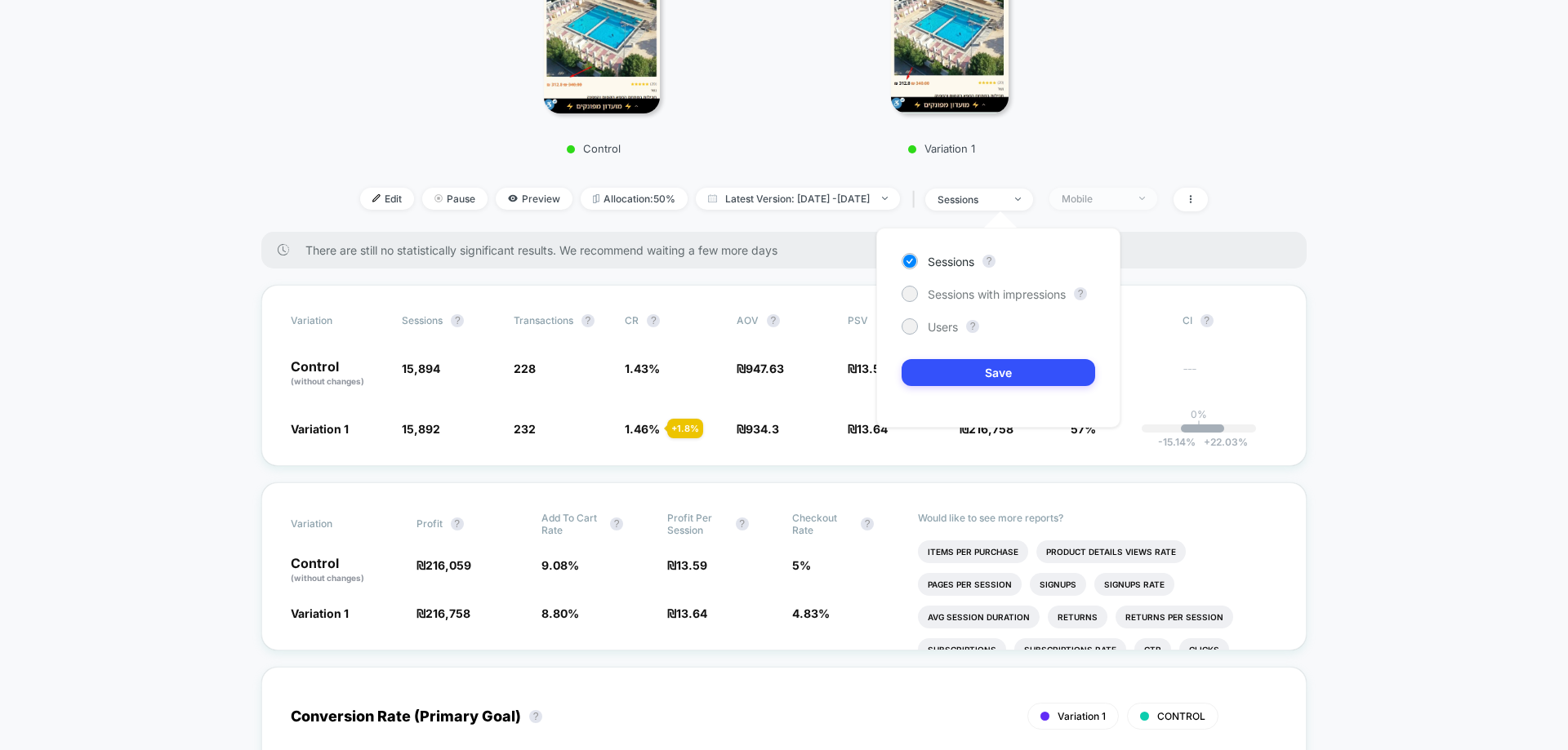
click at [1127, 205] on span "Mobile" at bounding box center [1103, 198] width 108 height 22
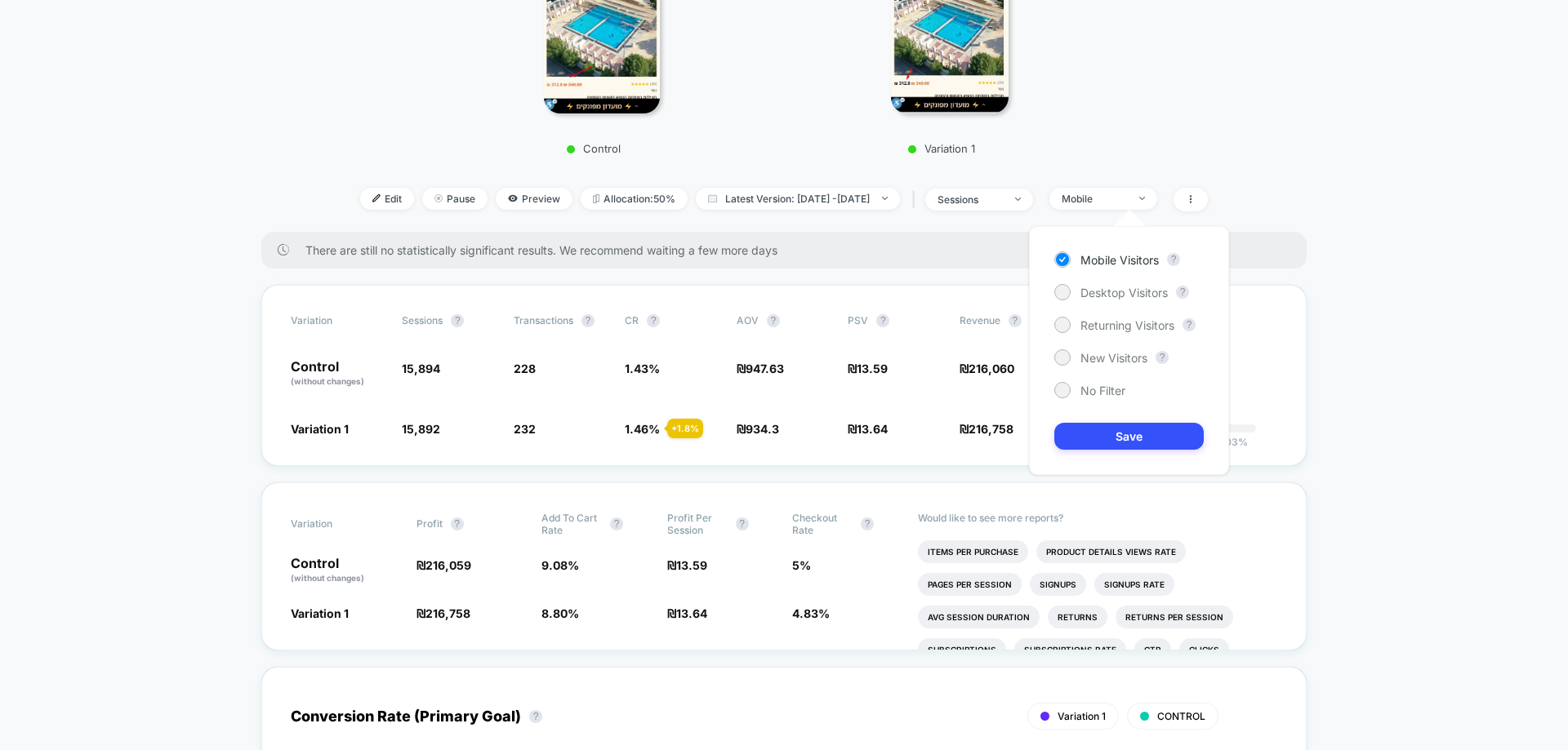
drag, startPoint x: 1105, startPoint y: 286, endPoint x: 1125, endPoint y: 368, distance: 84.4
click at [1104, 293] on span "Desktop Visitors" at bounding box center [1125, 293] width 88 height 14
click at [1117, 432] on button "Save" at bounding box center [1129, 436] width 149 height 27
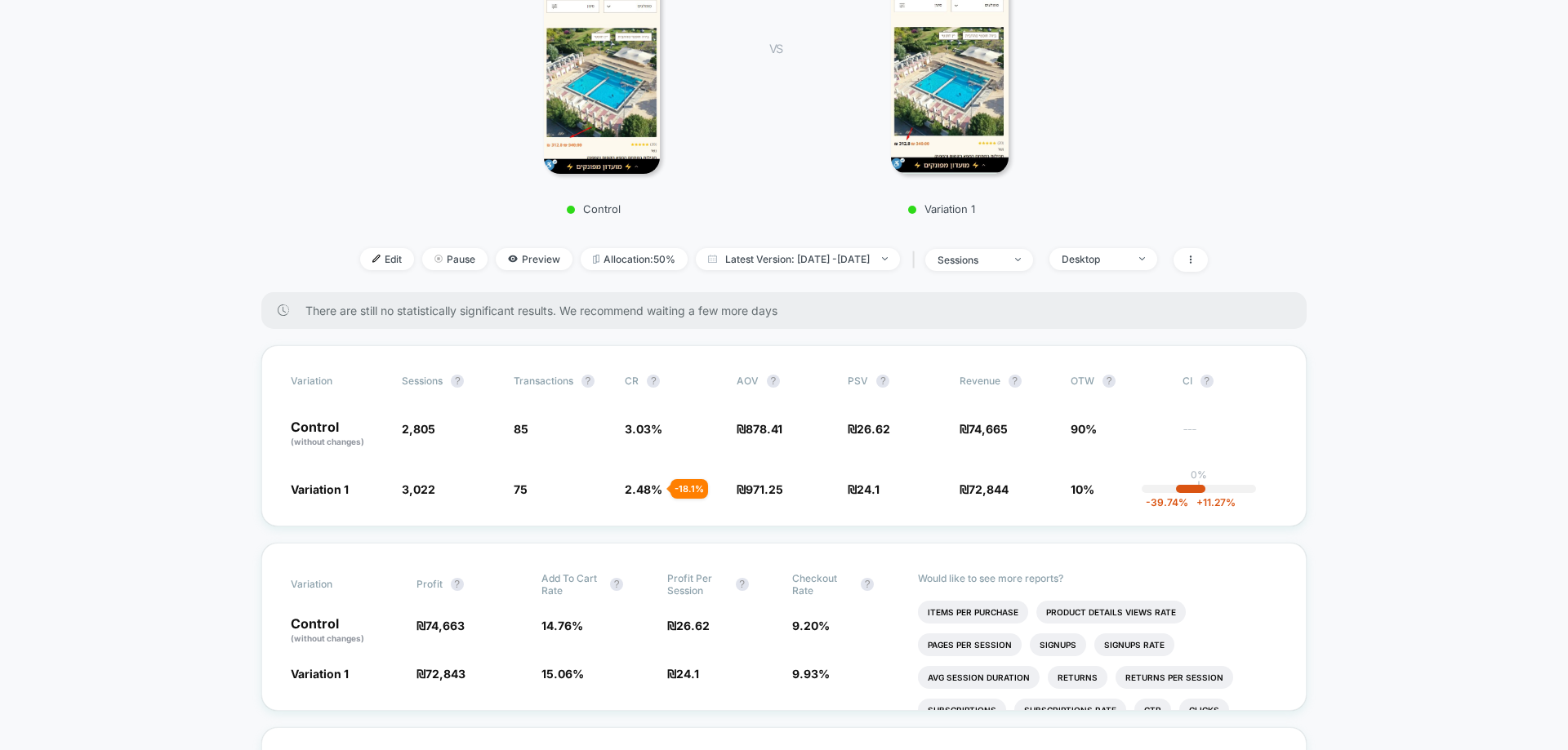
scroll to position [163, 0]
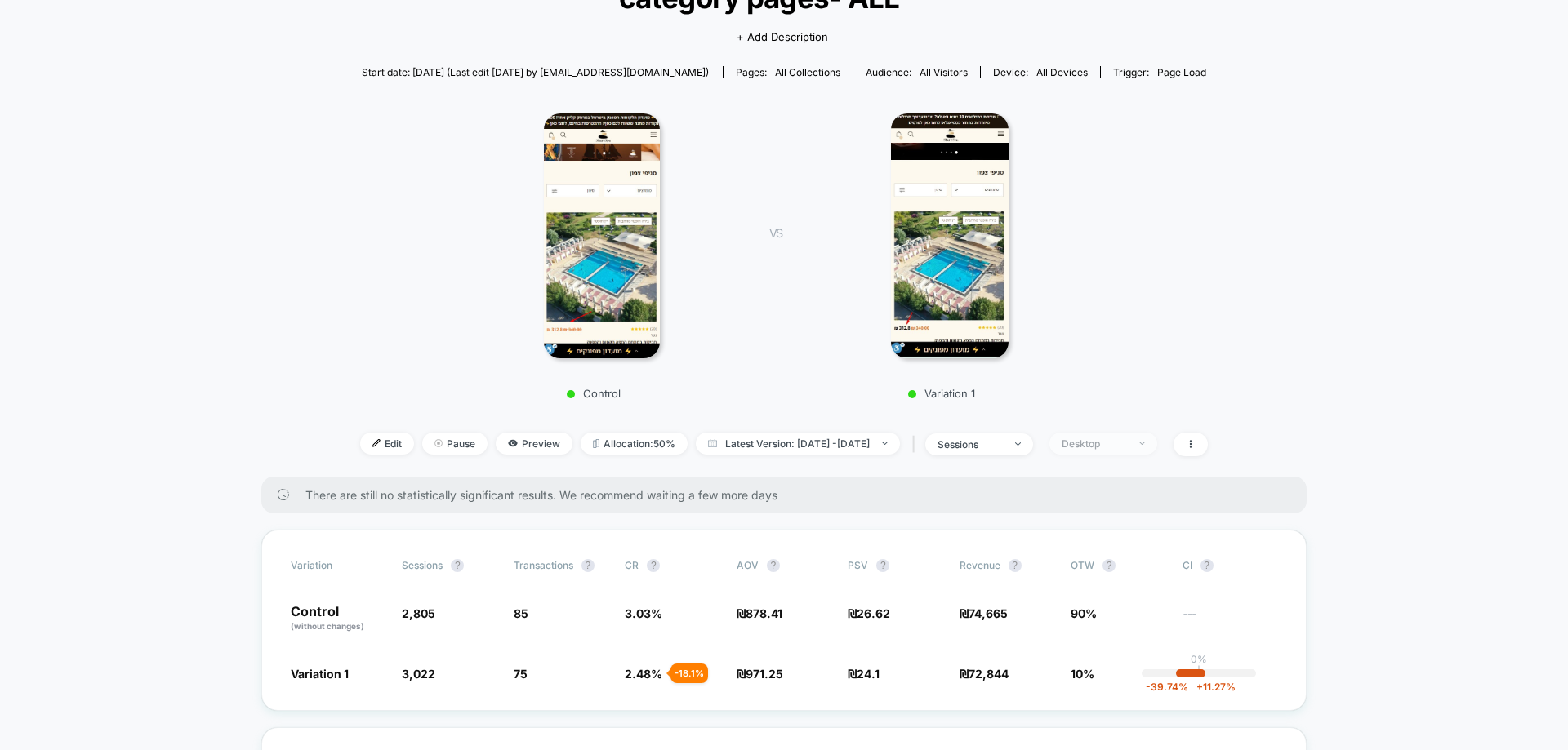
click at [1125, 444] on div "Desktop" at bounding box center [1094, 443] width 66 height 12
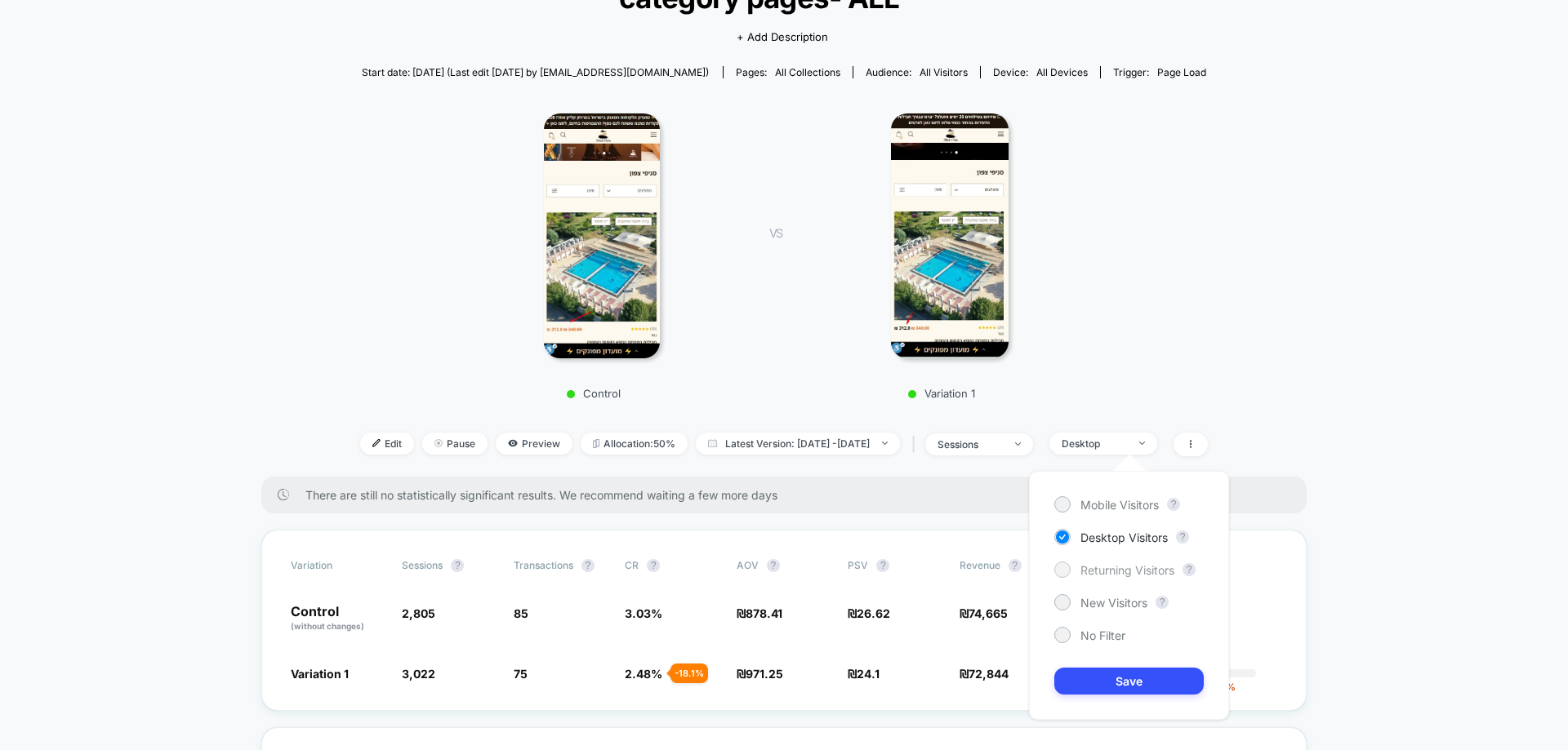
click at [1096, 566] on span "Returning Visitors" at bounding box center [1127, 570] width 94 height 14
click at [1177, 686] on button "Save" at bounding box center [1129, 681] width 149 height 27
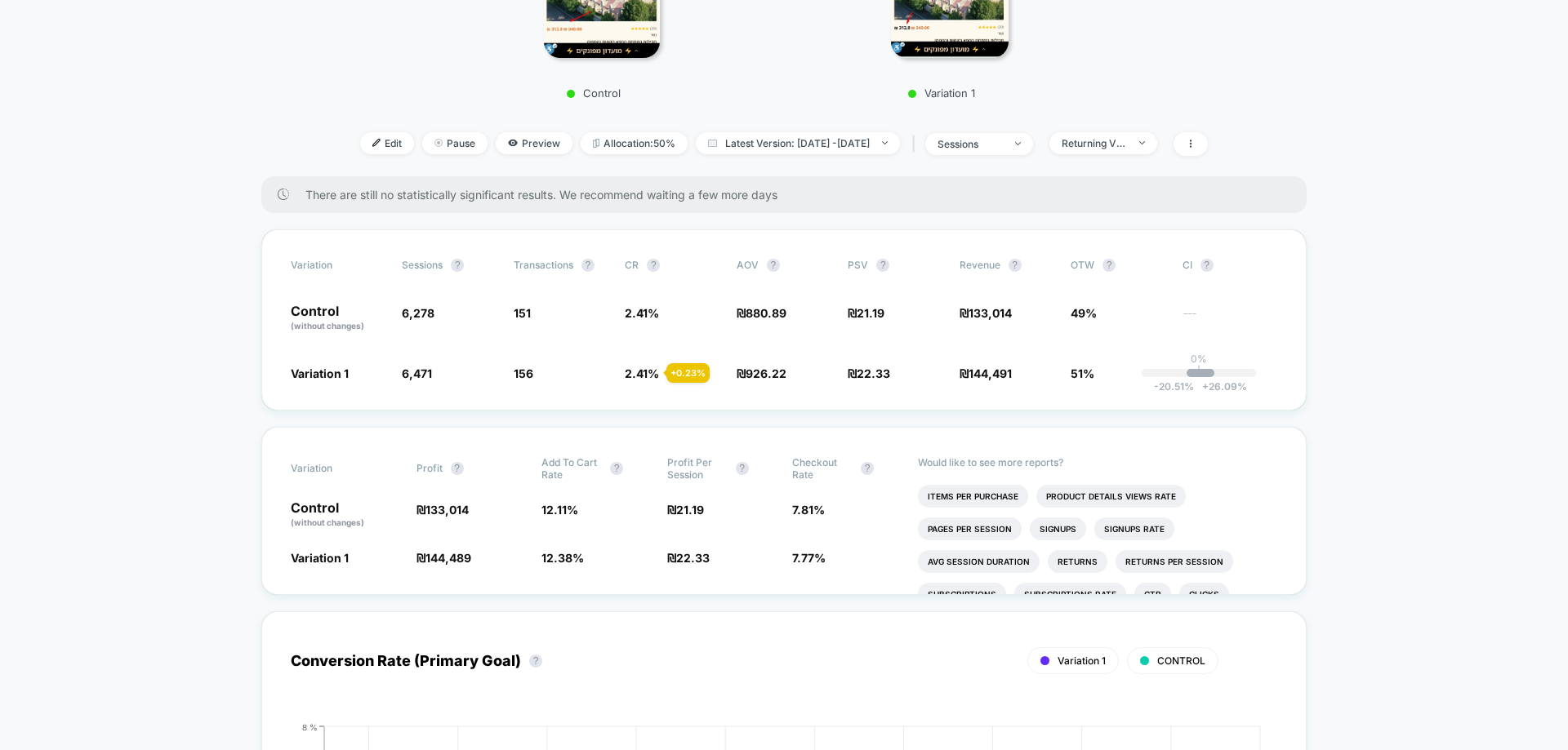
scroll to position [490, 0]
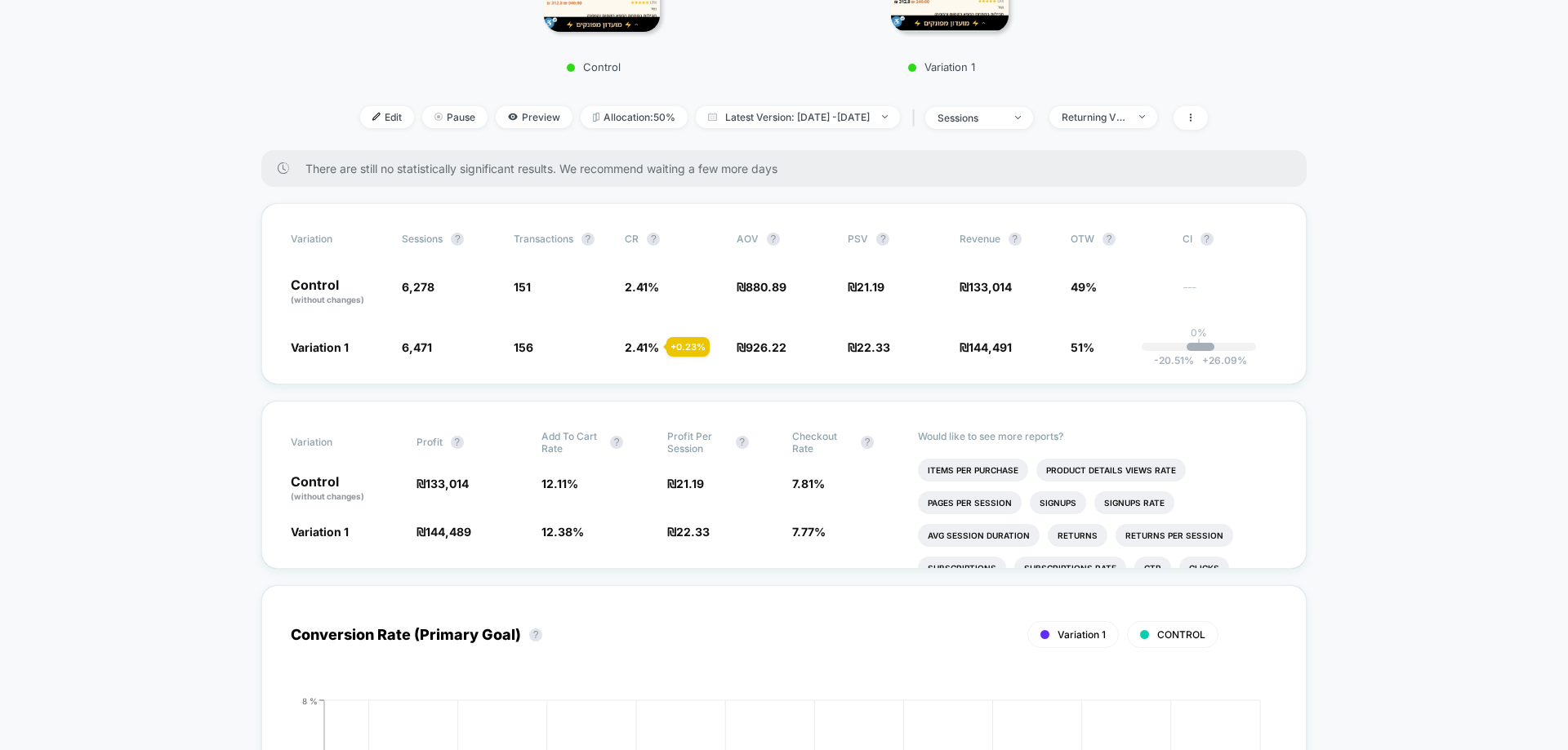
click at [1146, 128] on div "Edit Pause Preview Allocation: 50% Latest Version: [DATE] - [DATE] | sessions R…" at bounding box center [784, 117] width 1046 height 24
click at [1146, 127] on span "Returning Visitors" at bounding box center [1103, 117] width 108 height 22
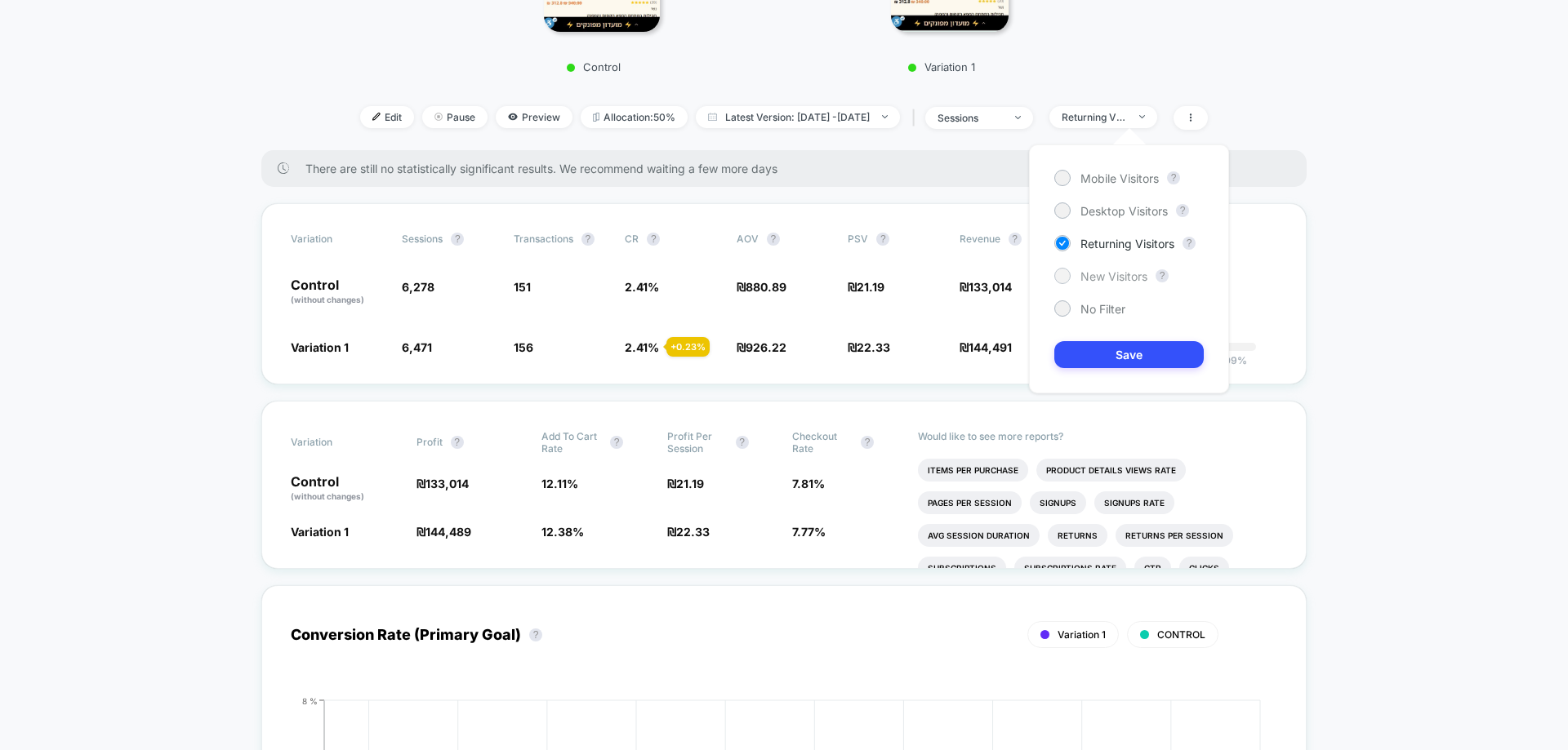
click at [1115, 281] on span "New Visitors" at bounding box center [1114, 276] width 67 height 14
drag, startPoint x: 1122, startPoint y: 351, endPoint x: 1107, endPoint y: 420, distance: 70.6
click at [1122, 350] on button "Save" at bounding box center [1129, 354] width 149 height 27
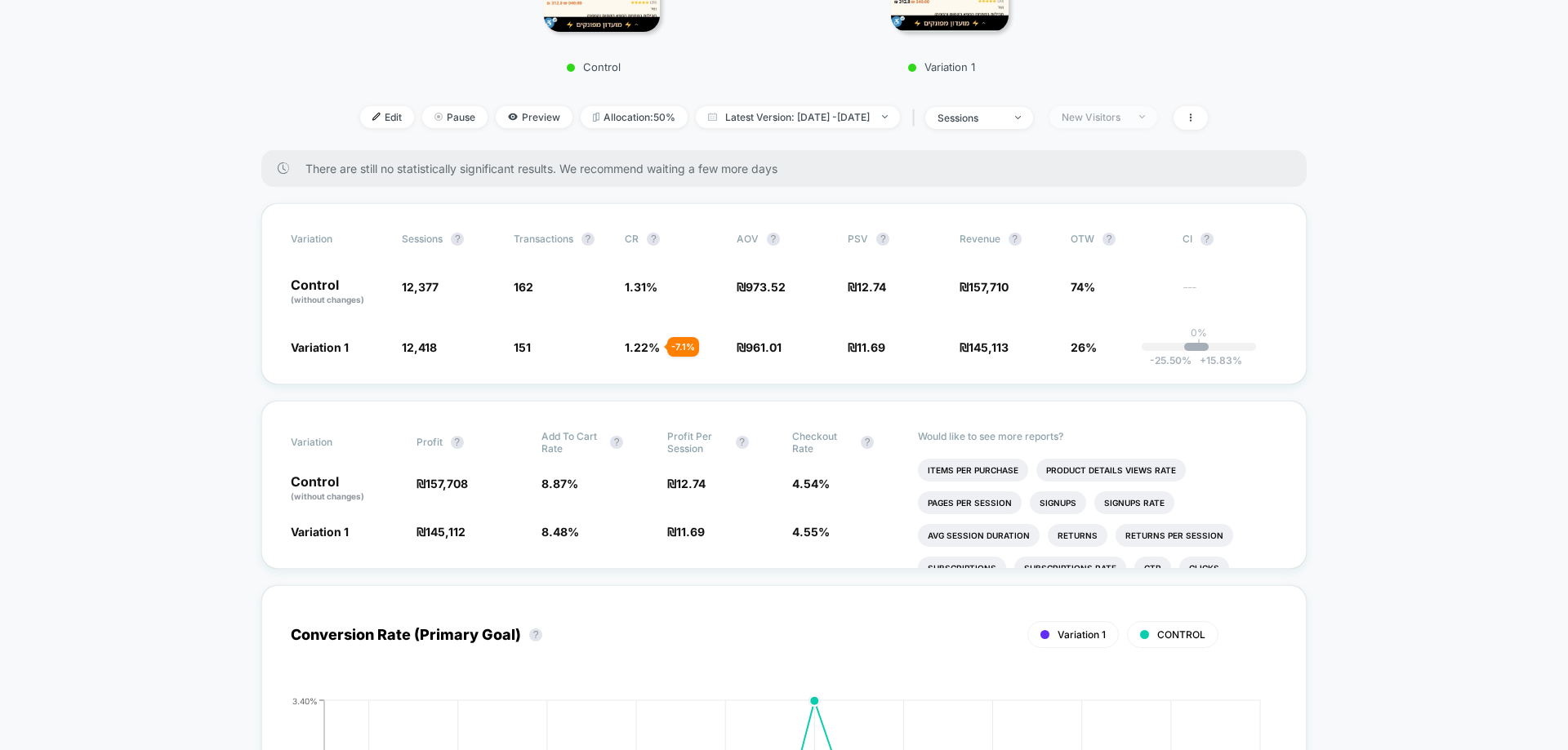
click at [1145, 117] on img at bounding box center [1142, 117] width 6 height 4
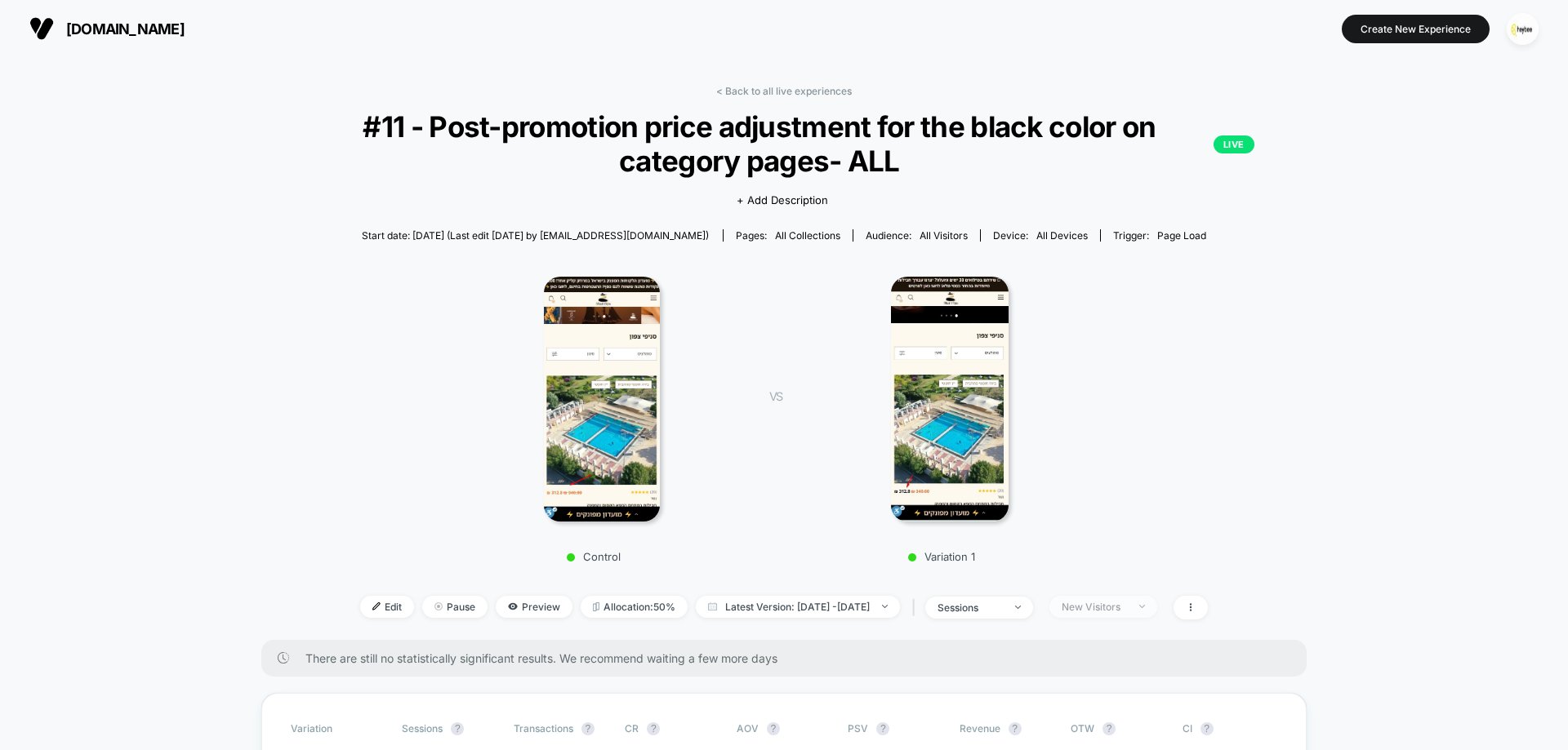
click at [1127, 601] on div "New Visitors" at bounding box center [1094, 607] width 66 height 12
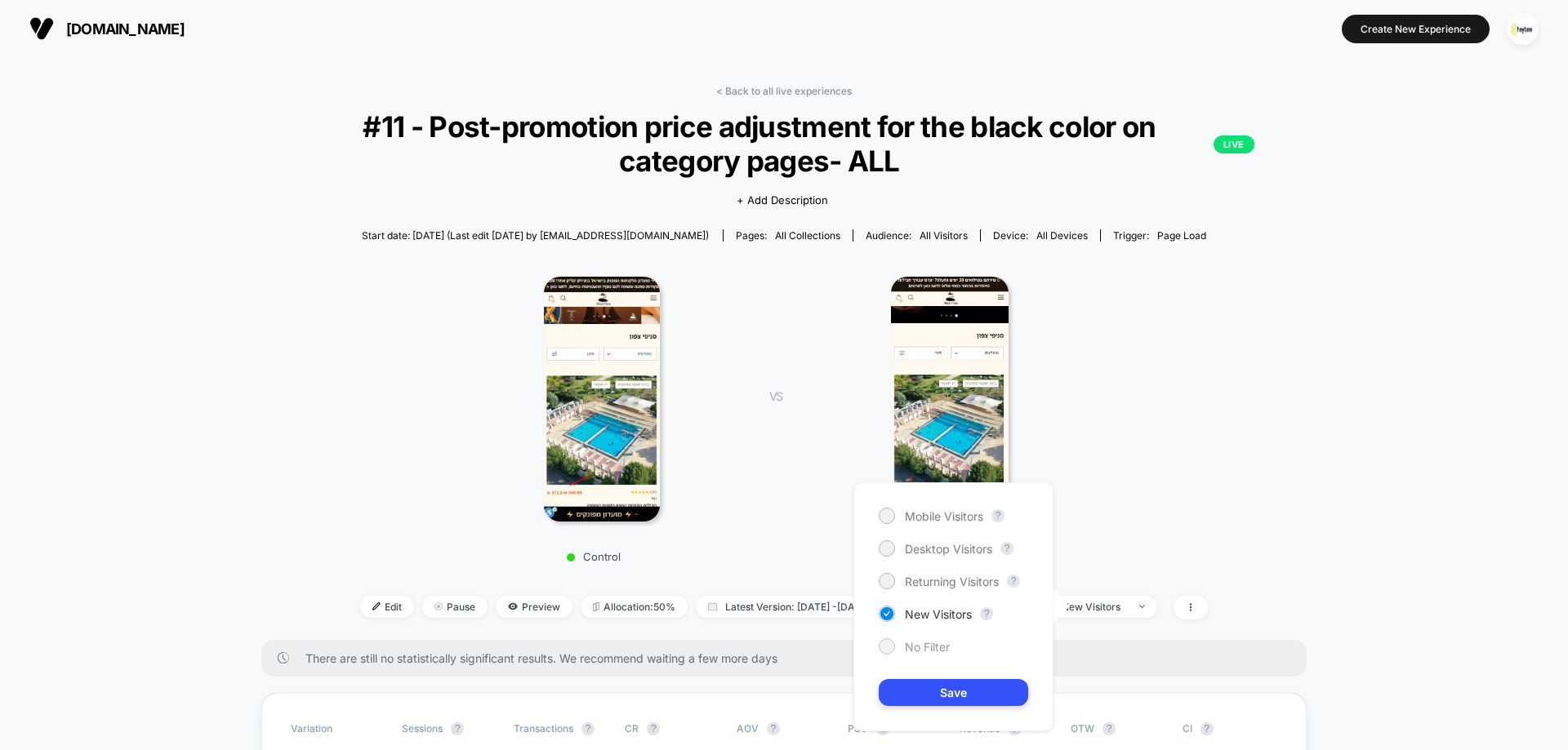
click at [920, 650] on span "No Filter" at bounding box center [926, 647] width 45 height 14
click at [949, 691] on button "Save" at bounding box center [953, 692] width 149 height 27
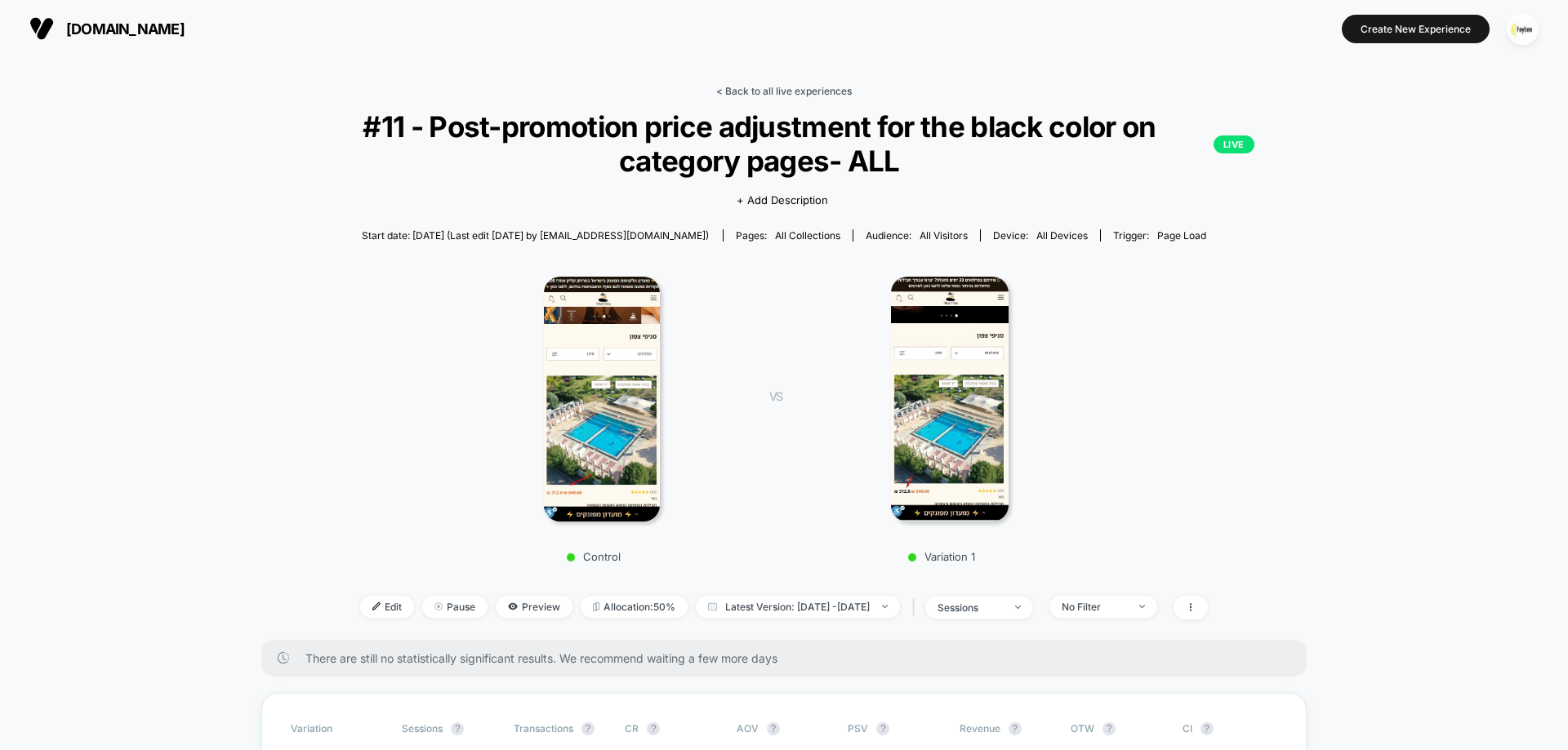
click at [784, 87] on link "< Back to all live experiences" at bounding box center [784, 91] width 136 height 12
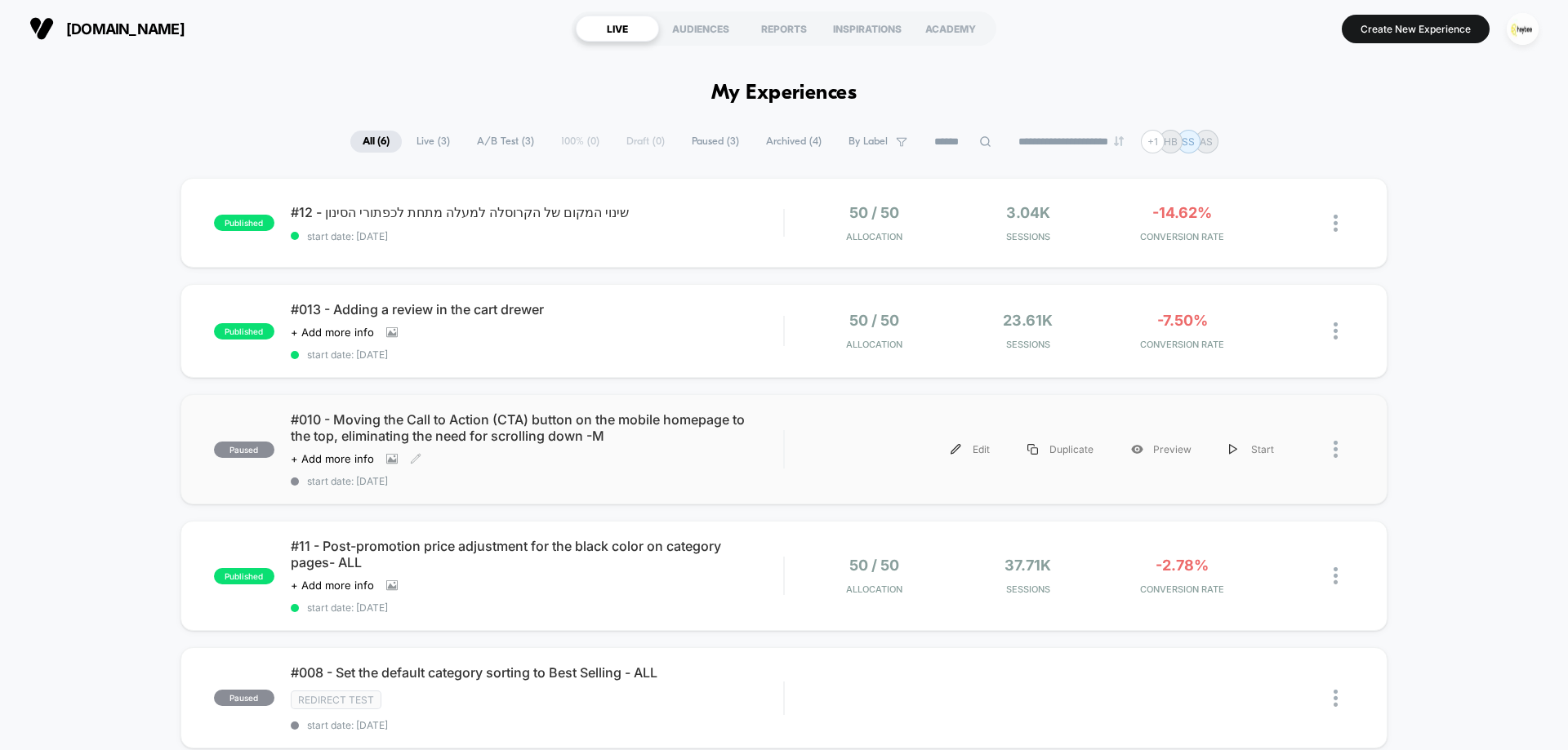
click at [458, 443] on span "#010 - Moving the Call to Action (CTA) button on the mobile homepage to the top…" at bounding box center [537, 428] width 493 height 32
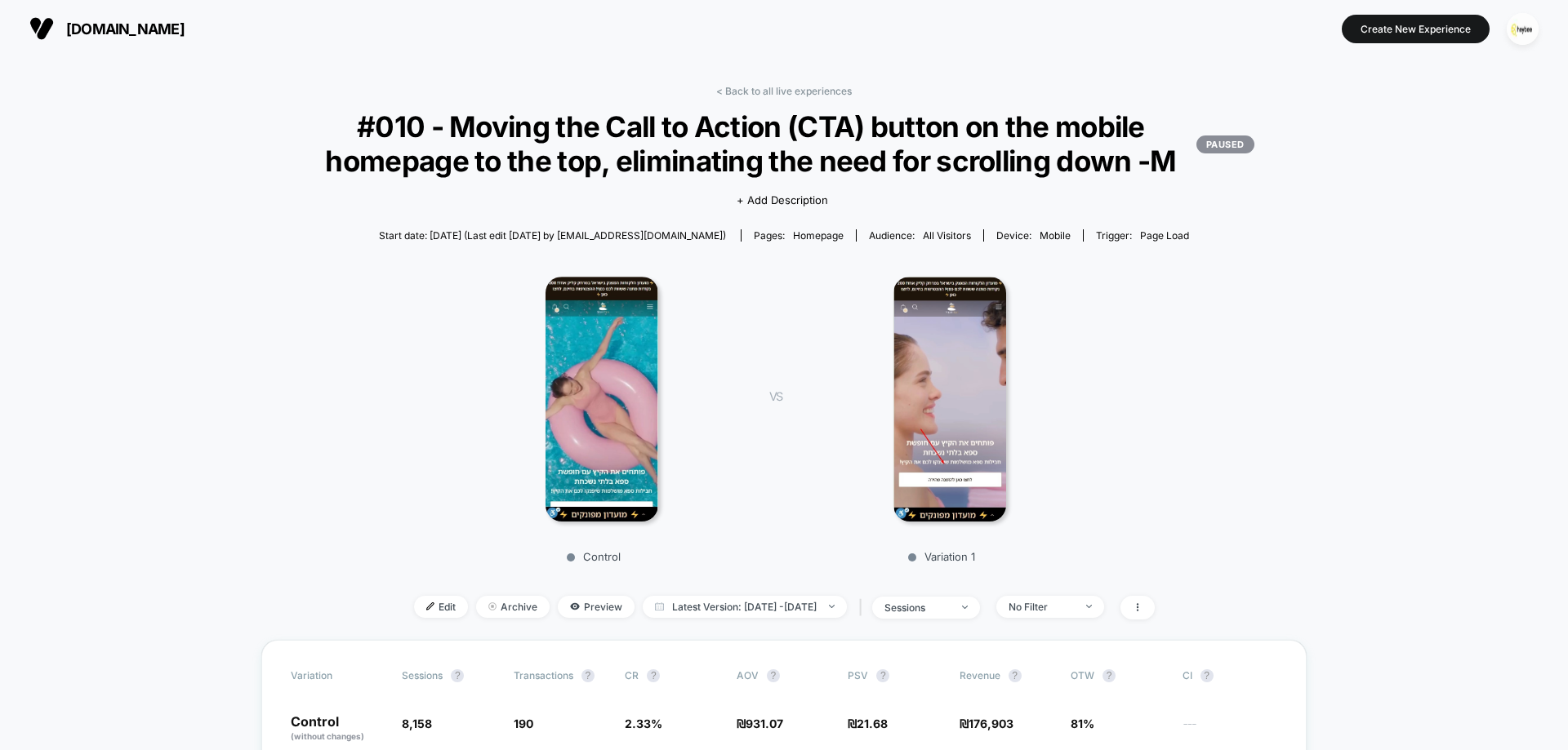
click at [764, 97] on div "< Back to all live experiences #010 - Moving the Call to Action (CTA) button on…" at bounding box center [784, 363] width 1046 height 555
click at [770, 89] on link "< Back to all live experiences" at bounding box center [784, 91] width 136 height 12
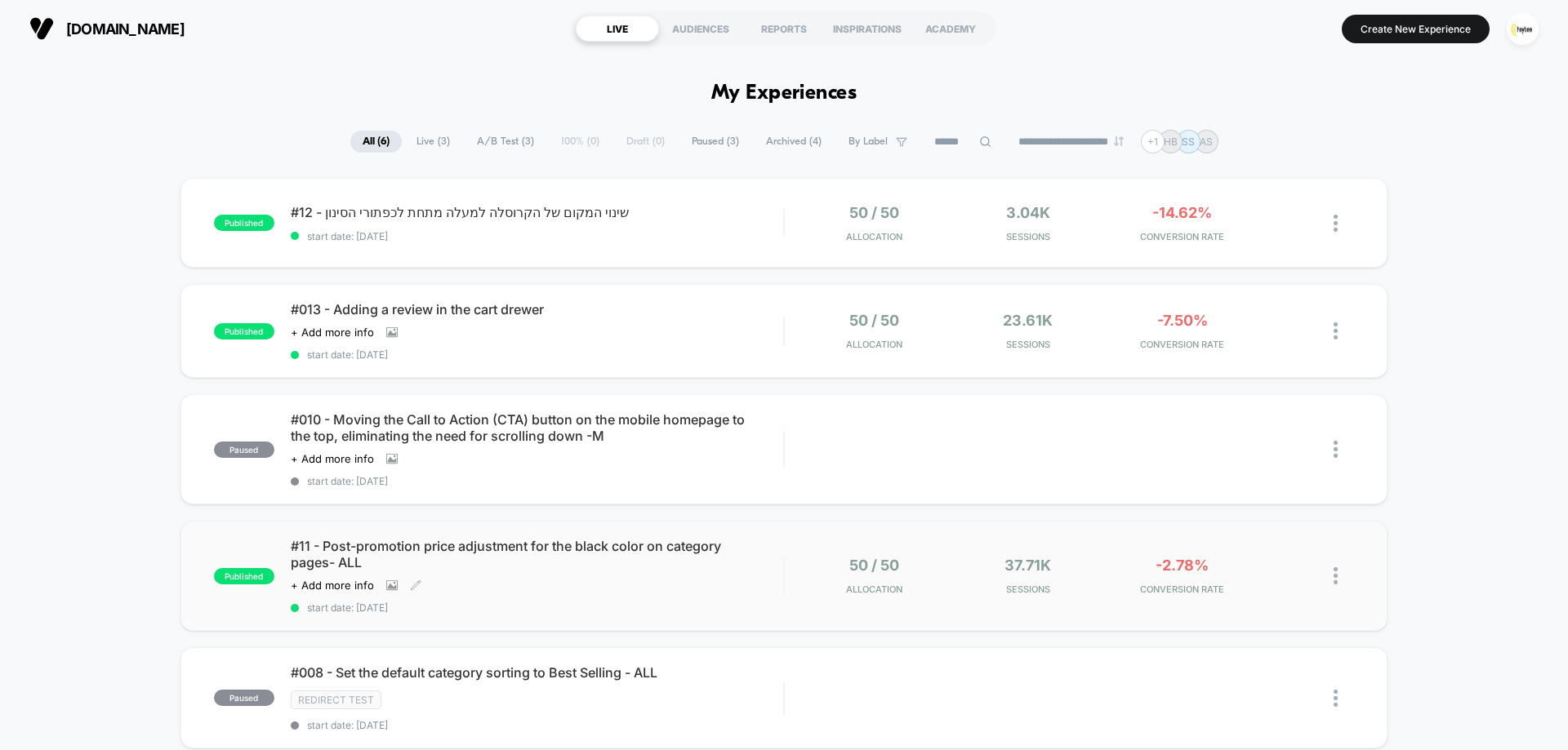
click at [490, 568] on span "#11 - Post-promotion price adjustment for the black color on category pages- ALL" at bounding box center [537, 554] width 493 height 32
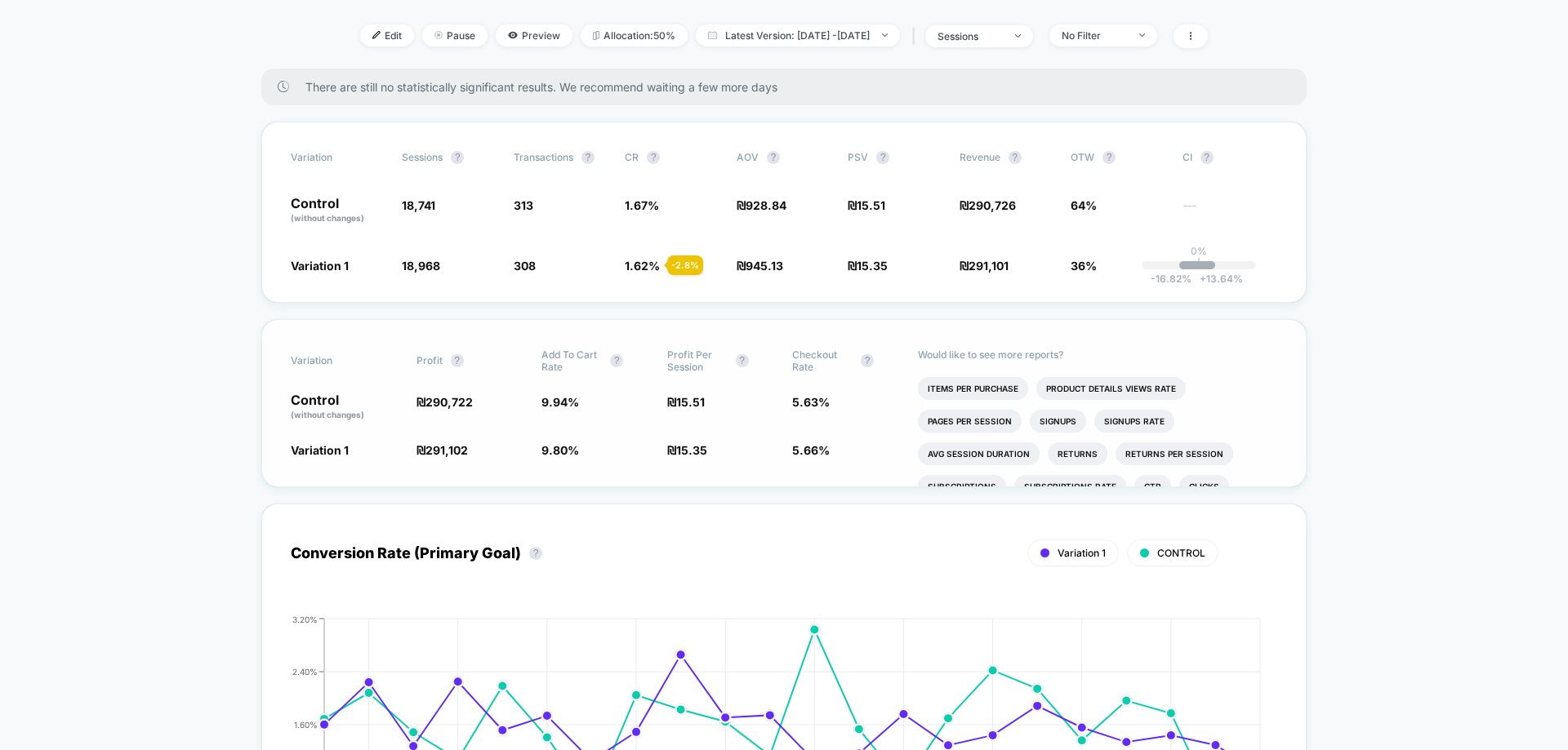
scroll to position [245, 0]
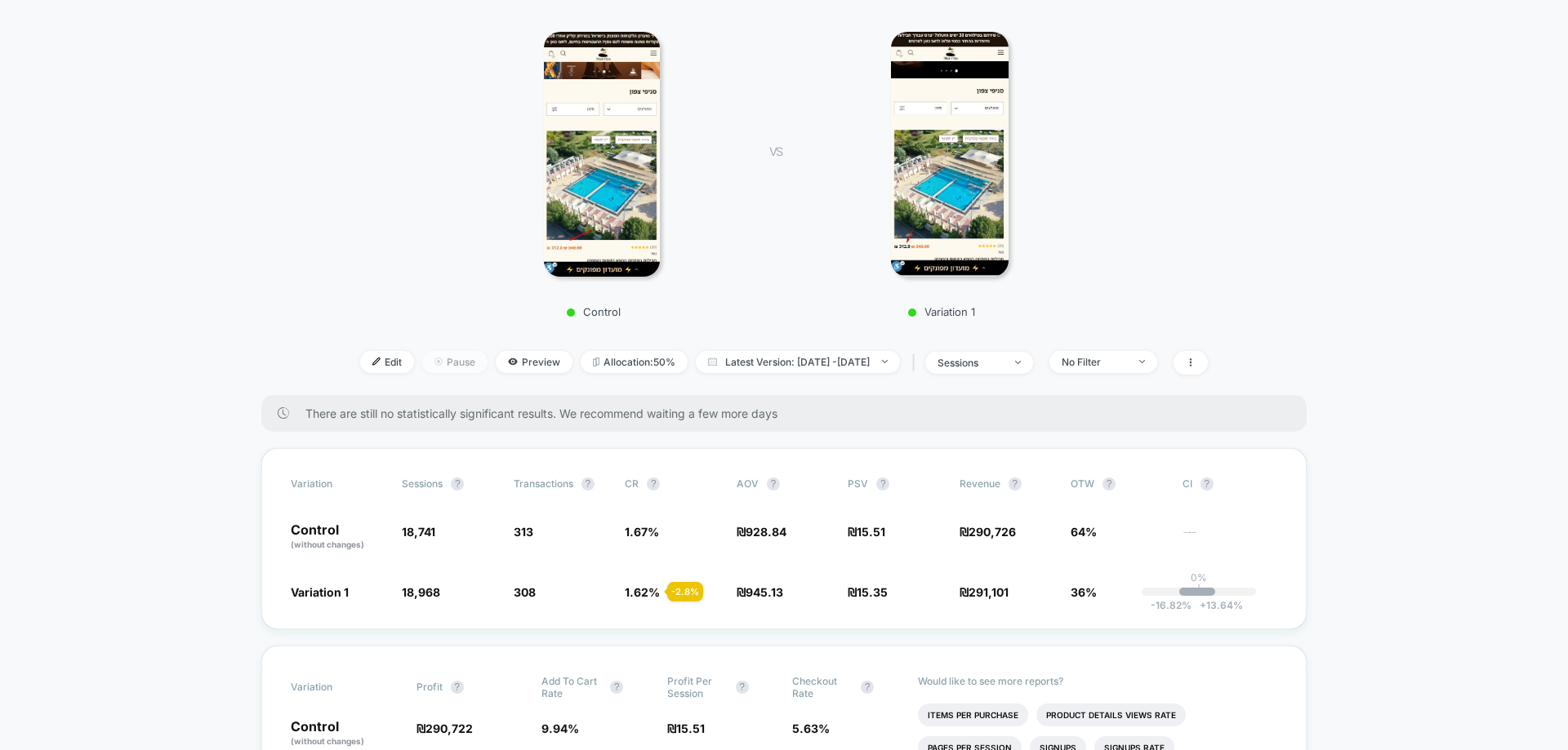
click at [422, 364] on span "Pause" at bounding box center [455, 362] width 66 height 22
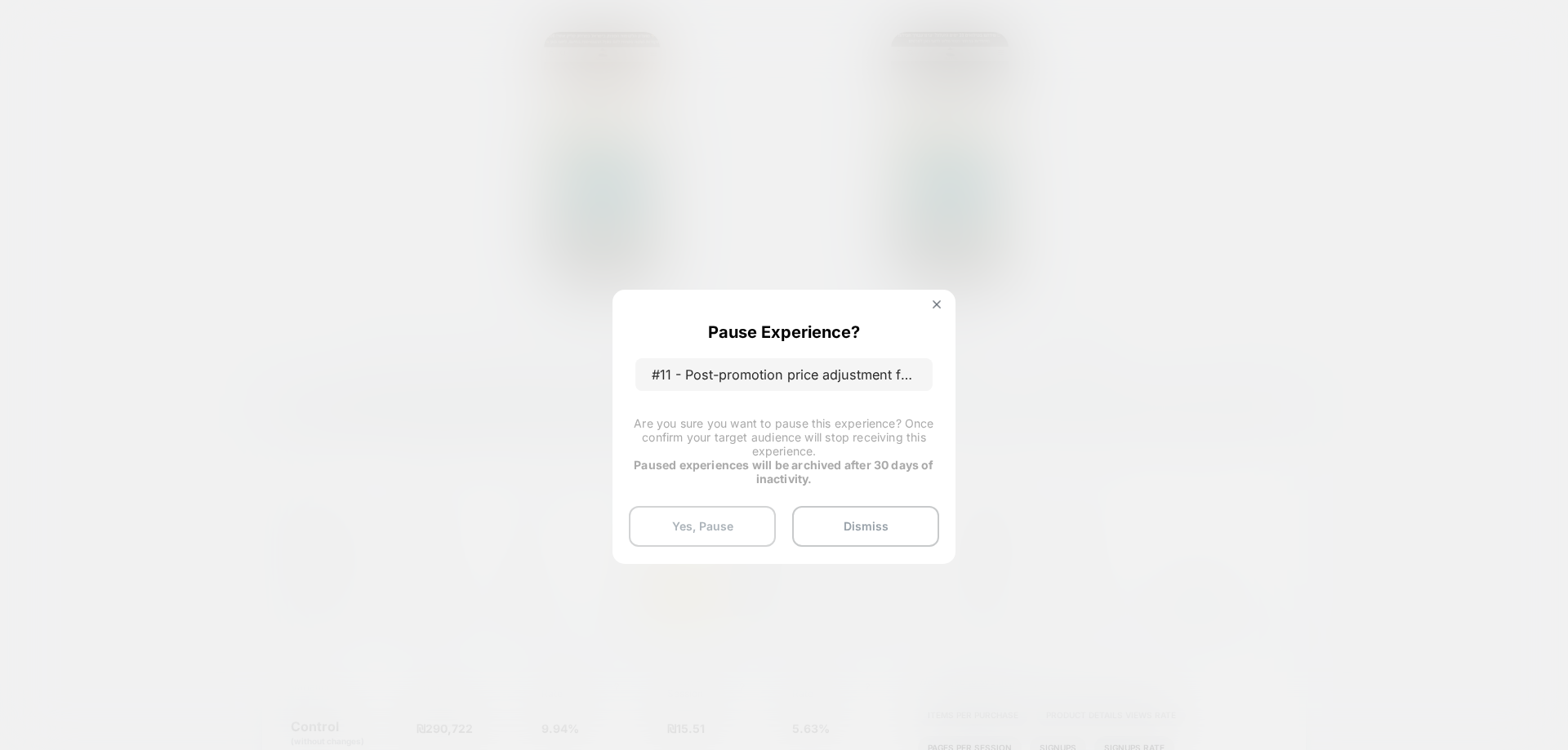
click at [728, 532] on button "Yes, Pause" at bounding box center [702, 527] width 147 height 41
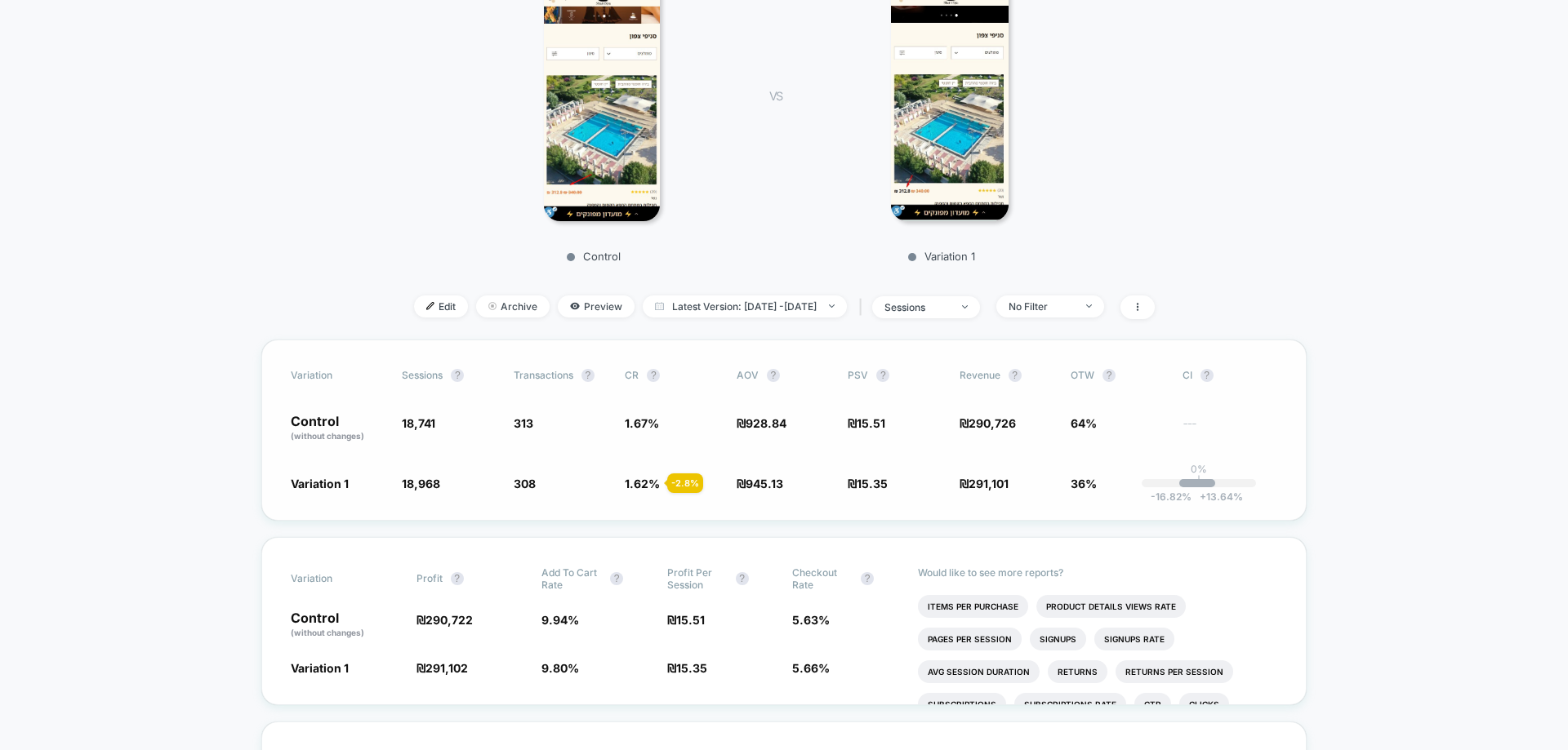
scroll to position [327, 0]
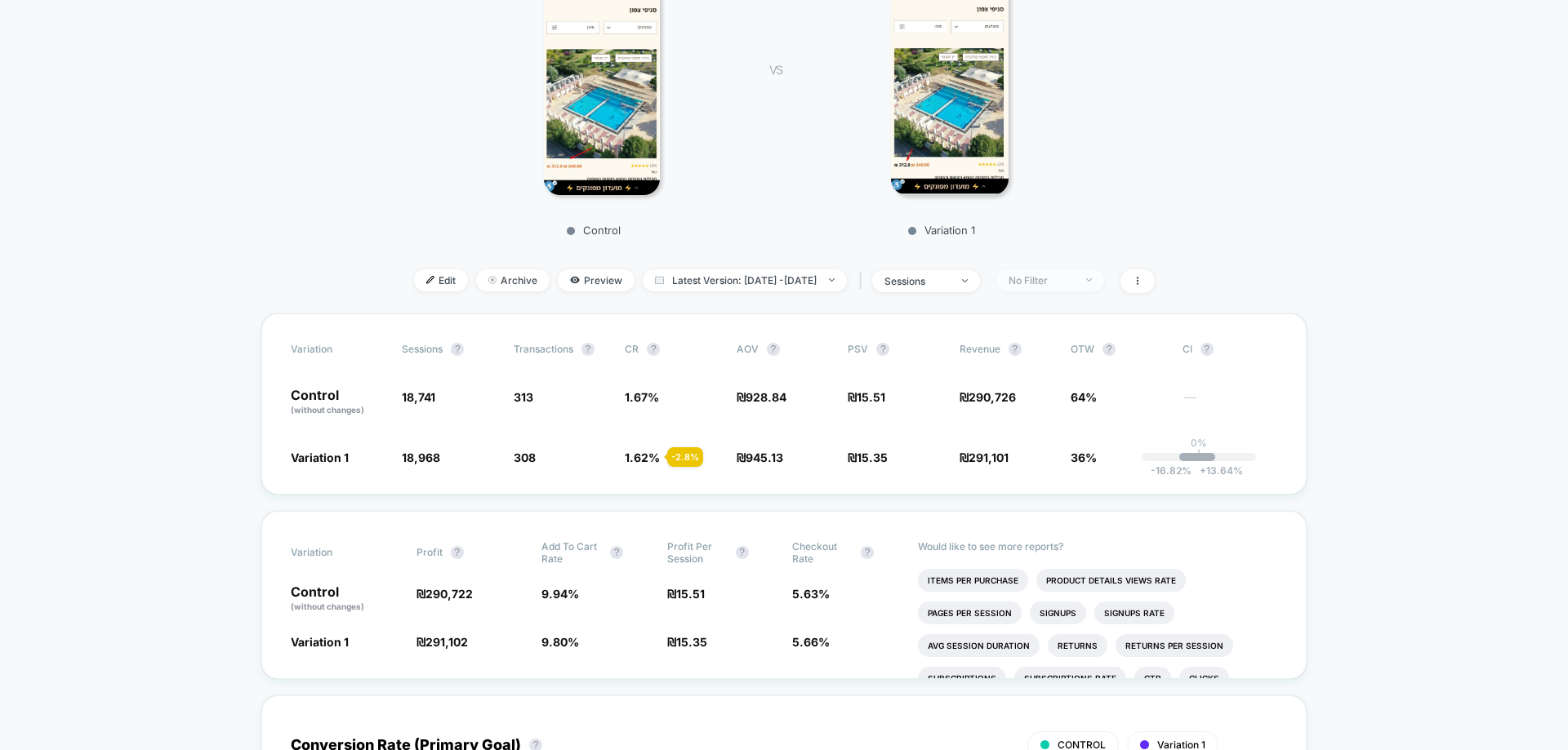
click at [1074, 276] on div "No Filter" at bounding box center [1041, 280] width 66 height 12
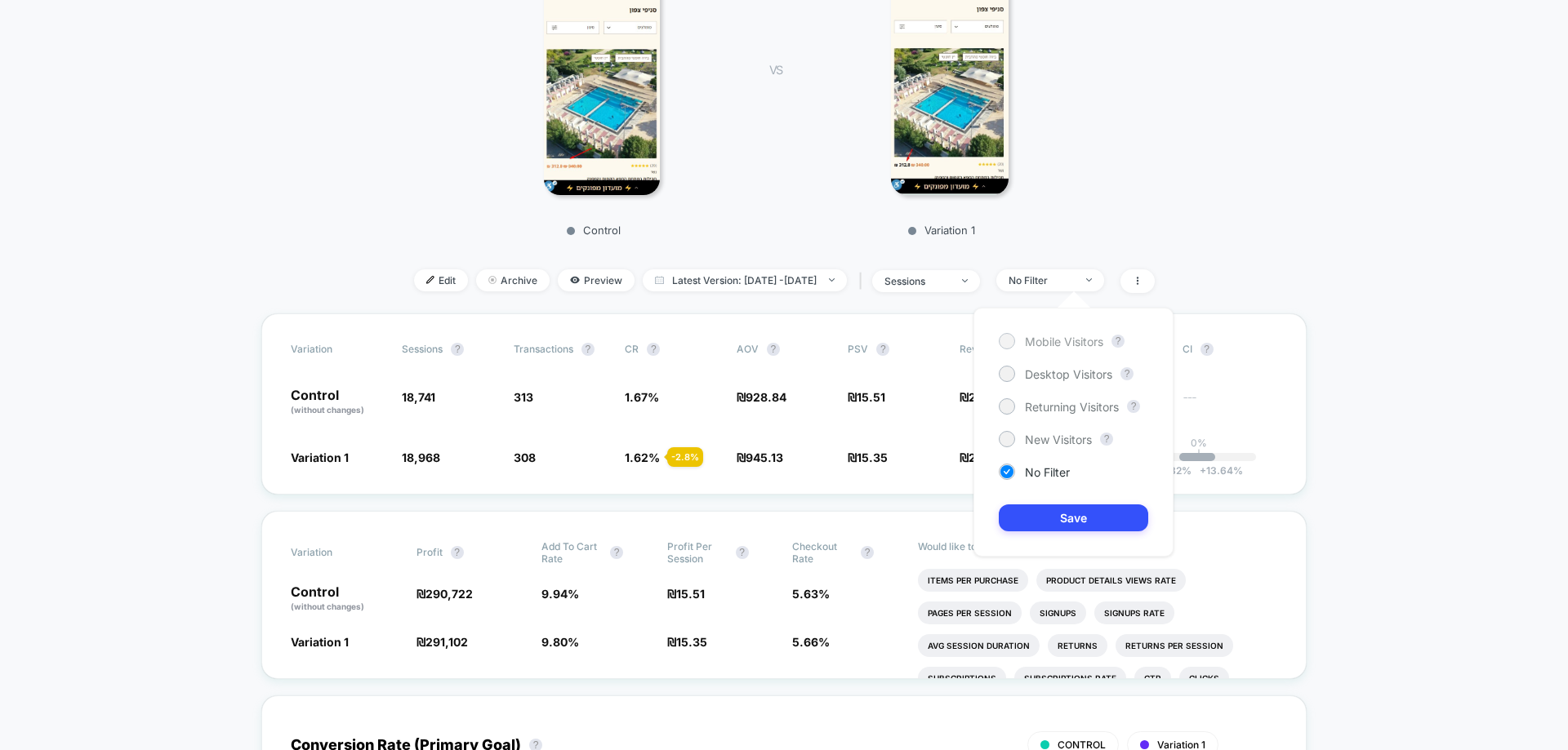
click at [1053, 343] on span "Mobile Visitors" at bounding box center [1063, 342] width 78 height 14
drag, startPoint x: 1062, startPoint y: 512, endPoint x: 1051, endPoint y: 511, distance: 11.0
click at [1061, 513] on button "Save" at bounding box center [1073, 518] width 149 height 27
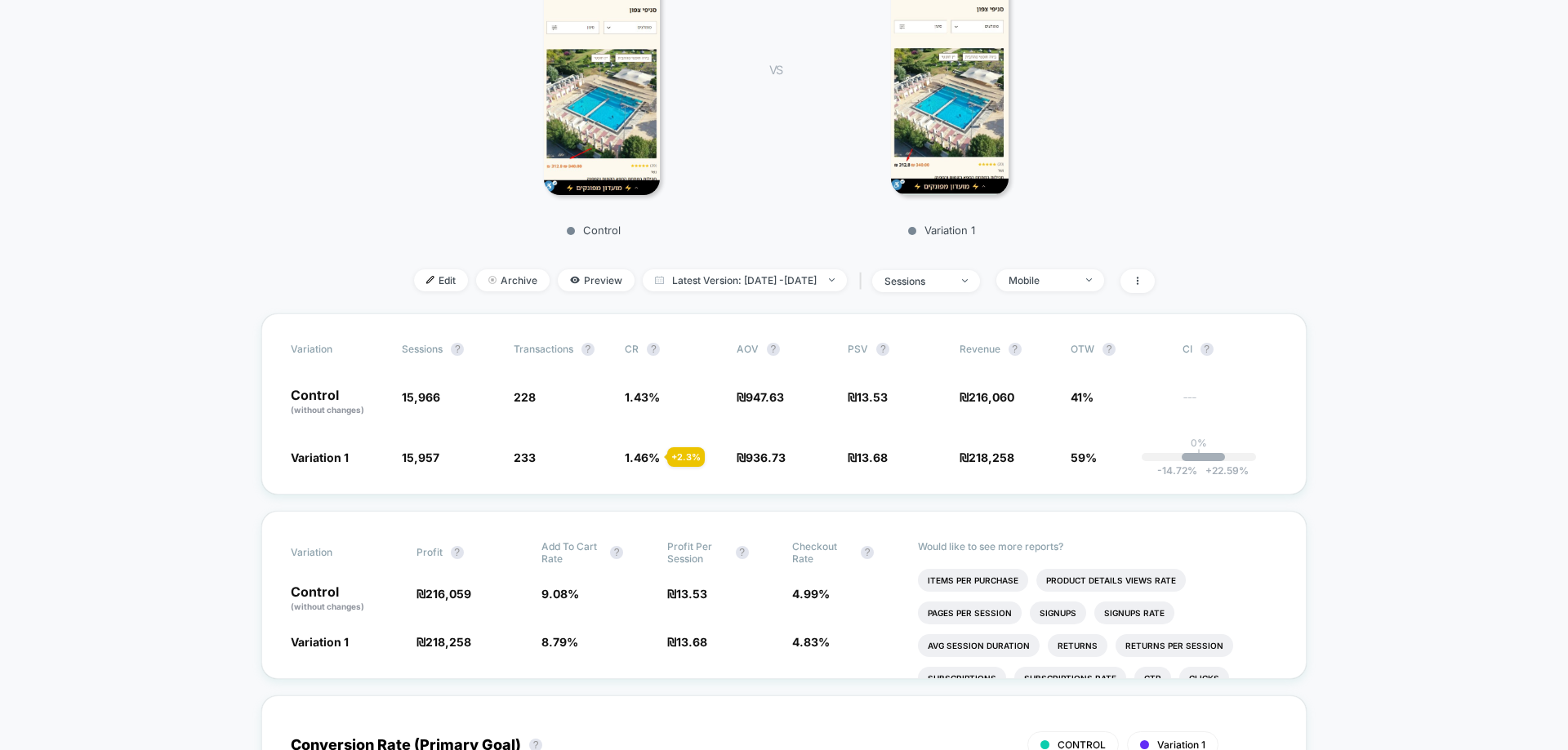
click at [1036, 305] on div "< Back to all live experiences #11 - Post-promotion price adjustment for the bl…" at bounding box center [784, 36] width 1046 height 555
click at [1072, 278] on div "Mobile" at bounding box center [1041, 280] width 66 height 12
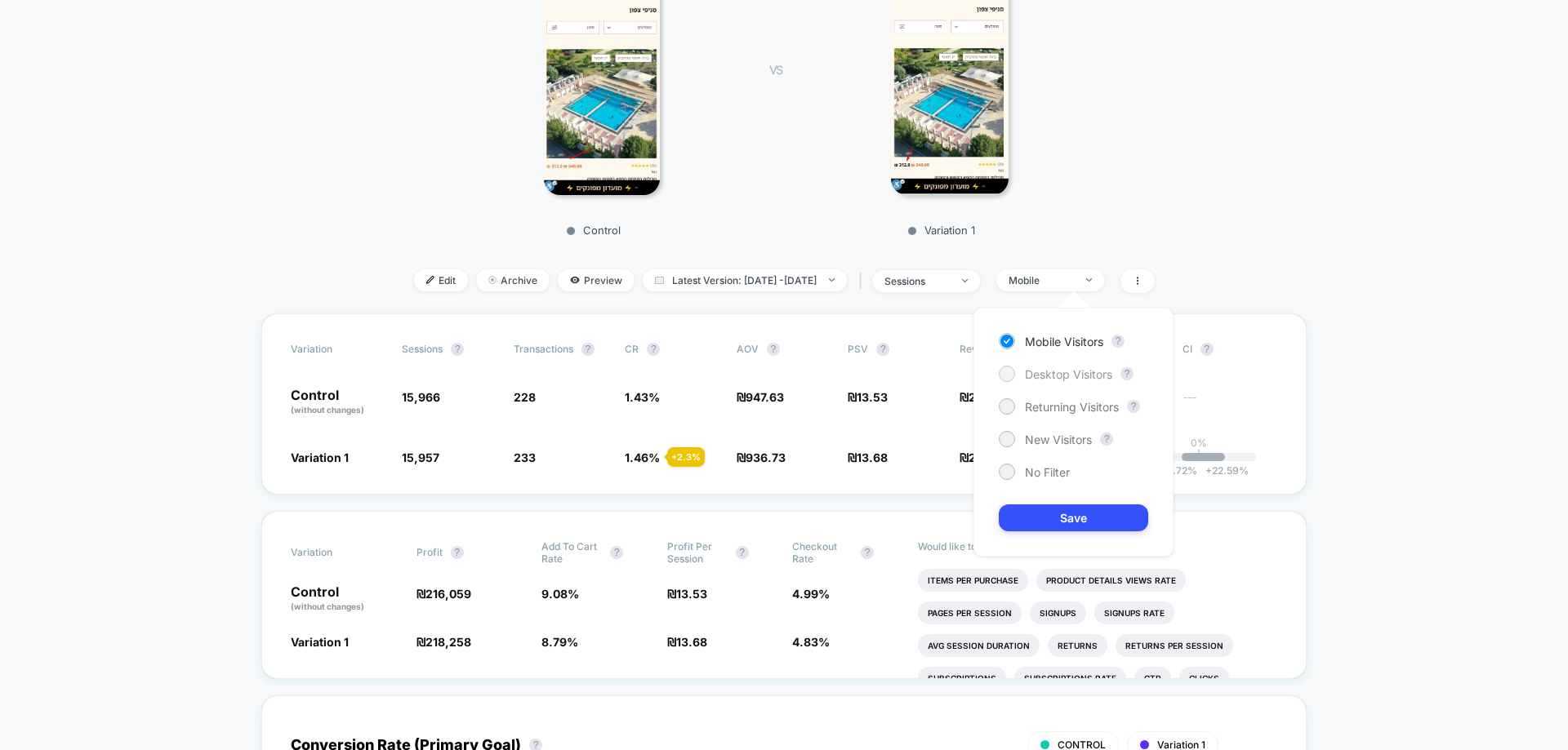
click at [1054, 367] on span "Desktop Visitors" at bounding box center [1068, 374] width 88 height 14
drag, startPoint x: 1051, startPoint y: 512, endPoint x: 1020, endPoint y: 509, distance: 31.1
click at [1051, 512] on button "Save" at bounding box center [1073, 518] width 149 height 27
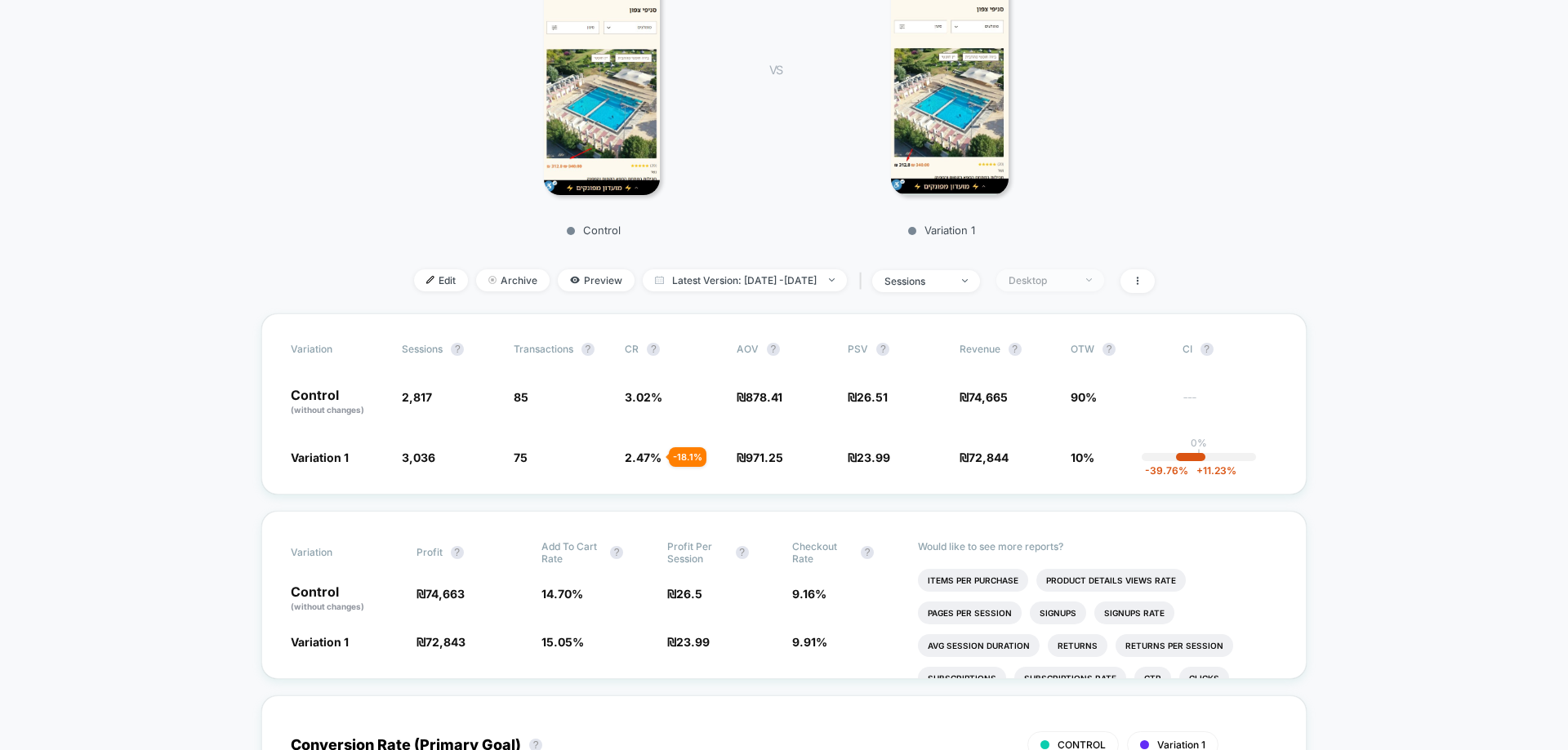
click at [1074, 279] on div "Desktop" at bounding box center [1041, 280] width 66 height 12
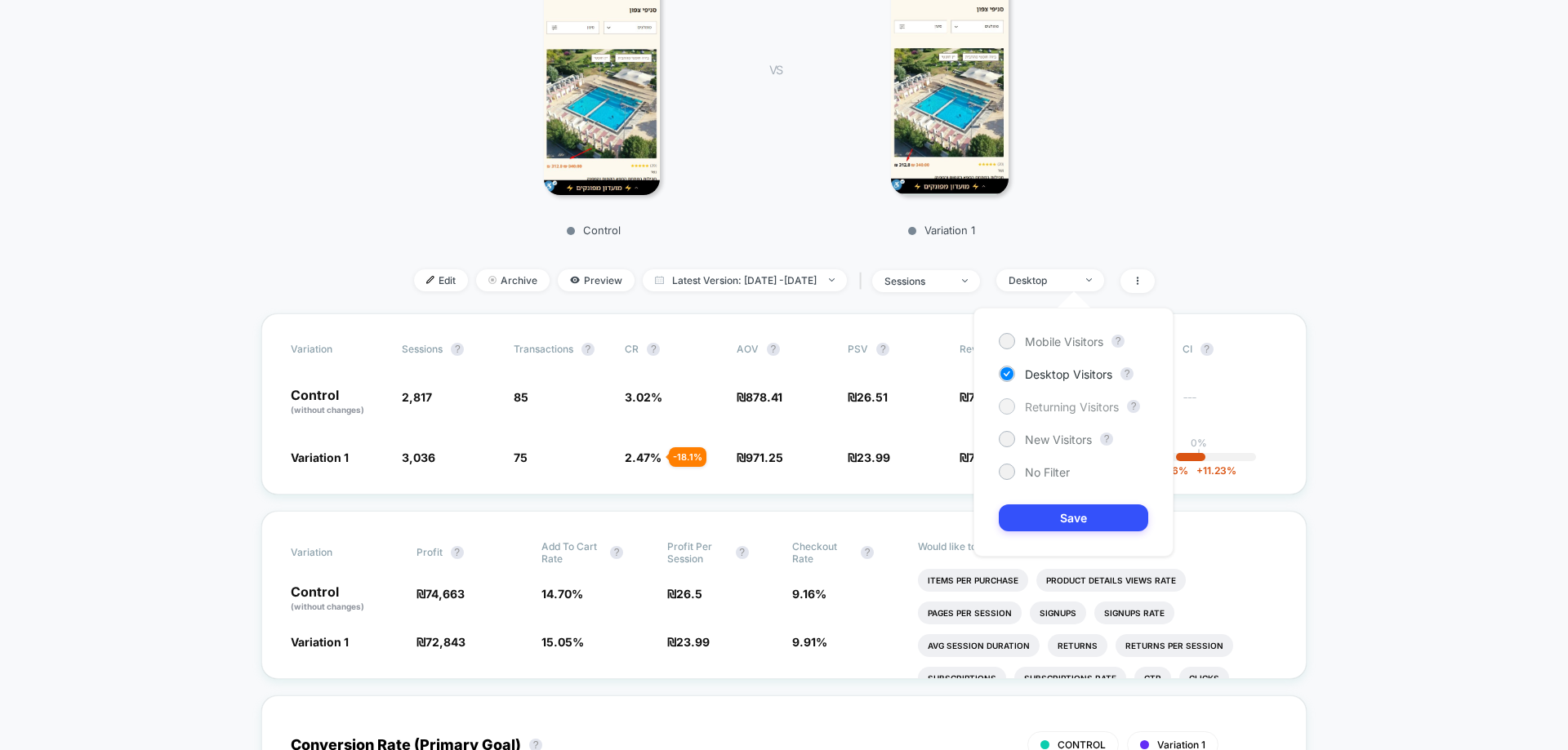
click at [1060, 399] on div "Returning Visitors" at bounding box center [1058, 407] width 120 height 17
click at [1061, 527] on button "Save" at bounding box center [1073, 518] width 149 height 27
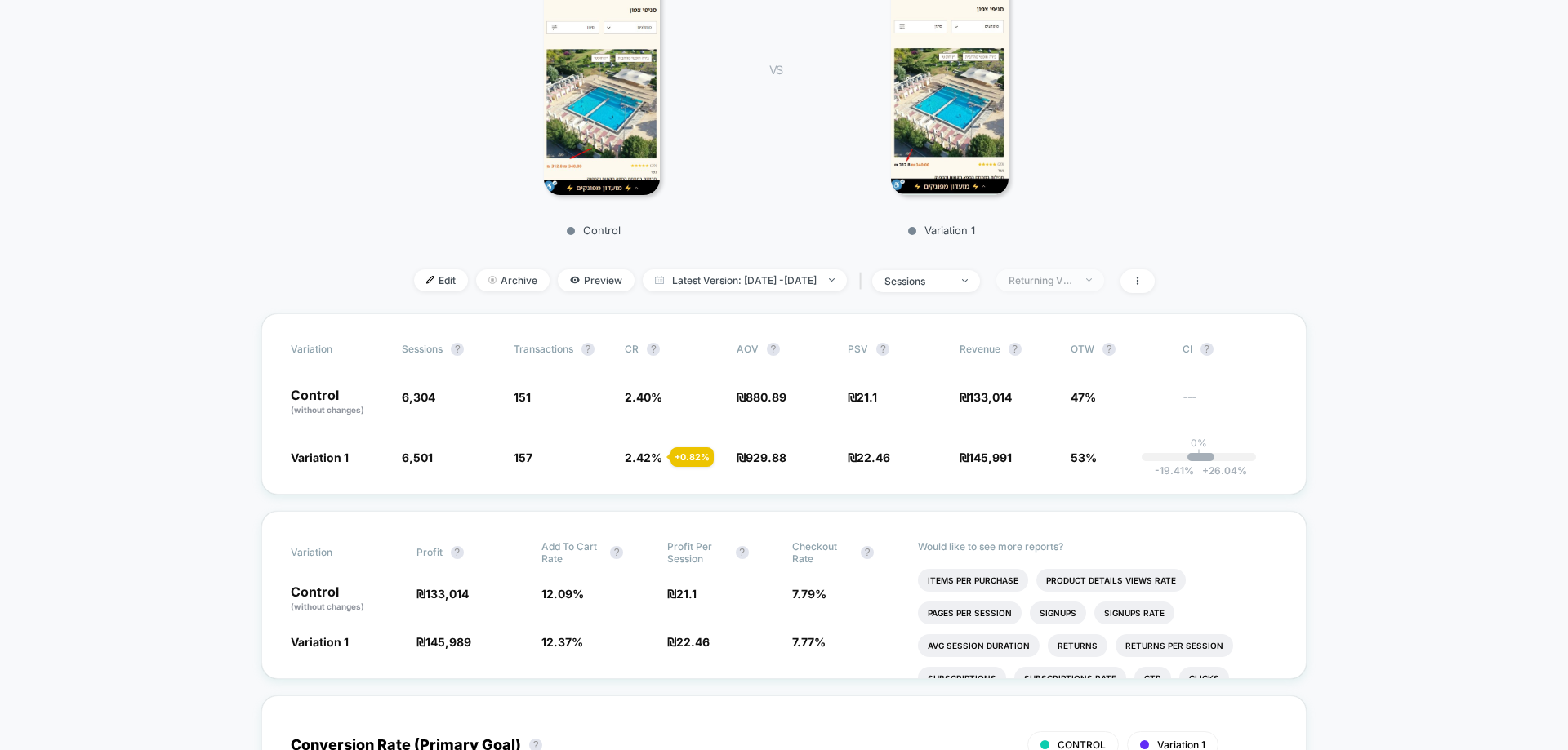
click at [1074, 283] on div "Returning Visitors" at bounding box center [1041, 280] width 66 height 12
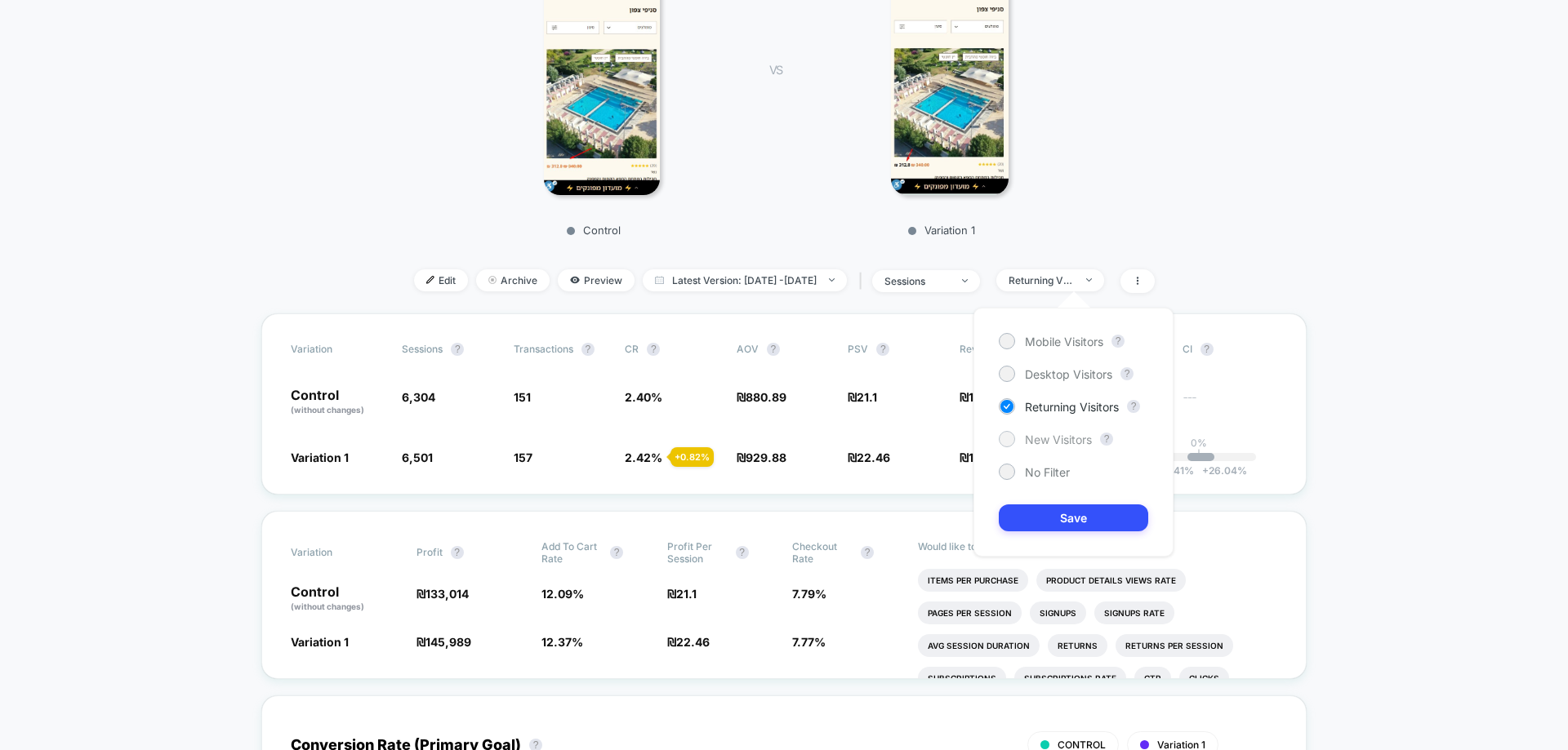
click at [1070, 446] on span "New Visitors" at bounding box center [1058, 440] width 67 height 14
click at [1061, 516] on button "Save" at bounding box center [1073, 518] width 149 height 27
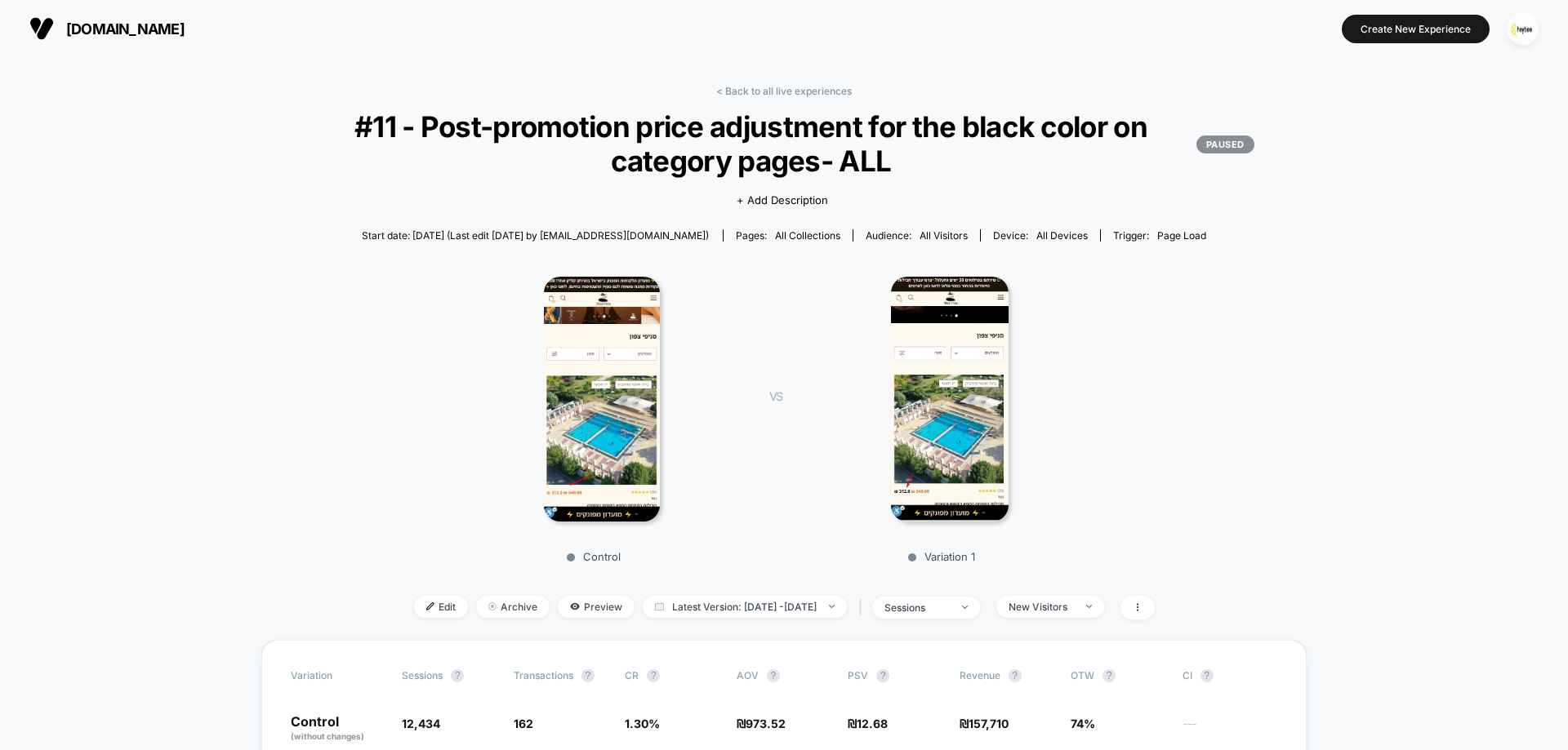
click at [611, 412] on img at bounding box center [600, 400] width 115 height 245
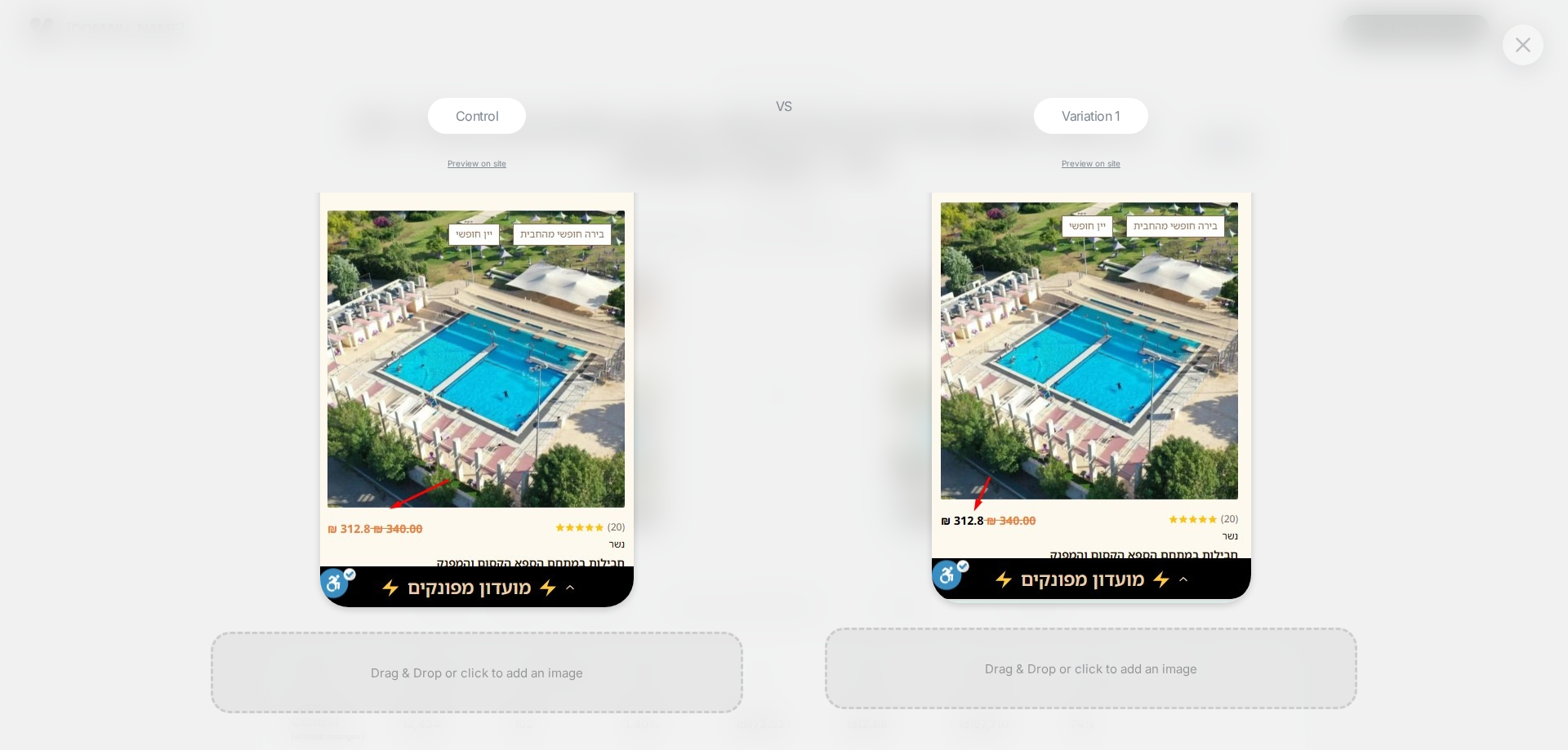
scroll to position [256, 0]
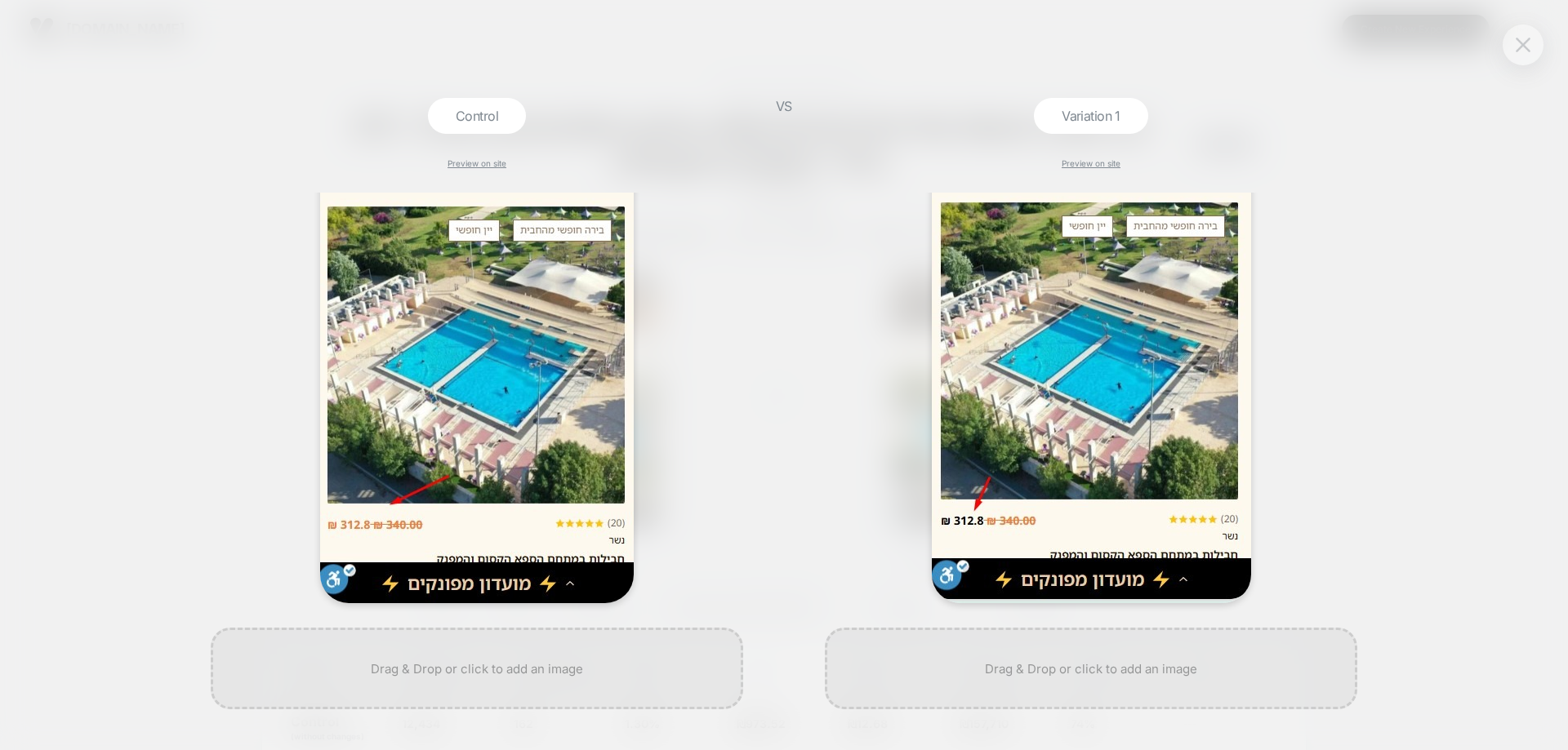
click at [1523, 52] on img at bounding box center [1522, 45] width 15 height 14
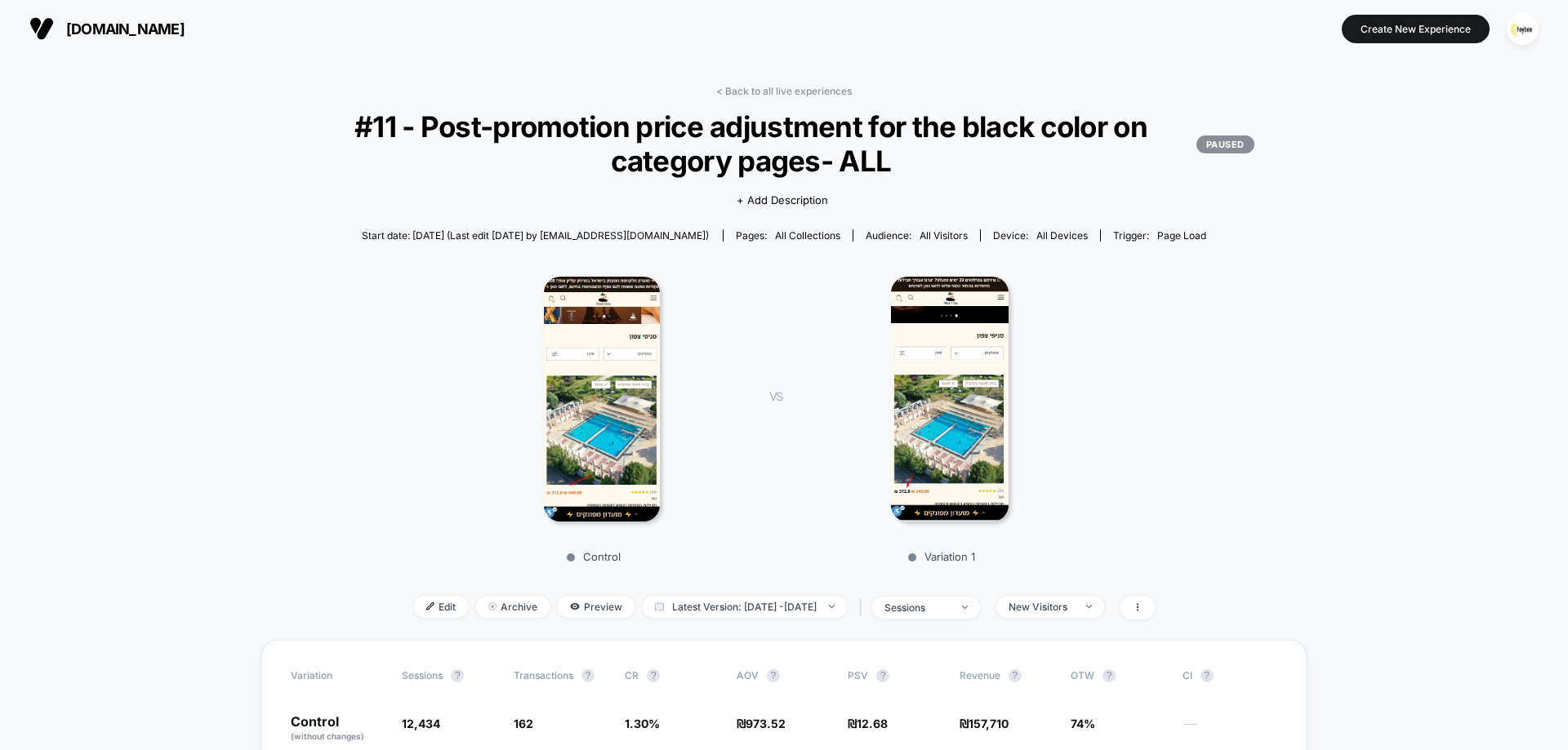
drag, startPoint x: 838, startPoint y: 88, endPoint x: 1043, endPoint y: 139, distance: 211.2
click at [837, 88] on link "< Back to all live experiences" at bounding box center [784, 91] width 136 height 12
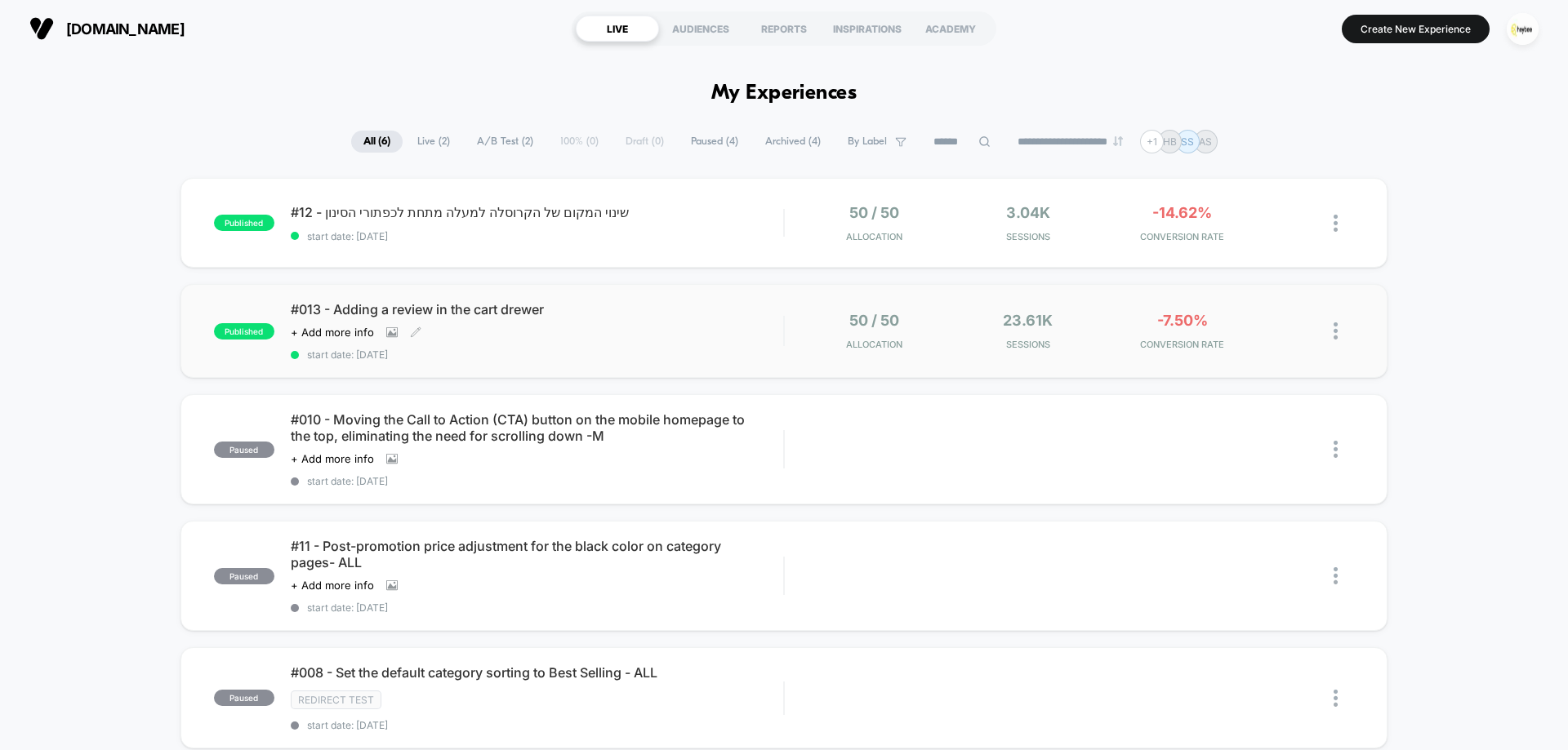
click at [630, 356] on span "start date: [DATE]" at bounding box center [537, 355] width 493 height 12
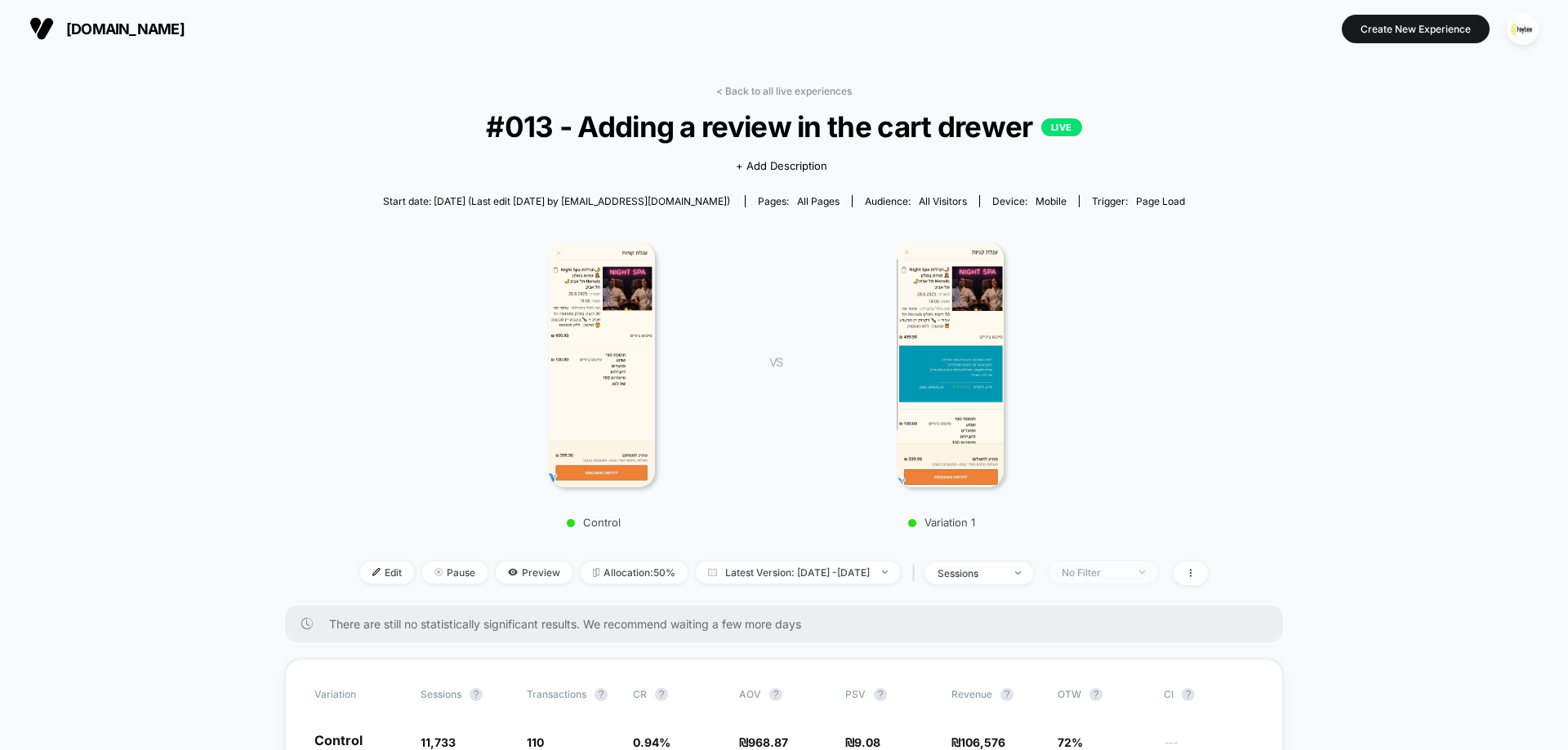
click at [1127, 568] on div "No Filter" at bounding box center [1094, 573] width 66 height 12
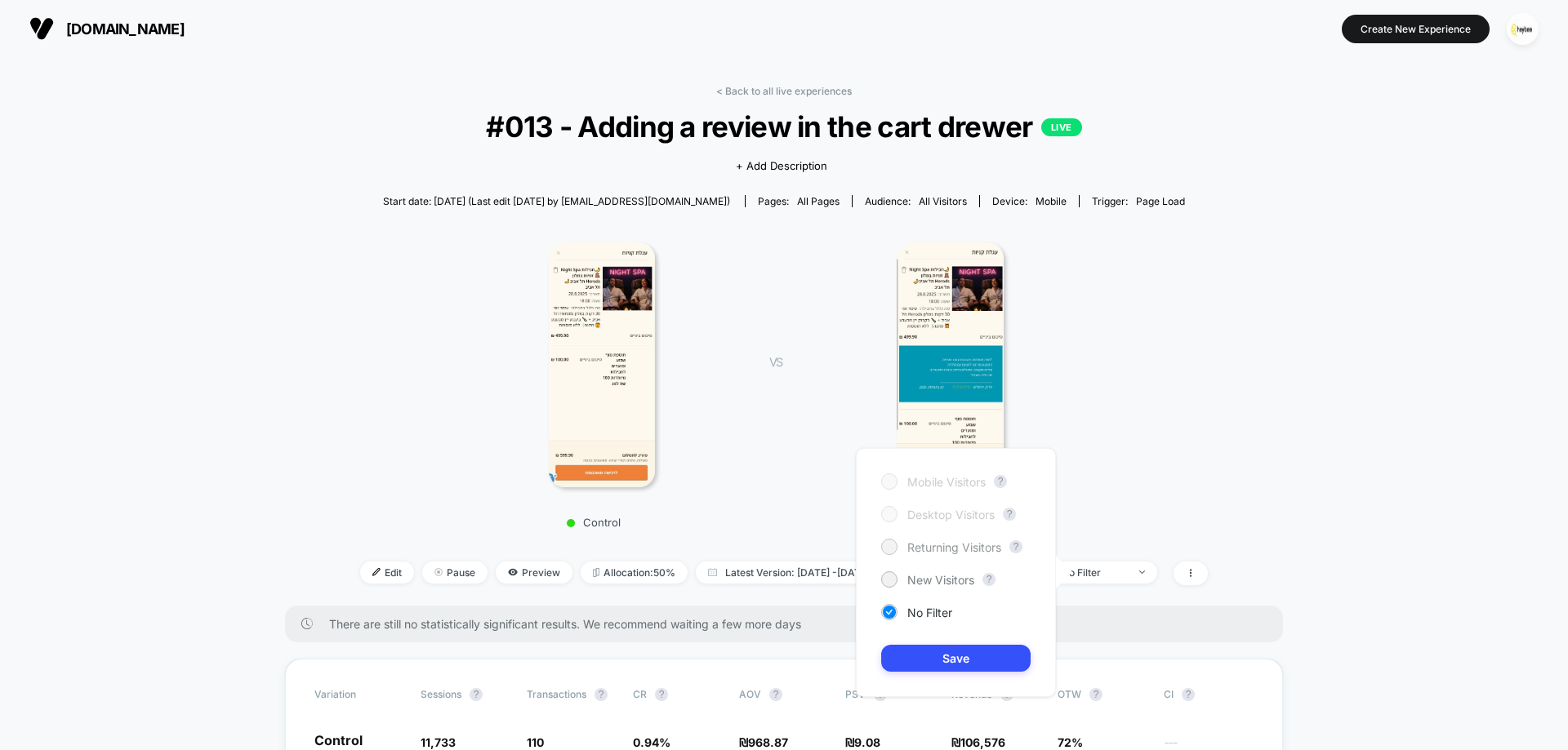
click at [992, 555] on div "Returning Visitors" at bounding box center [940, 547] width 120 height 17
click at [962, 672] on div "Mobile Visitors ? Desktop Visitors ? Returning Visitors ? New Visitors ? No Fil…" at bounding box center [955, 572] width 200 height 249
click at [968, 659] on button "Save" at bounding box center [955, 658] width 149 height 27
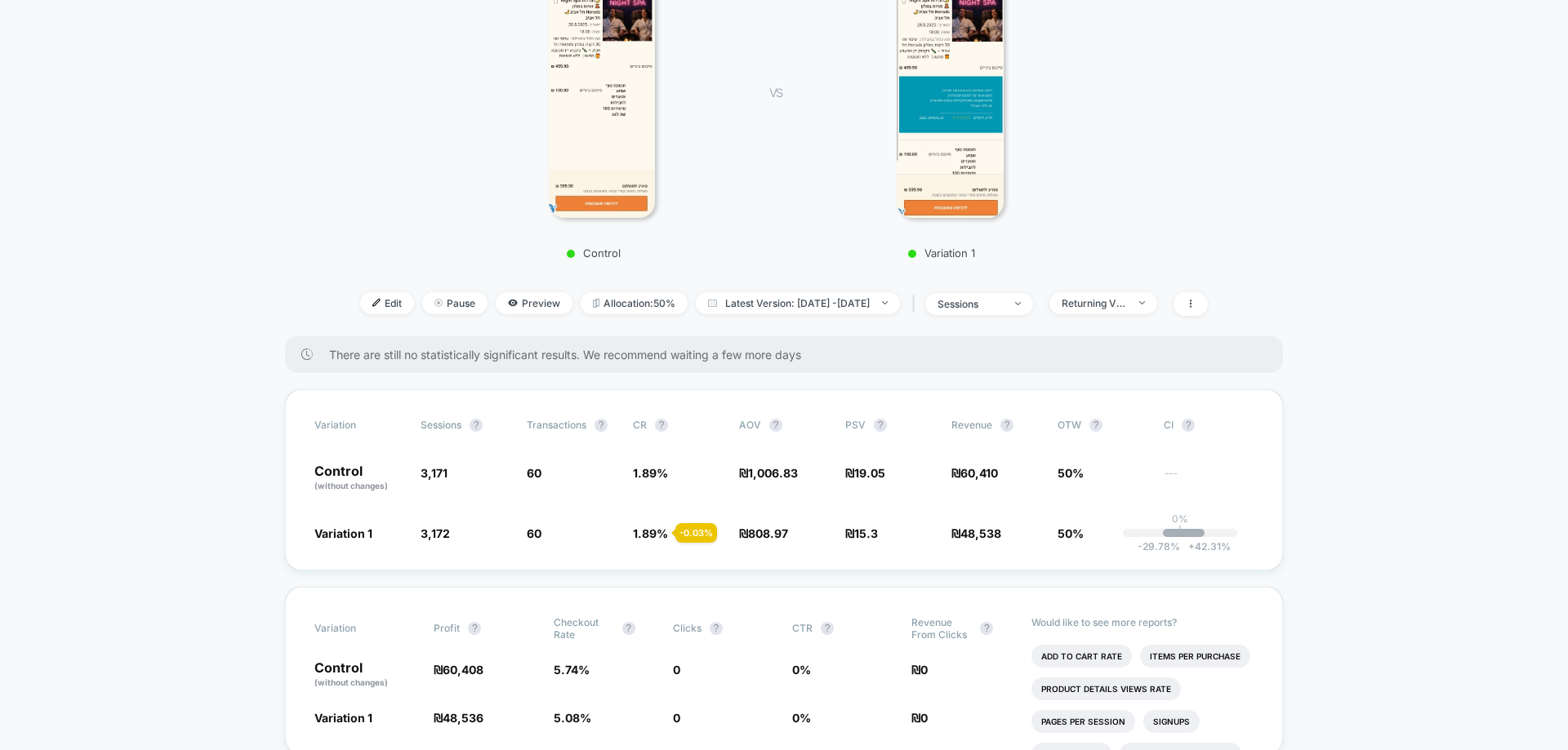
scroll to position [327, 0]
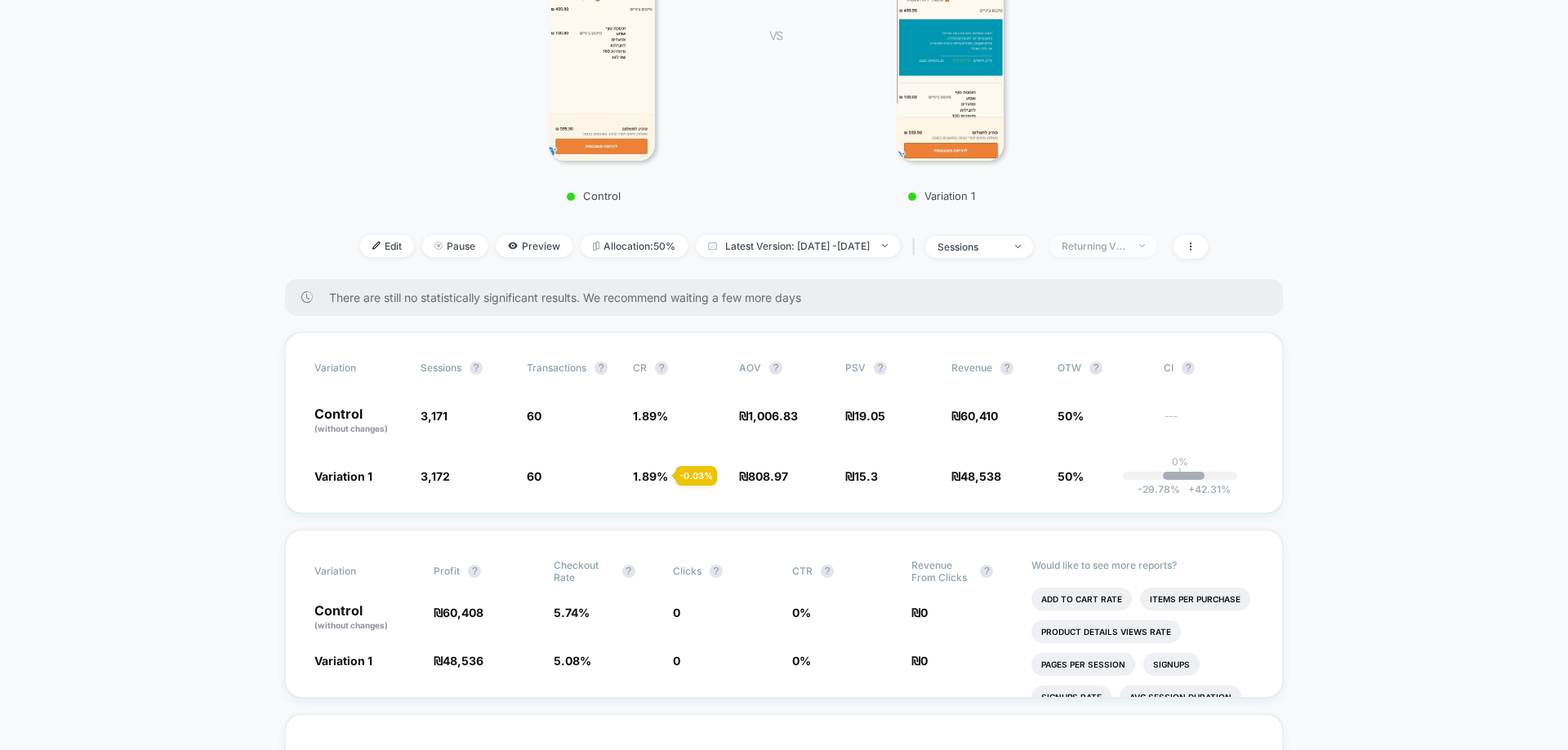
click at [1120, 246] on div "Returning Visitors" at bounding box center [1094, 246] width 66 height 12
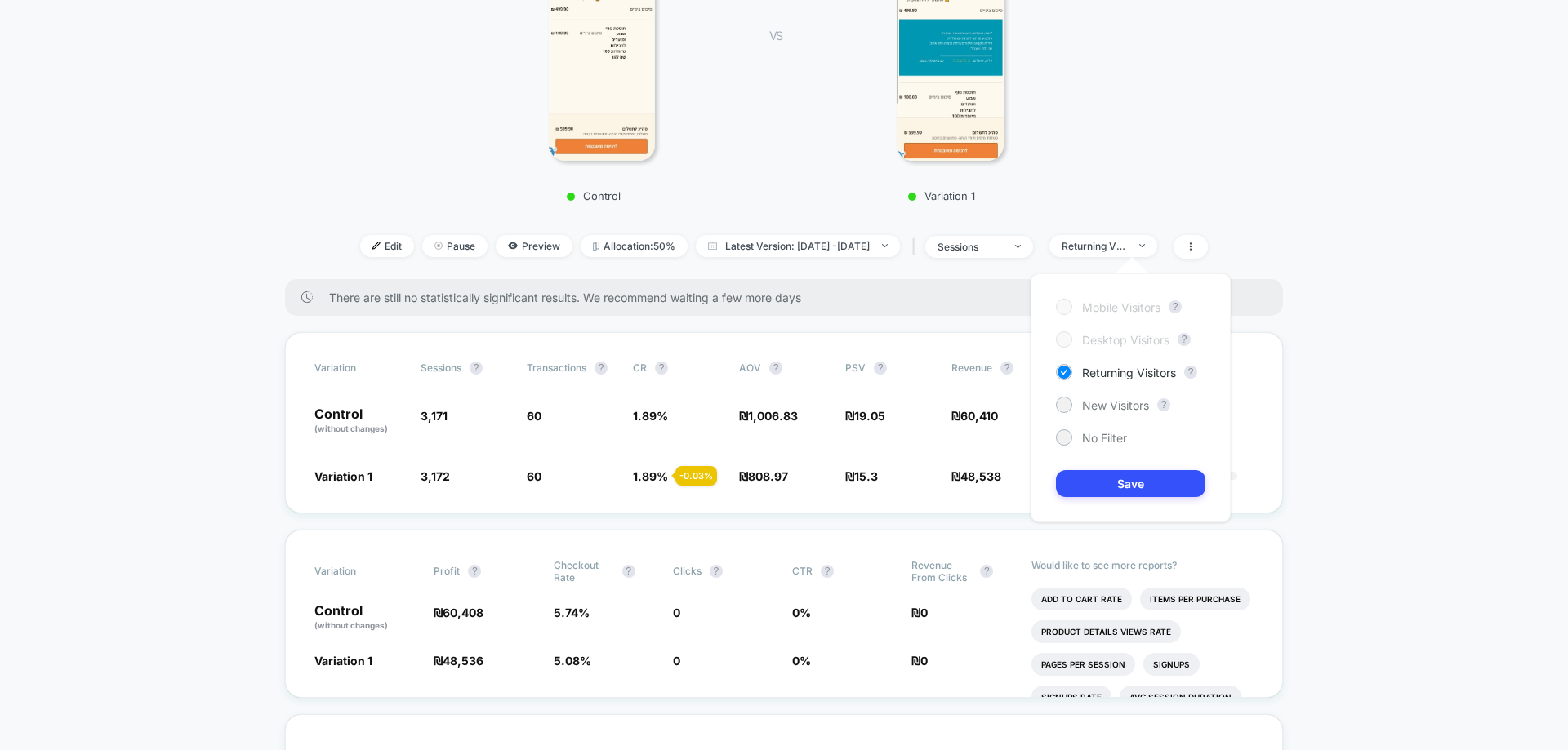
click at [1102, 418] on div "Mobile Visitors ? Desktop Visitors ? Returning Visitors ? New Visitors ? No Fil…" at bounding box center [1131, 398] width 200 height 249
click at [1114, 401] on span "New Visitors" at bounding box center [1115, 406] width 67 height 14
click at [1112, 493] on button "Save" at bounding box center [1131, 484] width 149 height 27
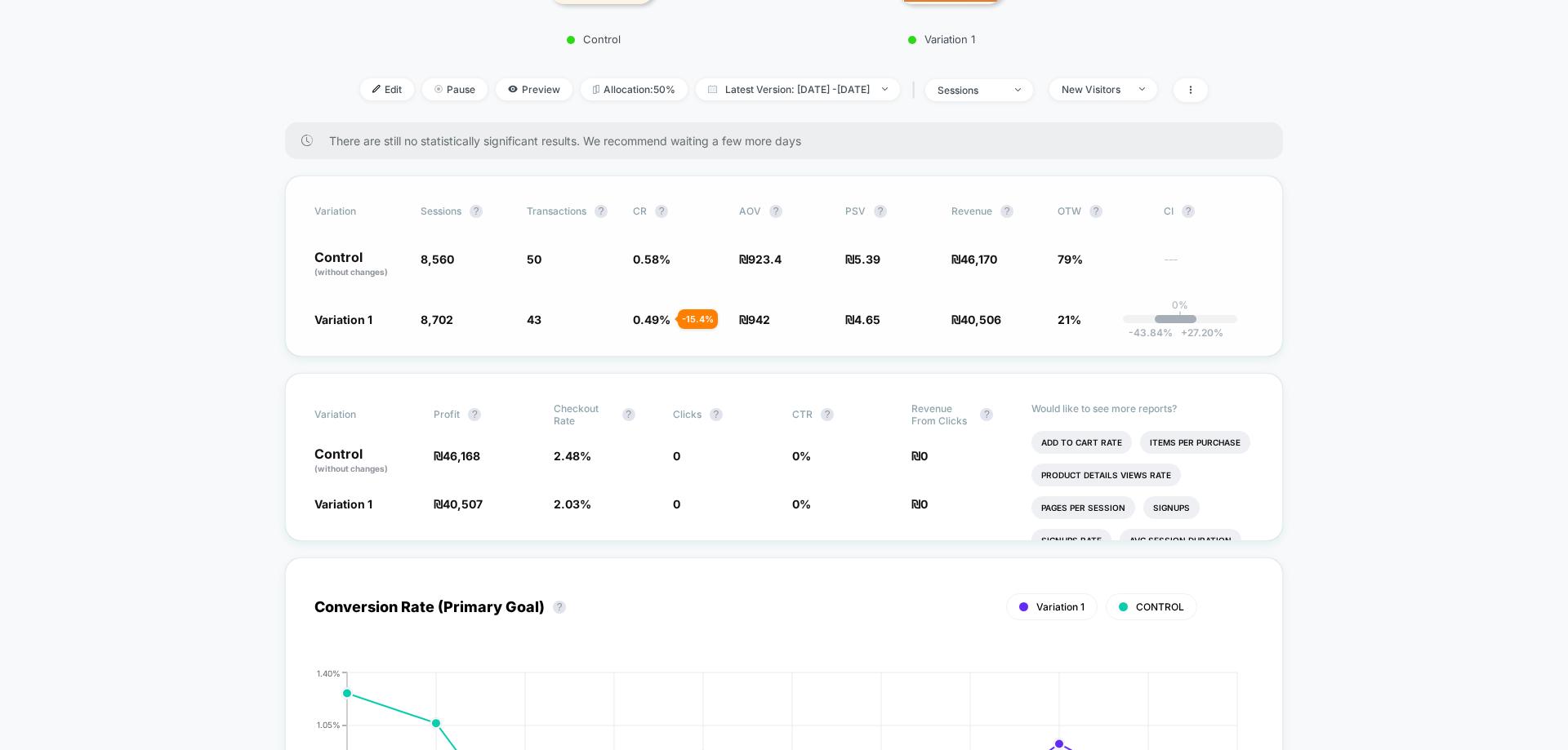
scroll to position [490, 0]
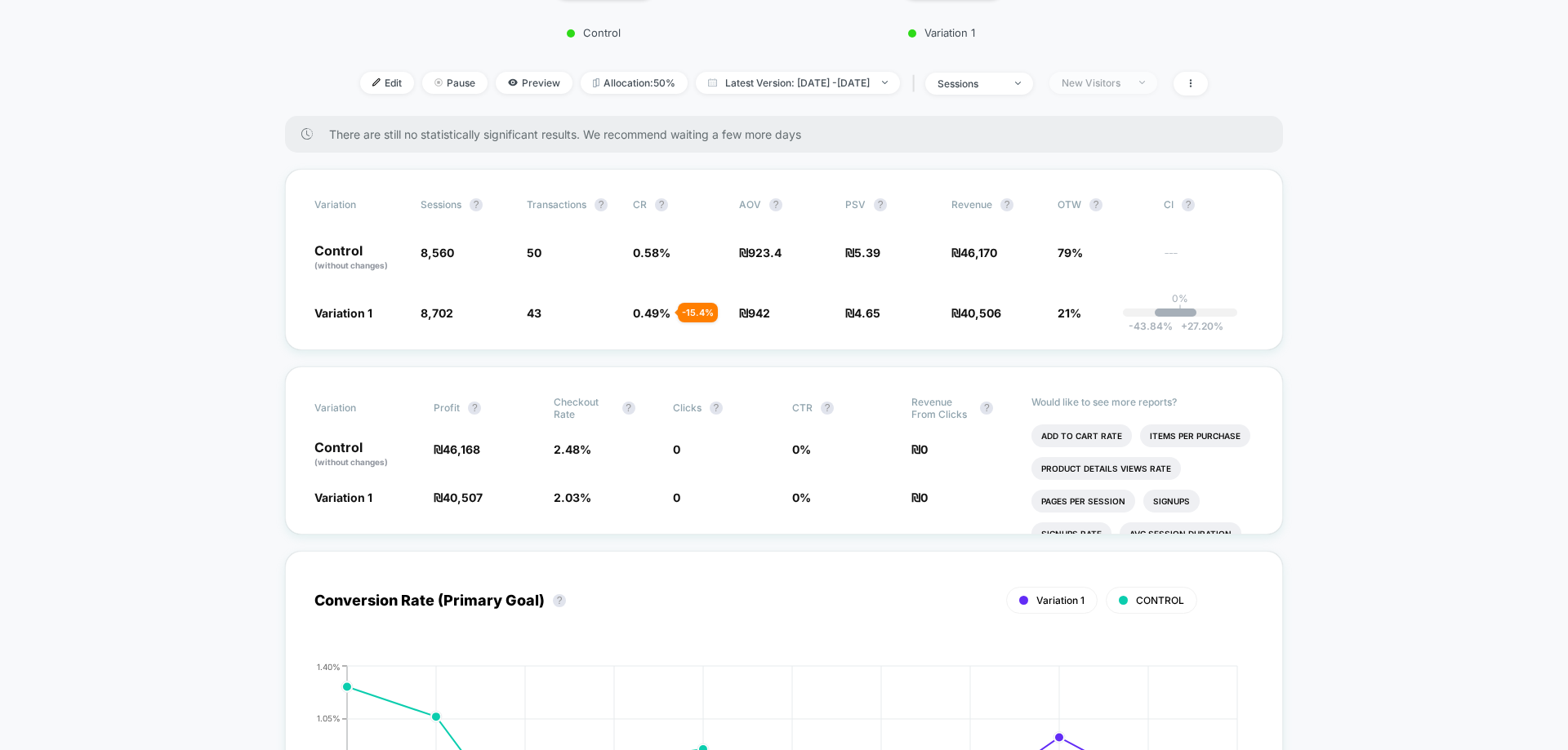
click at [1127, 82] on div "New Visitors" at bounding box center [1094, 83] width 66 height 12
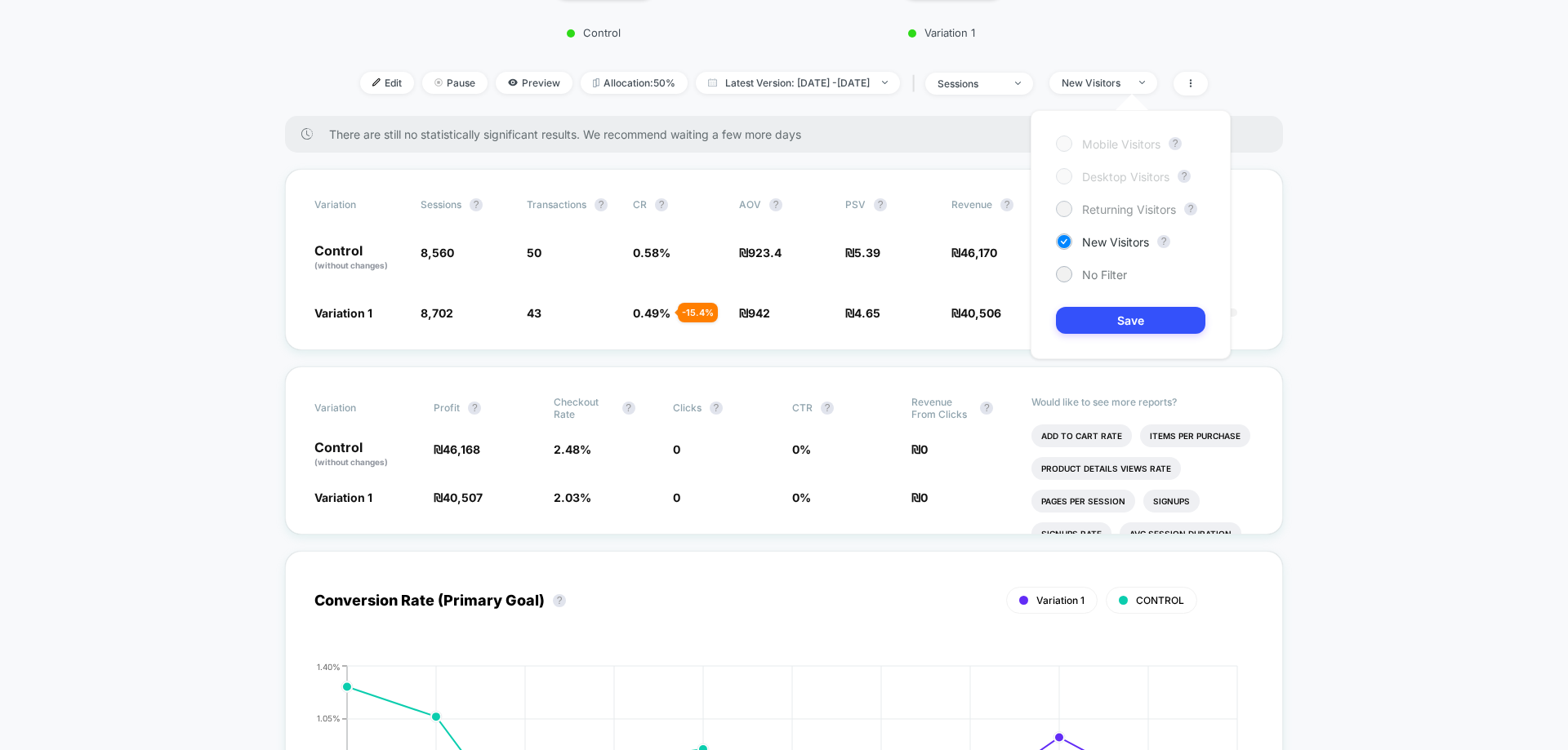
click at [1132, 216] on div "Returning Visitors" at bounding box center [1116, 209] width 120 height 17
drag, startPoint x: 1133, startPoint y: 310, endPoint x: 1143, endPoint y: 332, distance: 24.2
click at [1135, 312] on button "Save" at bounding box center [1131, 320] width 149 height 27
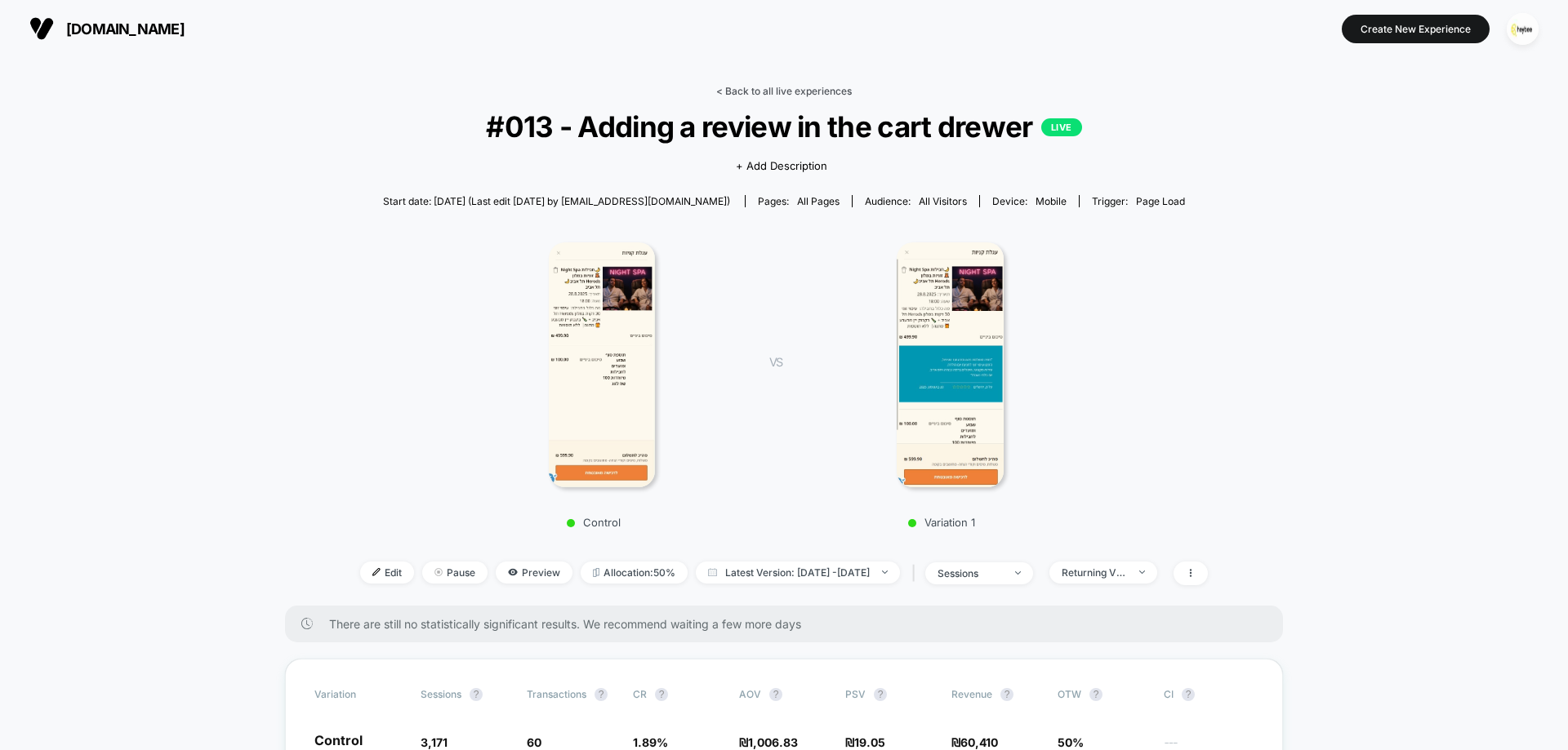
click at [756, 96] on link "< Back to all live experiences" at bounding box center [784, 91] width 136 height 12
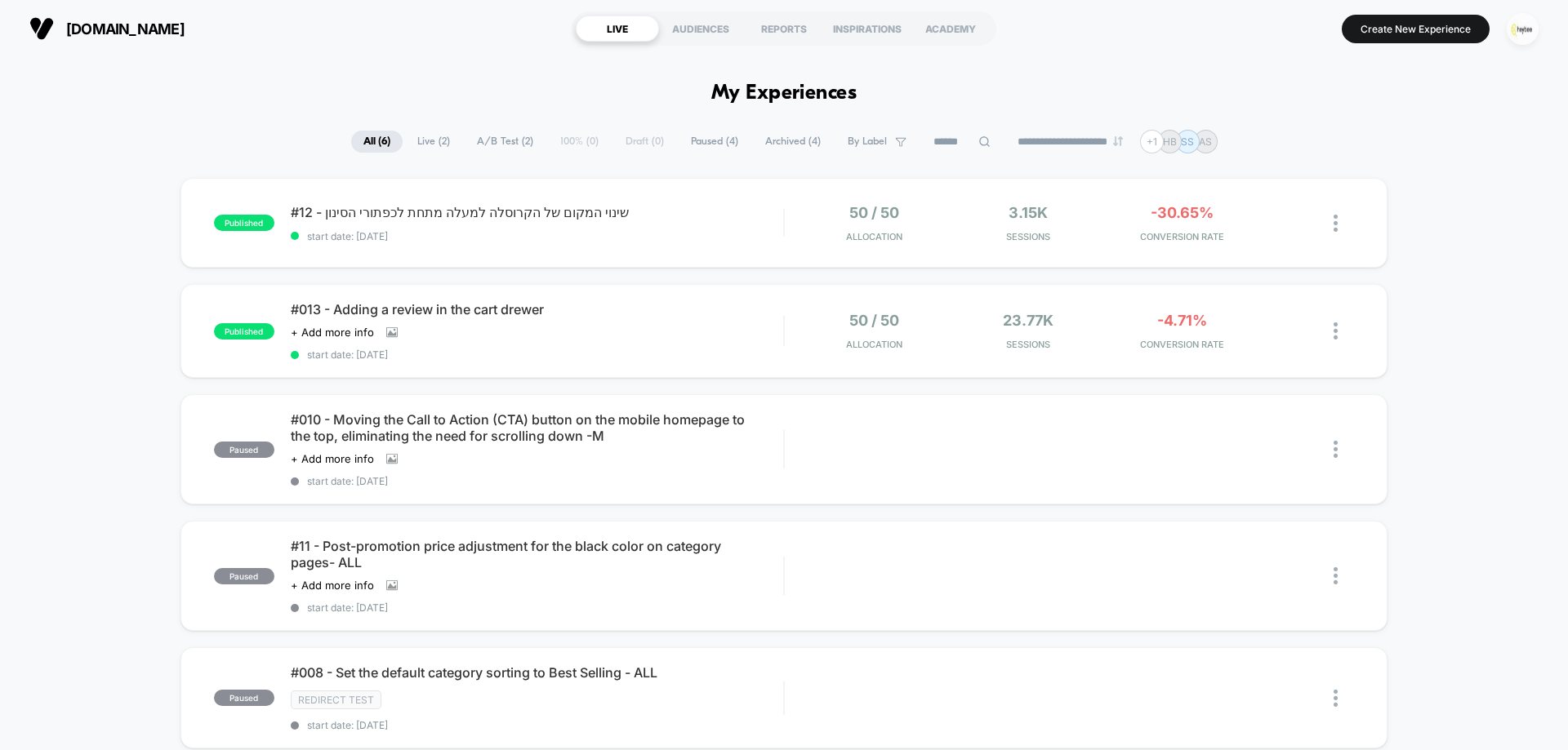
click at [1534, 30] on img "button" at bounding box center [1522, 29] width 32 height 32
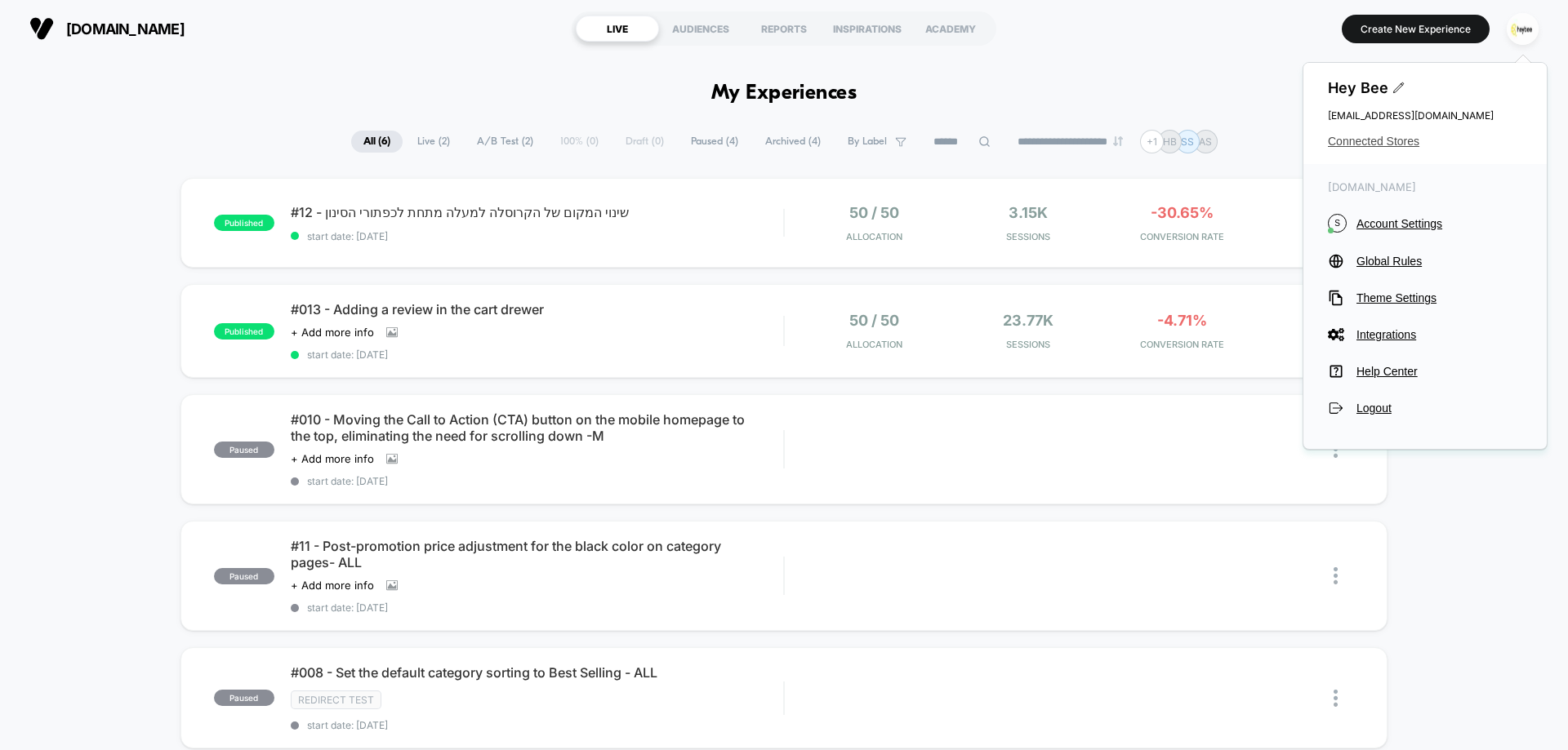
click at [1374, 143] on span "Connected Stores" at bounding box center [1425, 141] width 195 height 13
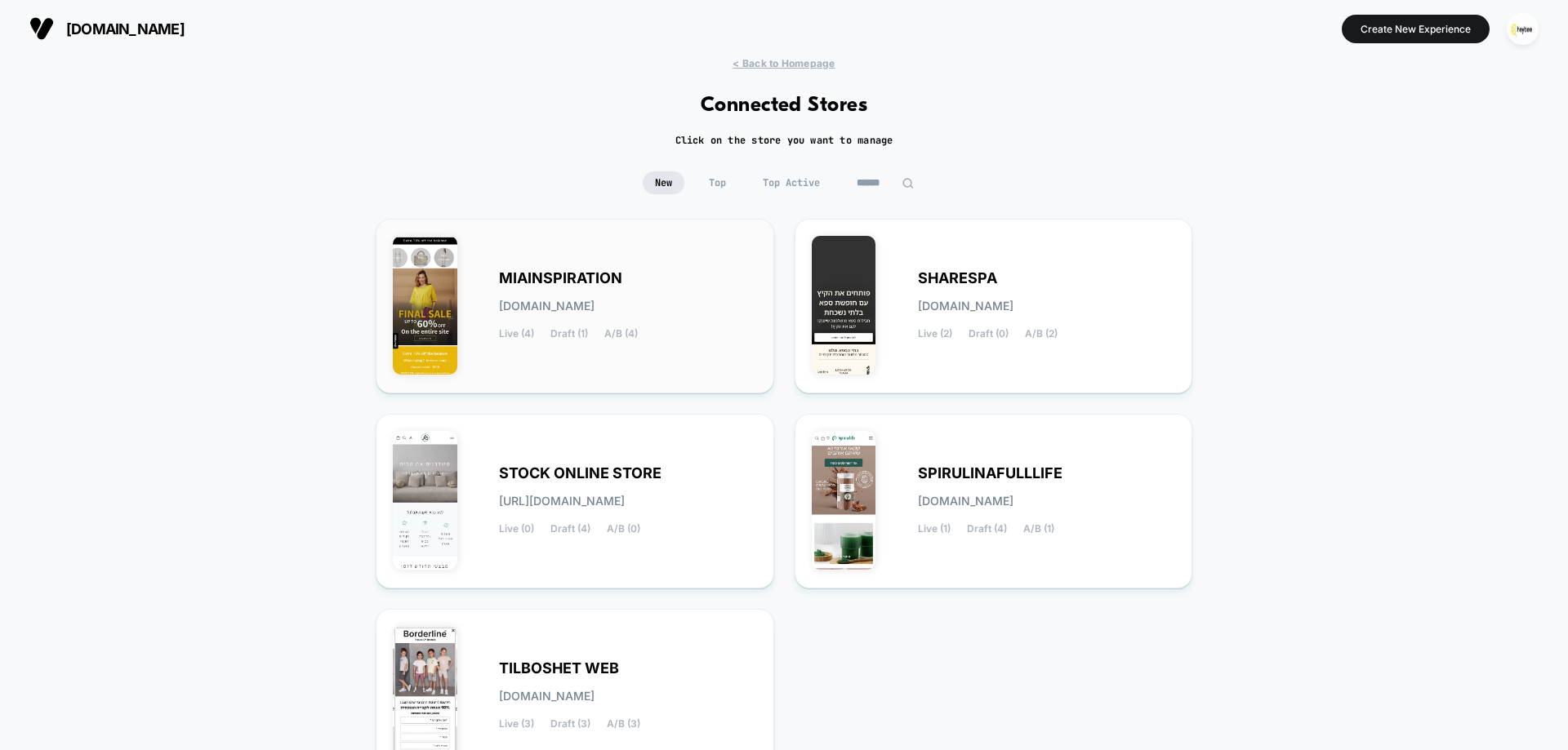
click at [637, 293] on div "MIAINSPIRATION [DOMAIN_NAME] Live (4) Draft (1) A/B (4)" at bounding box center [628, 306] width 258 height 67
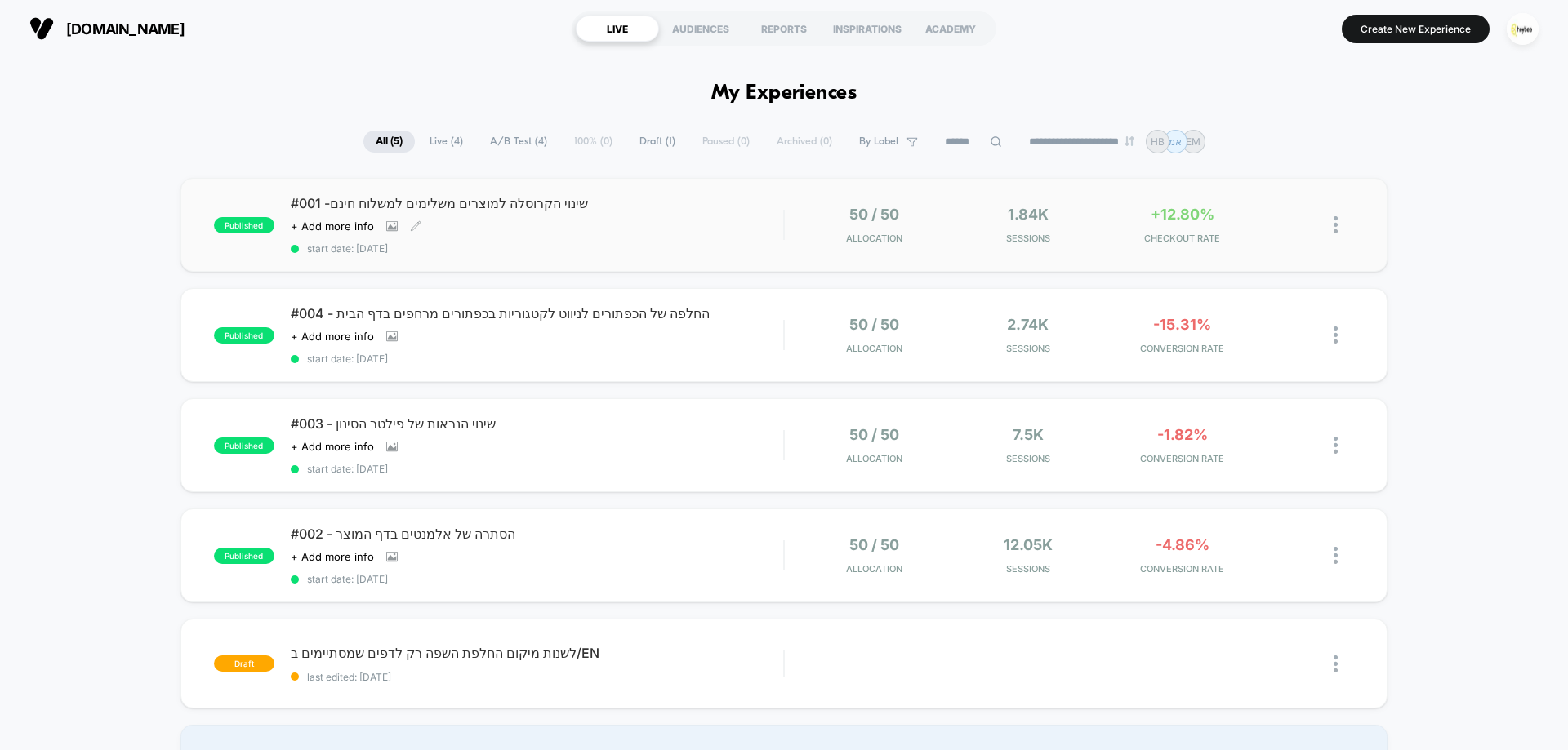
click at [519, 237] on div "#001 -שינוי הקרוסלה למוצרים משלימים למשלוח חינם Click to view images Click to e…" at bounding box center [537, 225] width 493 height 60
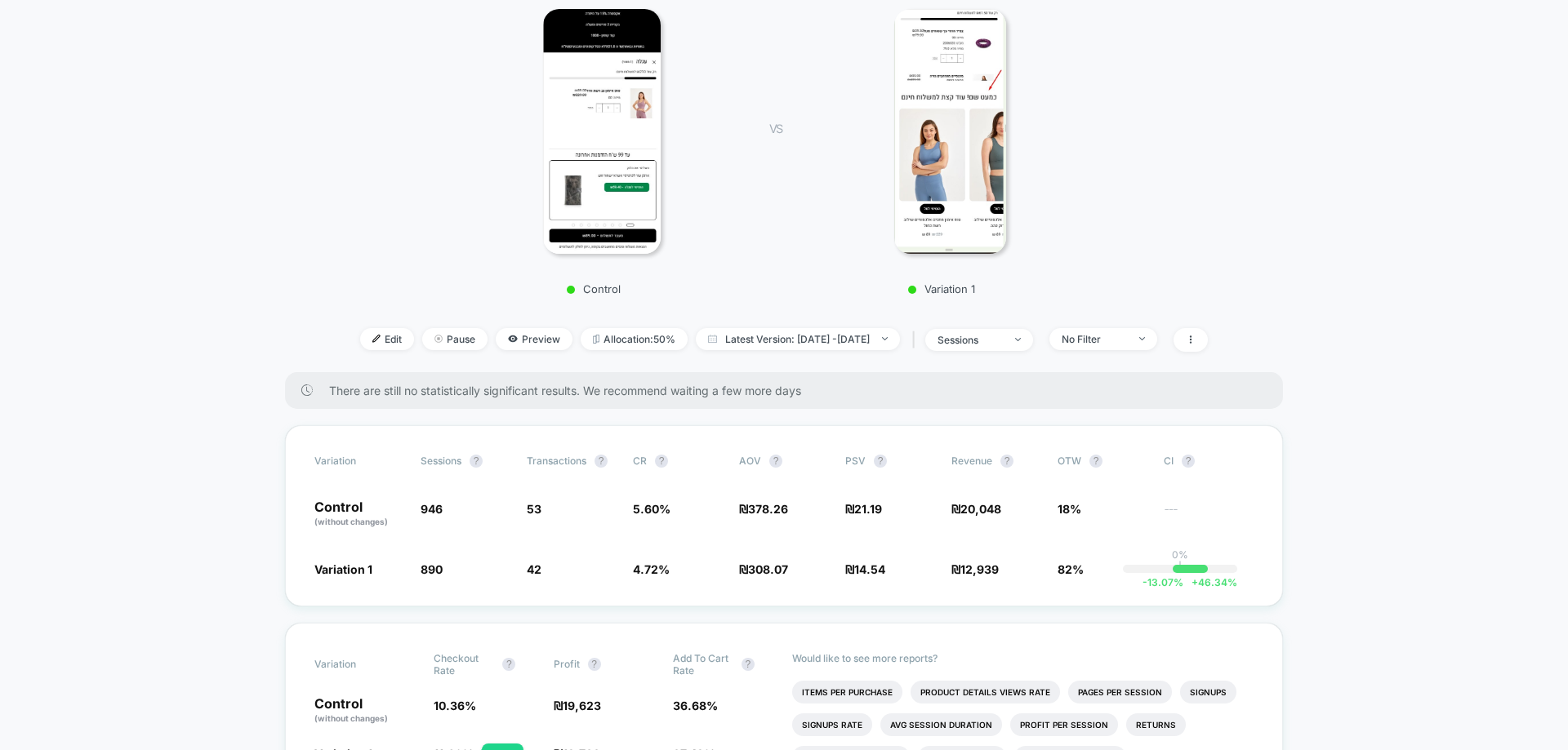
scroll to position [327, 0]
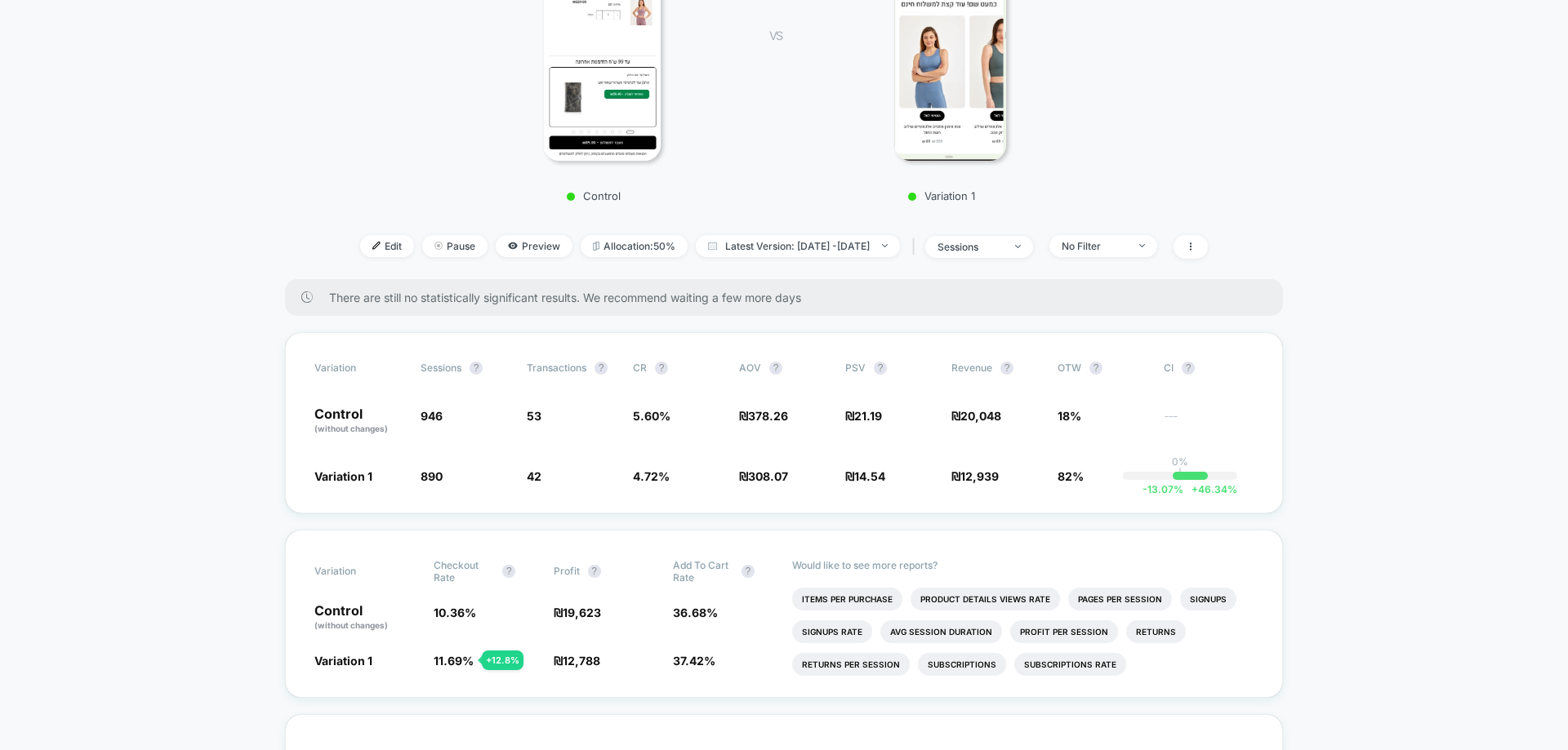
click at [1151, 232] on div "< Back to all live experiences #001 -שינוי הקרוסלה למוצרים משלימים למשלוח חינם …" at bounding box center [784, 18] width 855 height 520
click at [1127, 250] on div "No Filter" at bounding box center [1094, 246] width 66 height 12
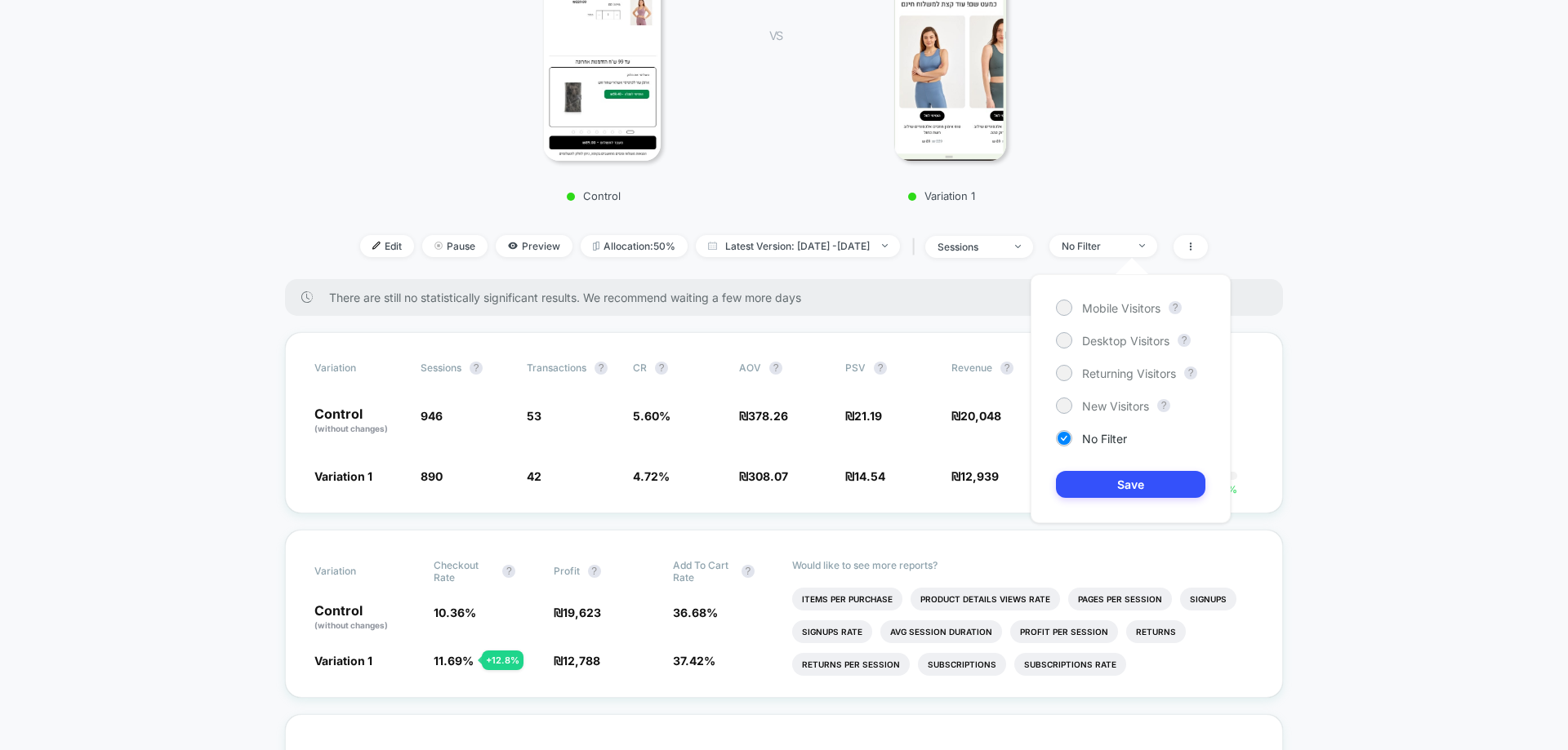
click at [1117, 294] on div "Mobile Visitors ? Desktop Visitors ? Returning Visitors ? New Visitors ? No Fil…" at bounding box center [1131, 399] width 200 height 249
click at [1124, 306] on span "Mobile Visitors" at bounding box center [1120, 308] width 78 height 14
click at [1119, 486] on button "Save" at bounding box center [1131, 485] width 149 height 27
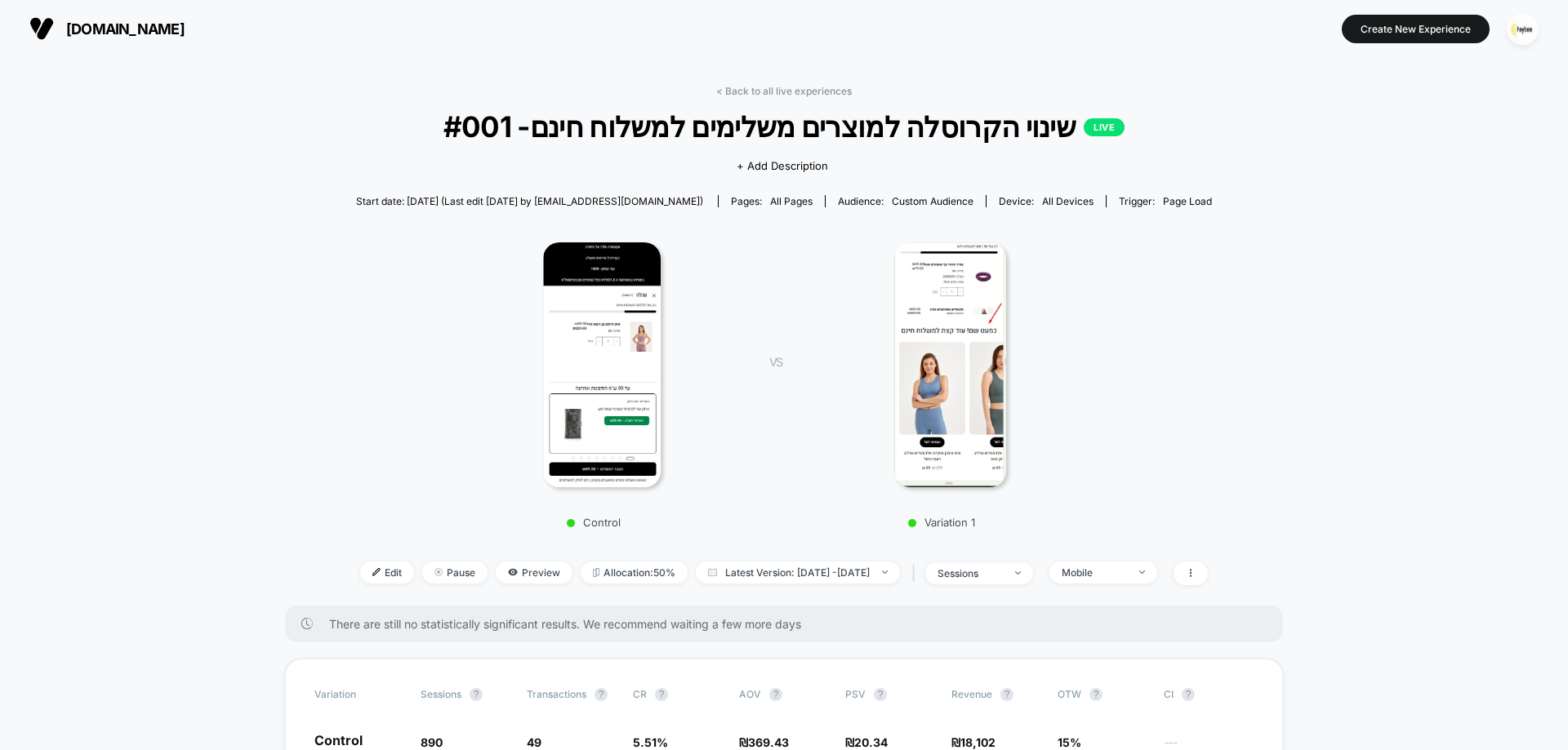
click at [764, 97] on div "< Back to all live experiences #001 -שינוי הקרוסלה למוצרים משלימים למשלוח חינם …" at bounding box center [784, 345] width 855 height 520
click at [767, 85] on link "< Back to all live experiences" at bounding box center [784, 91] width 136 height 12
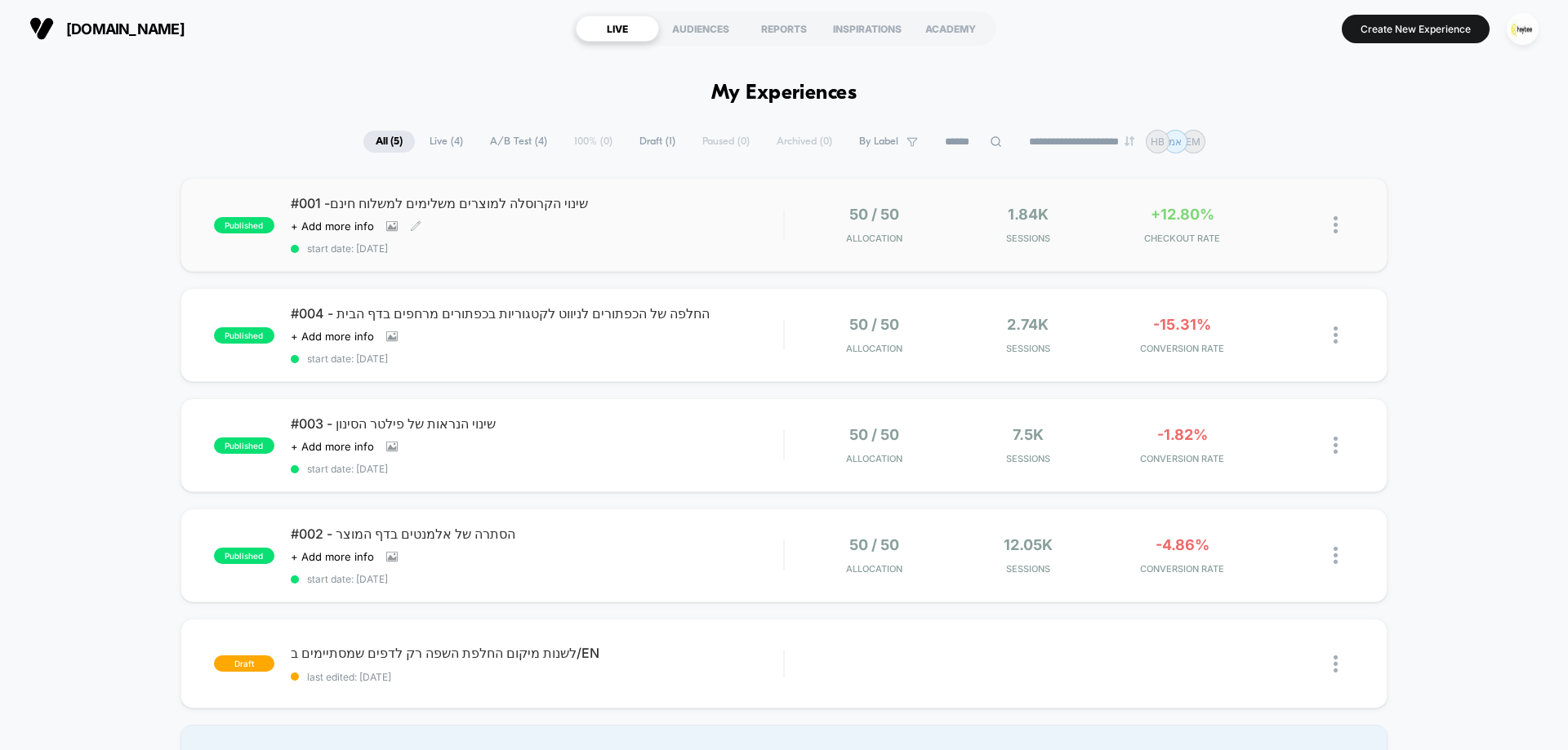
click at [749, 235] on div "#001 -שינוי הקרוסלה למוצרים משלימים למשלוח חינם Click to view images Click to e…" at bounding box center [537, 225] width 493 height 60
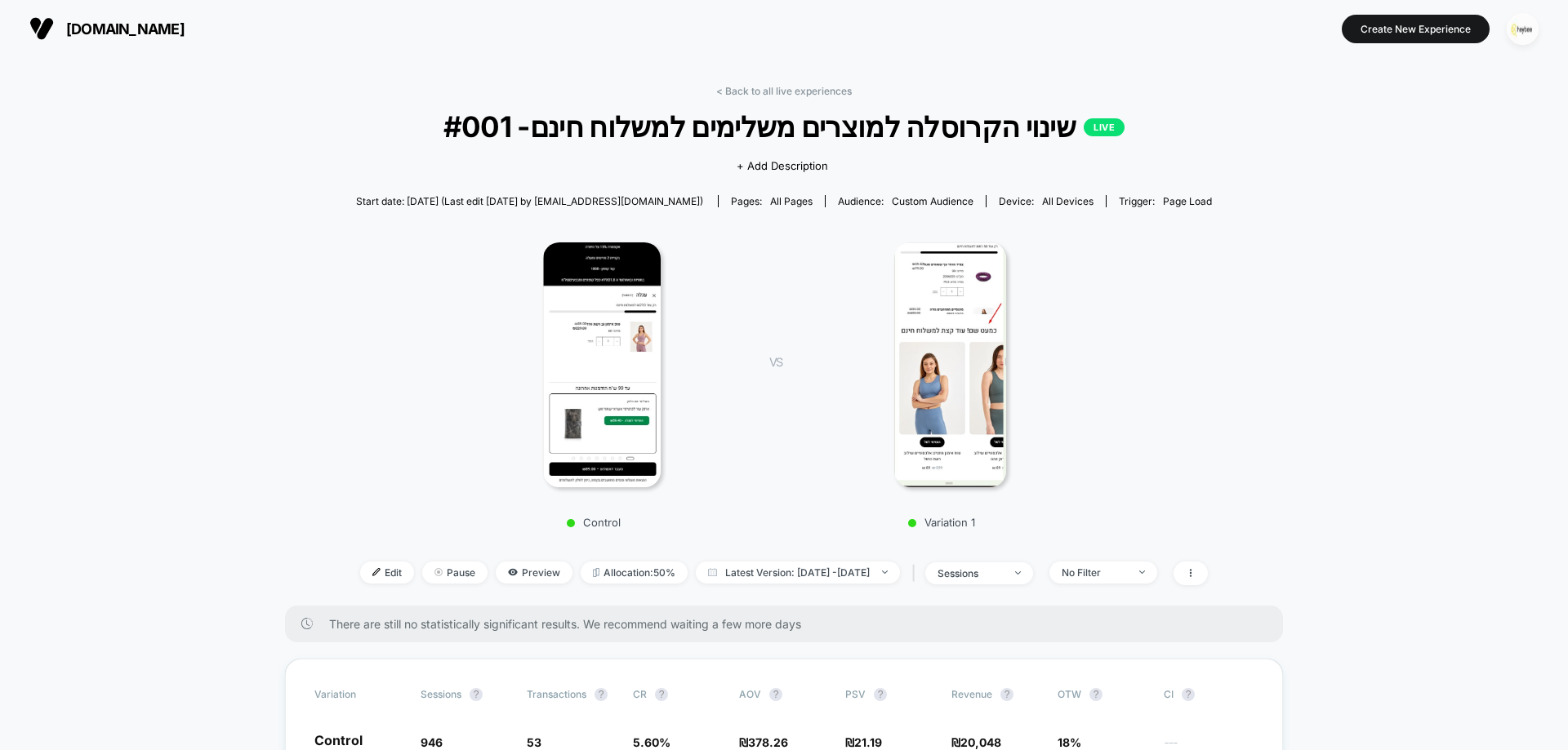
click at [1536, 23] on img "button" at bounding box center [1522, 29] width 32 height 32
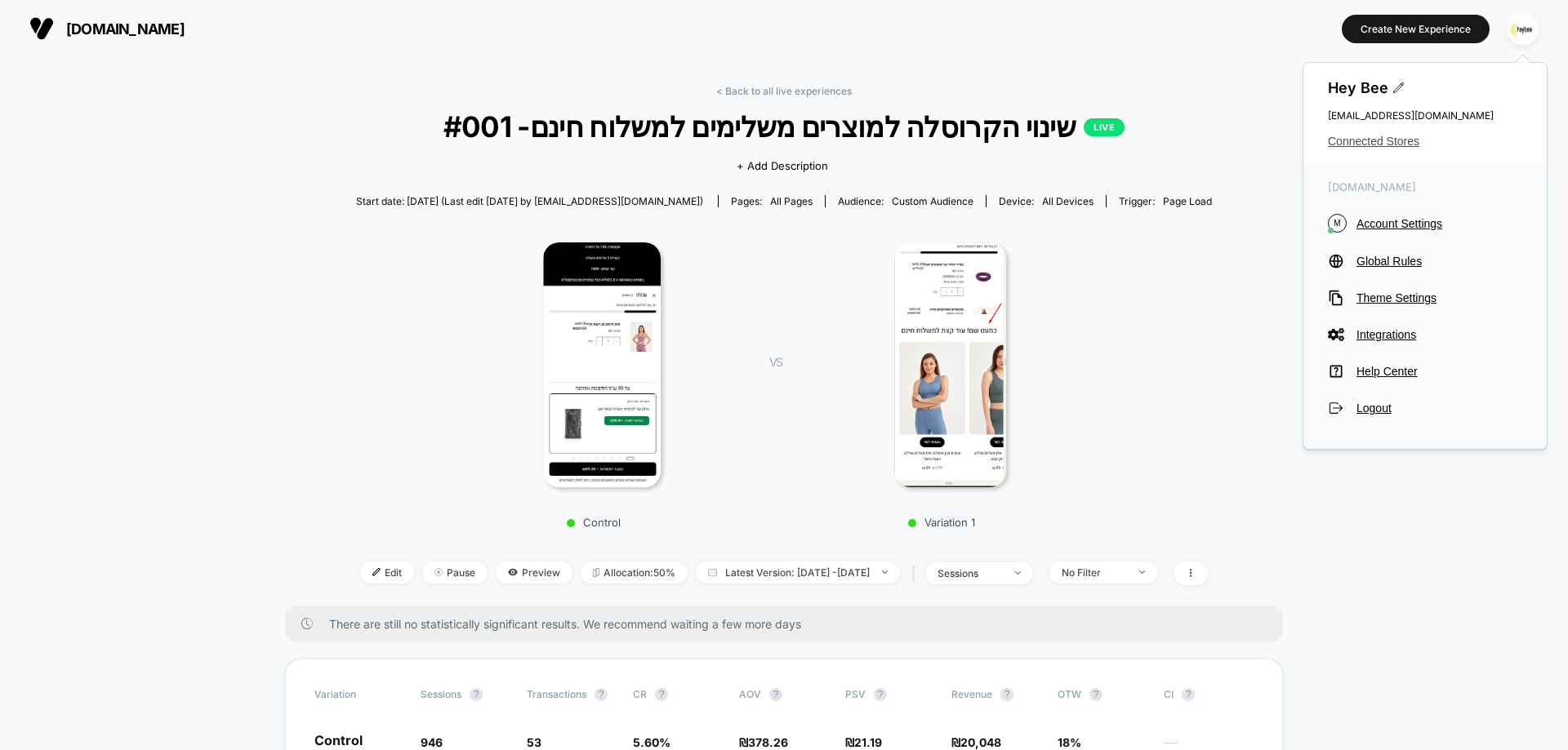
click at [1386, 145] on span "Connected Stores" at bounding box center [1425, 141] width 195 height 13
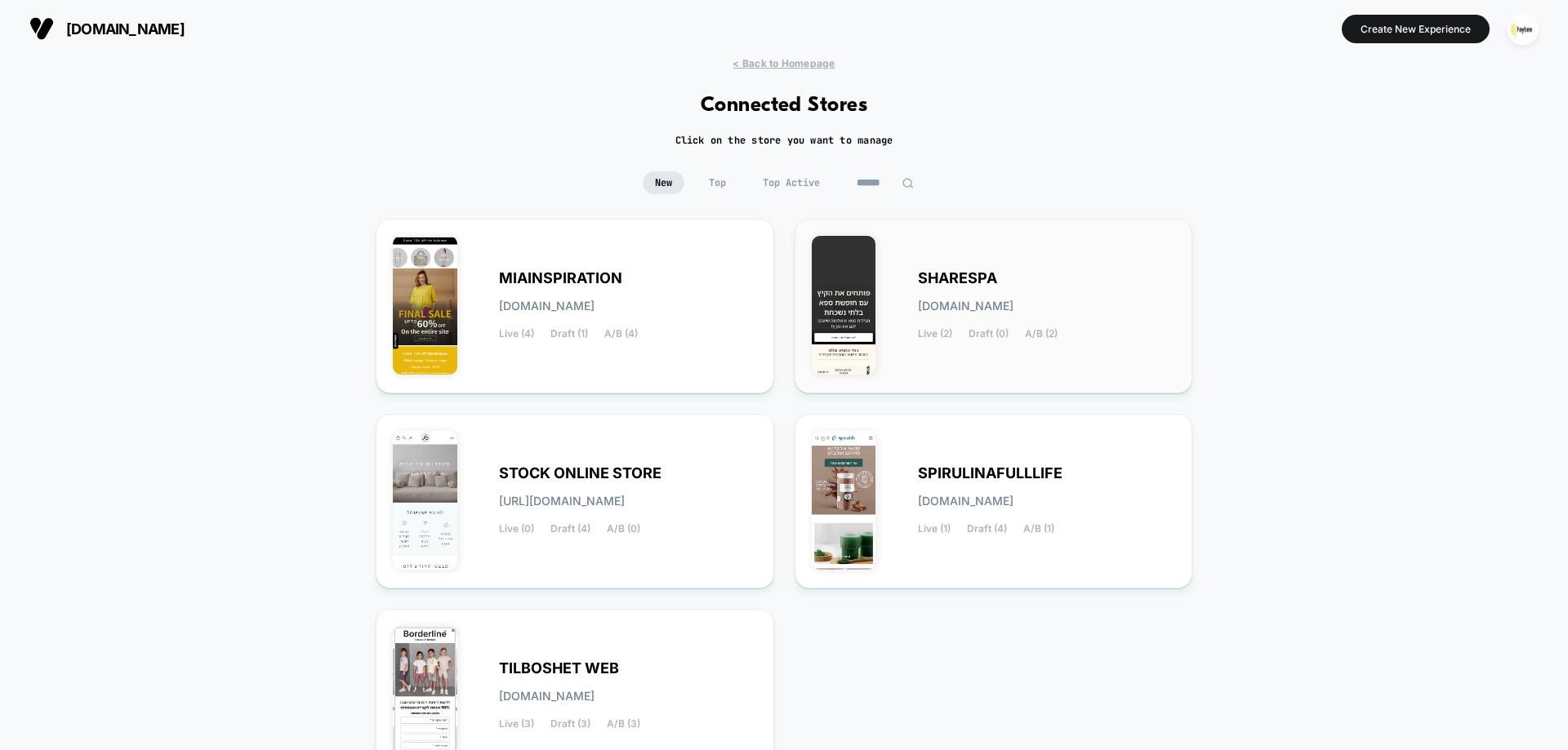
click at [1013, 305] on span "[DOMAIN_NAME]" at bounding box center [965, 306] width 96 height 11
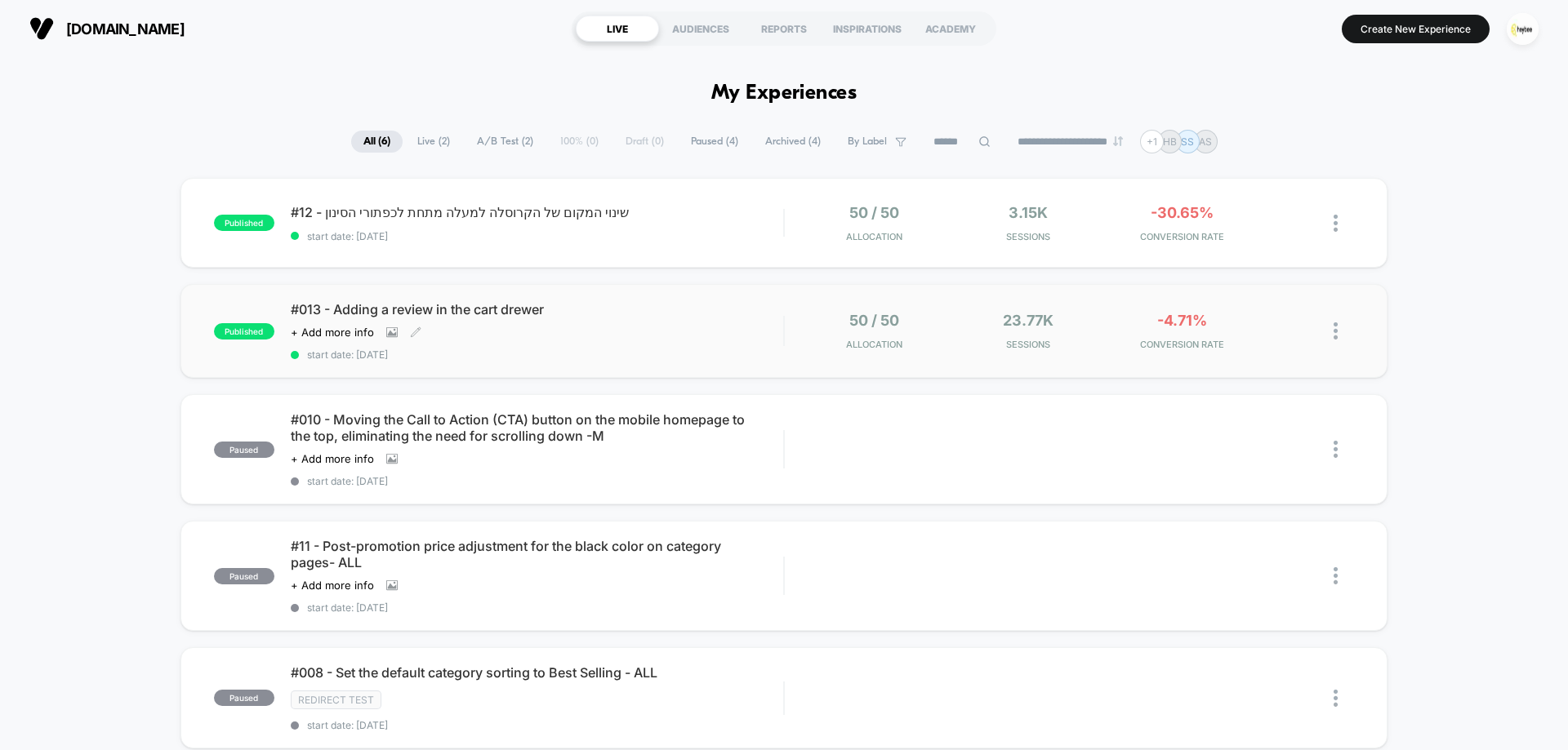
click at [535, 360] on span "start date: [DATE]" at bounding box center [537, 355] width 493 height 12
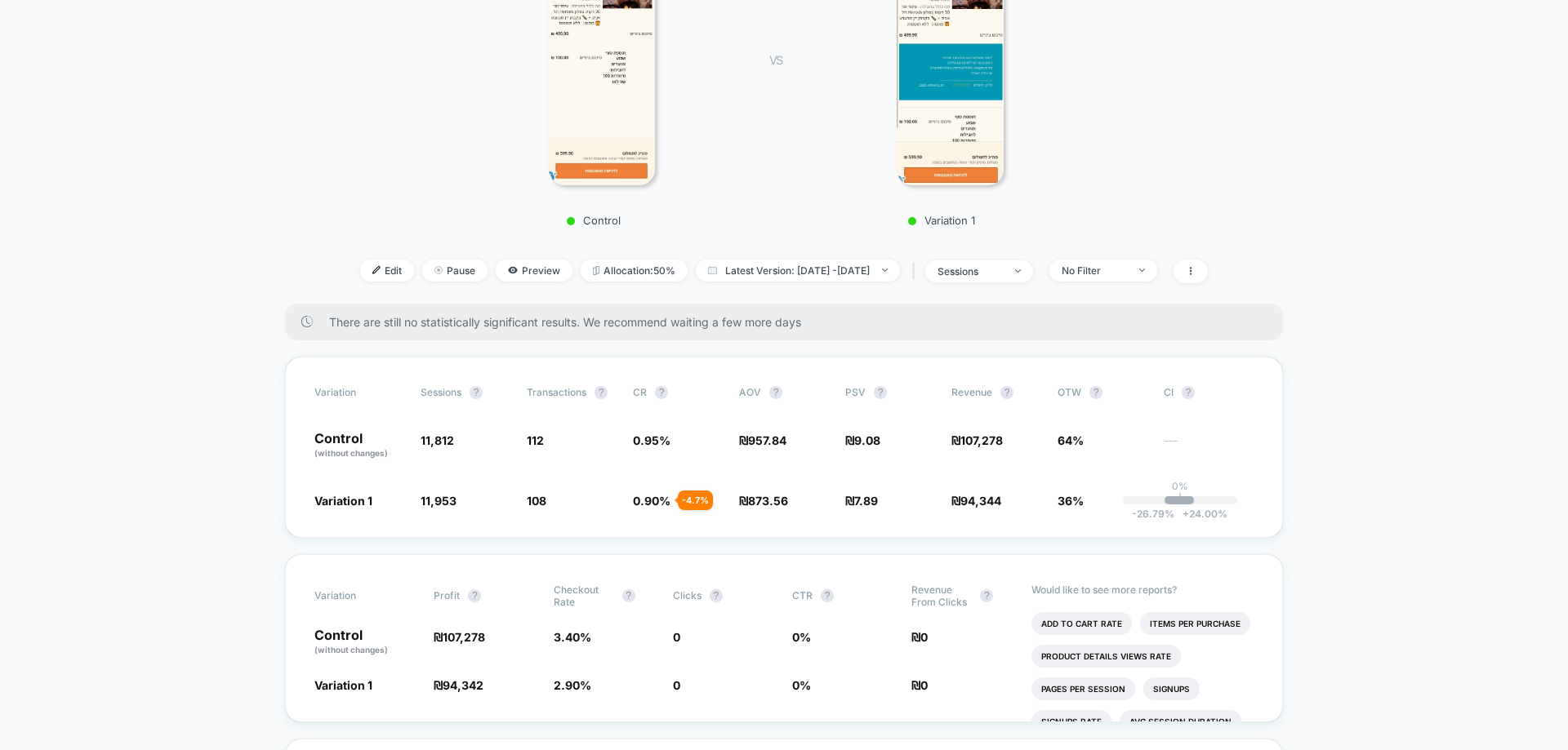
scroll to position [327, 0]
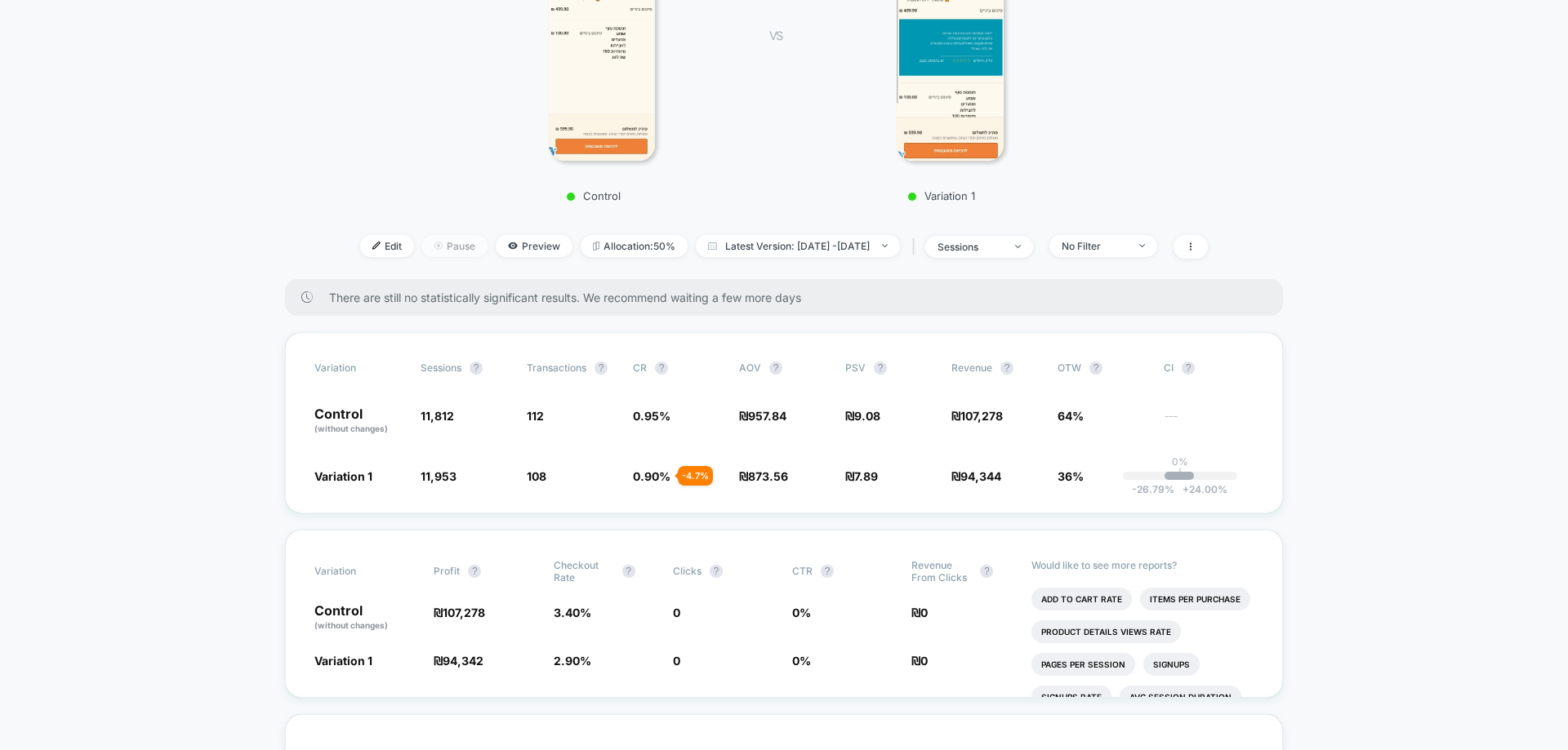
click at [422, 252] on span "Pause" at bounding box center [455, 245] width 66 height 22
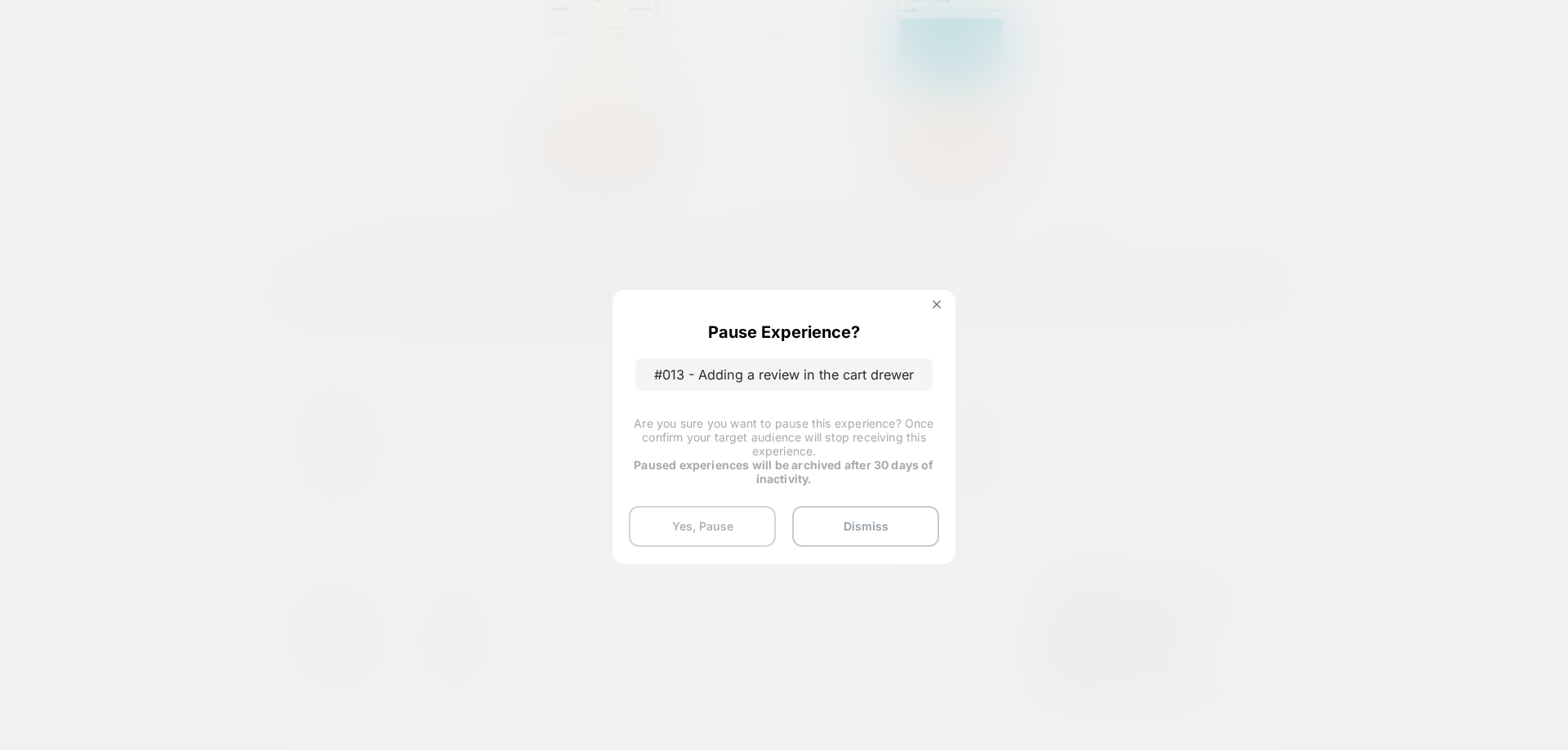
click at [720, 525] on button "Yes, Pause" at bounding box center [702, 527] width 147 height 41
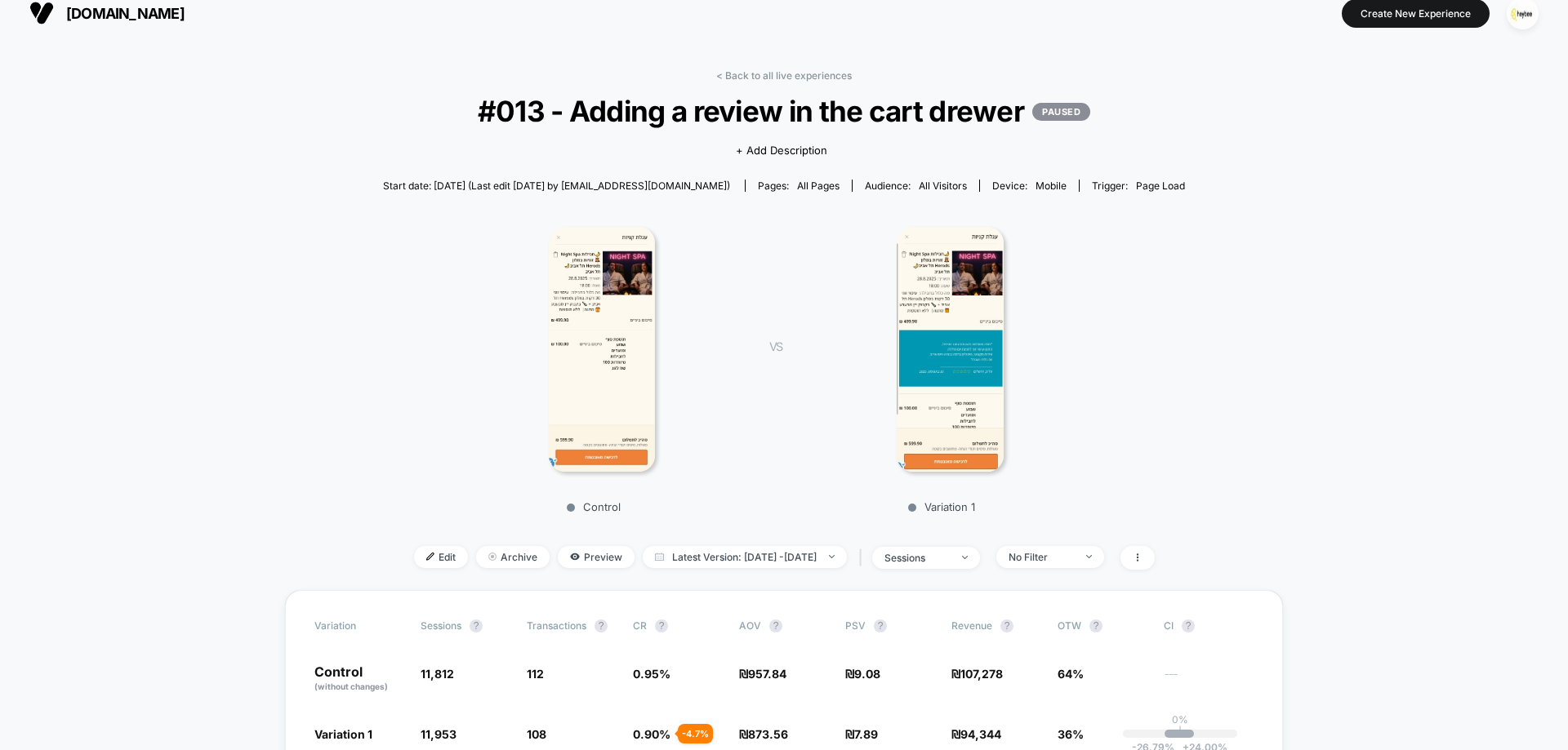
scroll to position [0, 0]
